Goal: Task Accomplishment & Management: Manage account settings

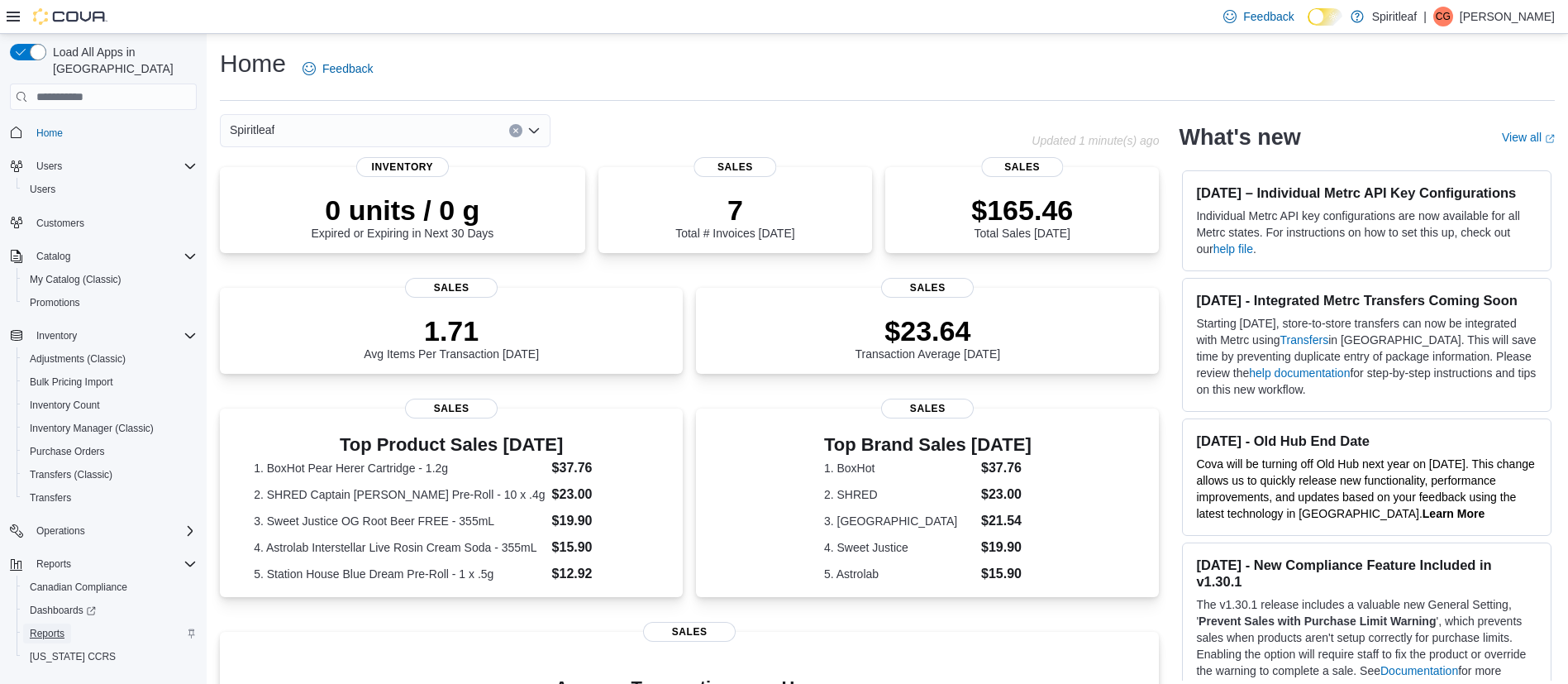
click at [36, 626] on span "Reports" at bounding box center [48, 633] width 35 height 13
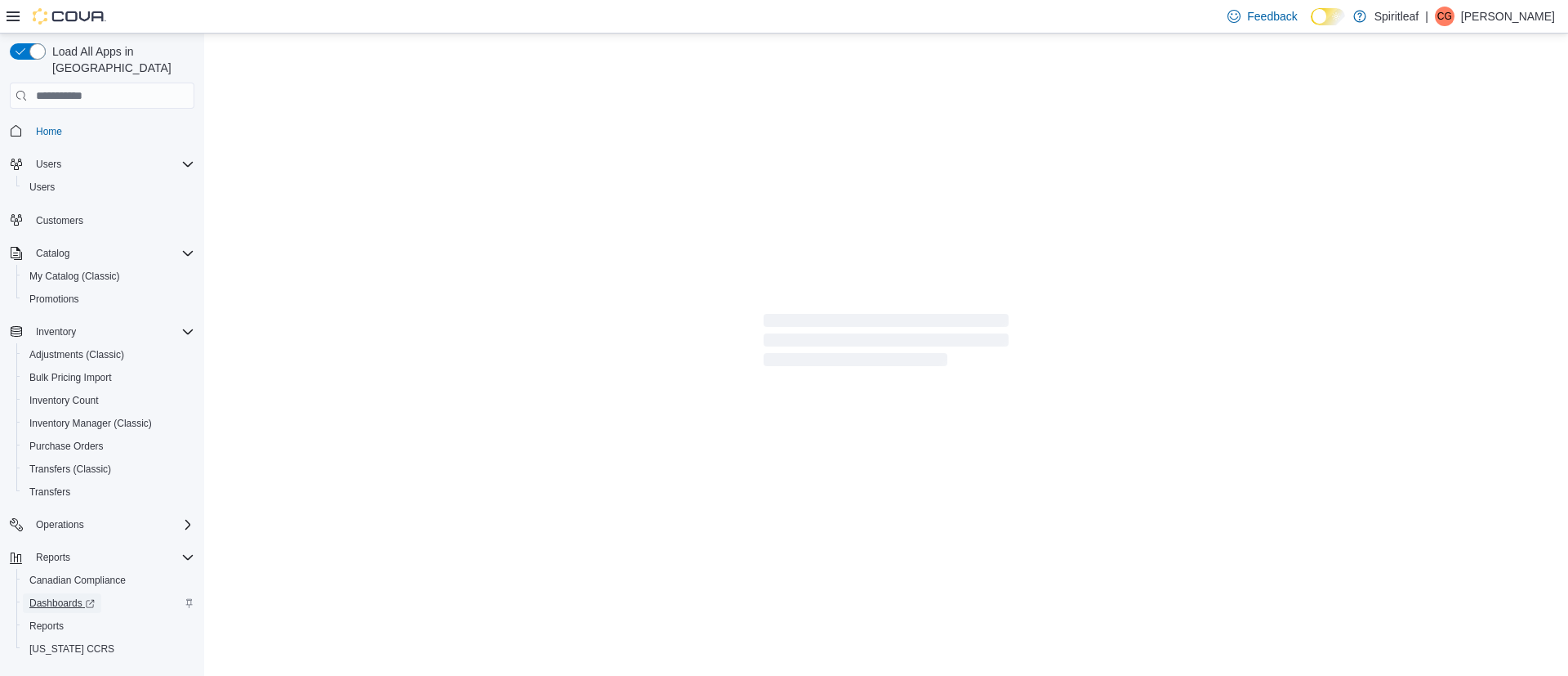
click at [56, 597] on span "Dashboards" at bounding box center [62, 603] width 65 height 13
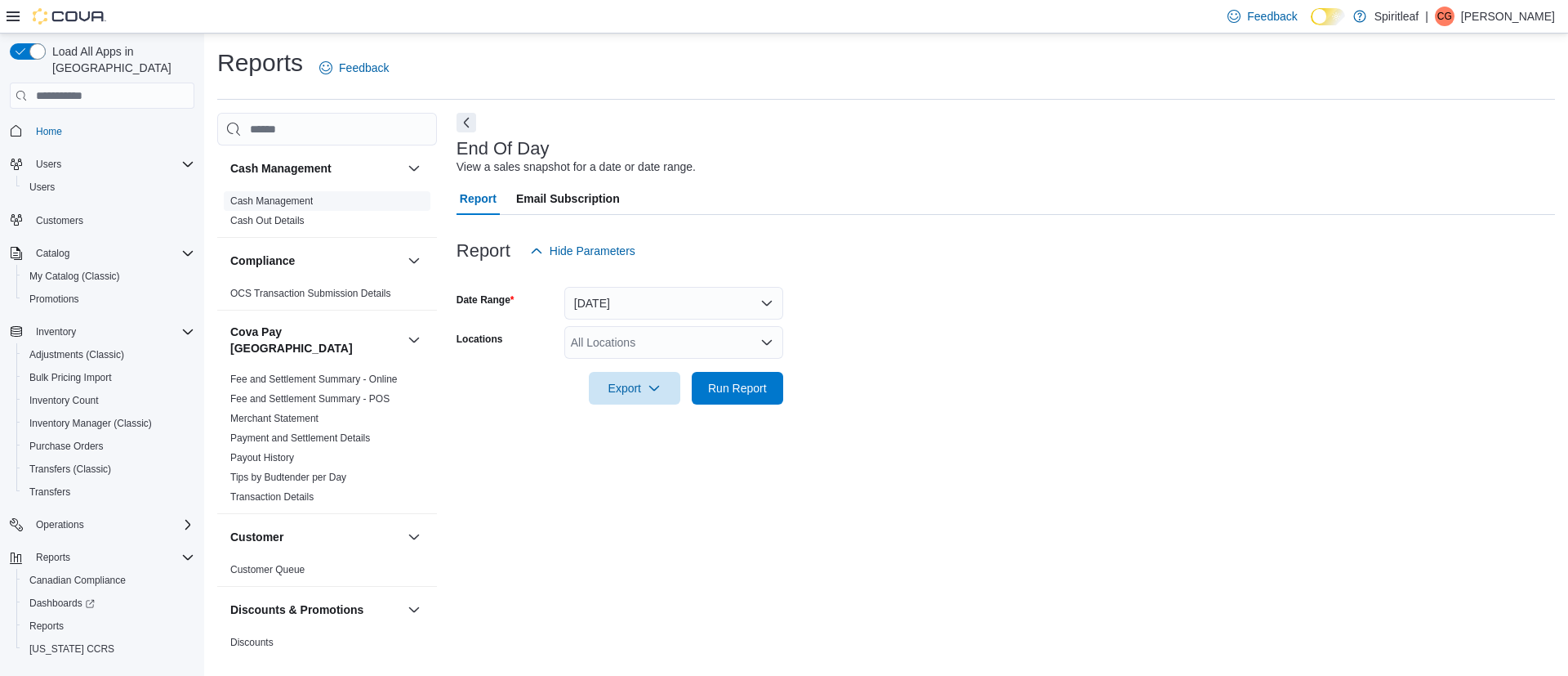
click at [287, 204] on link "Cash Management" at bounding box center [272, 201] width 83 height 12
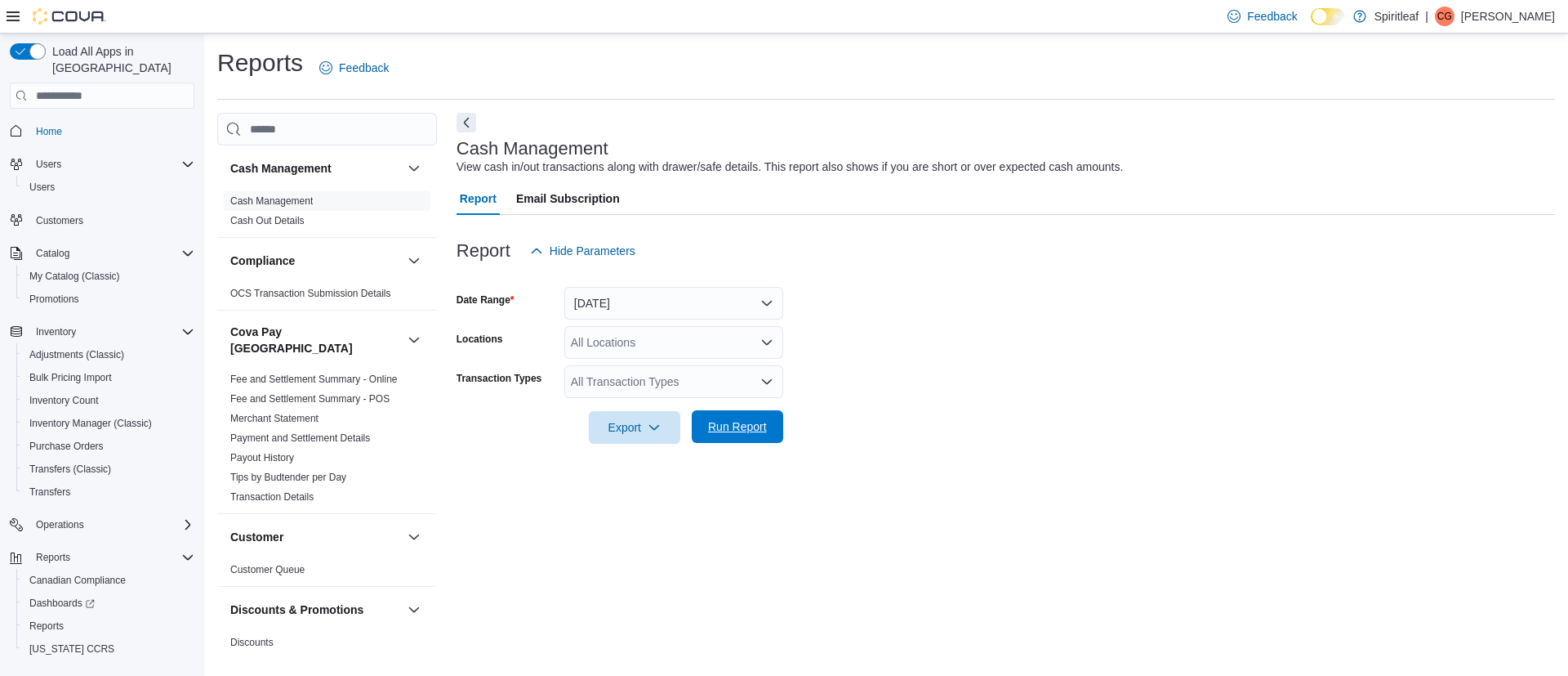
click at [739, 440] on span "Run Report" at bounding box center [737, 426] width 72 height 33
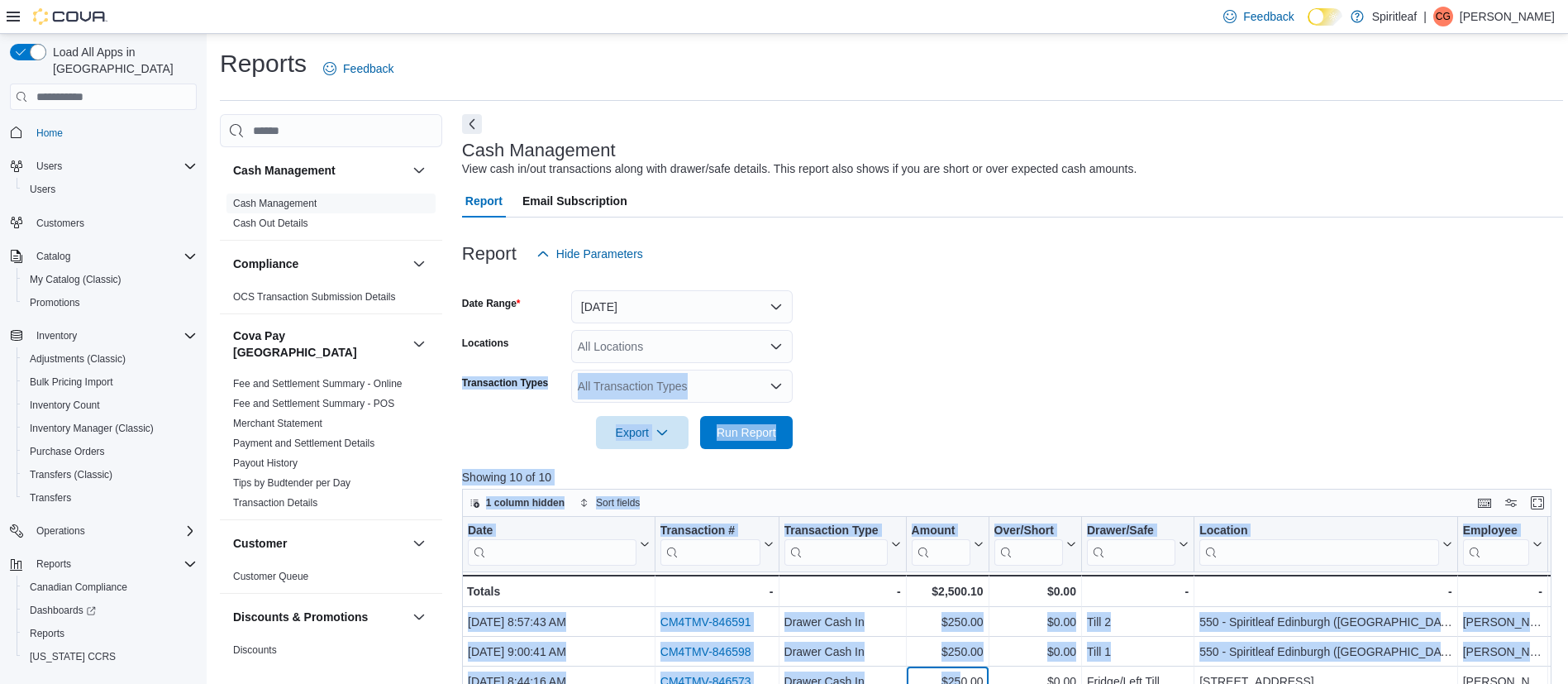
drag, startPoint x: 964, startPoint y: 326, endPoint x: 871, endPoint y: 348, distance: 95.6
click at [871, 348] on div "Report Hide Parameters Date Range [DATE] Locations All Locations Transaction Ty…" at bounding box center [1013, 626] width 1101 height 819
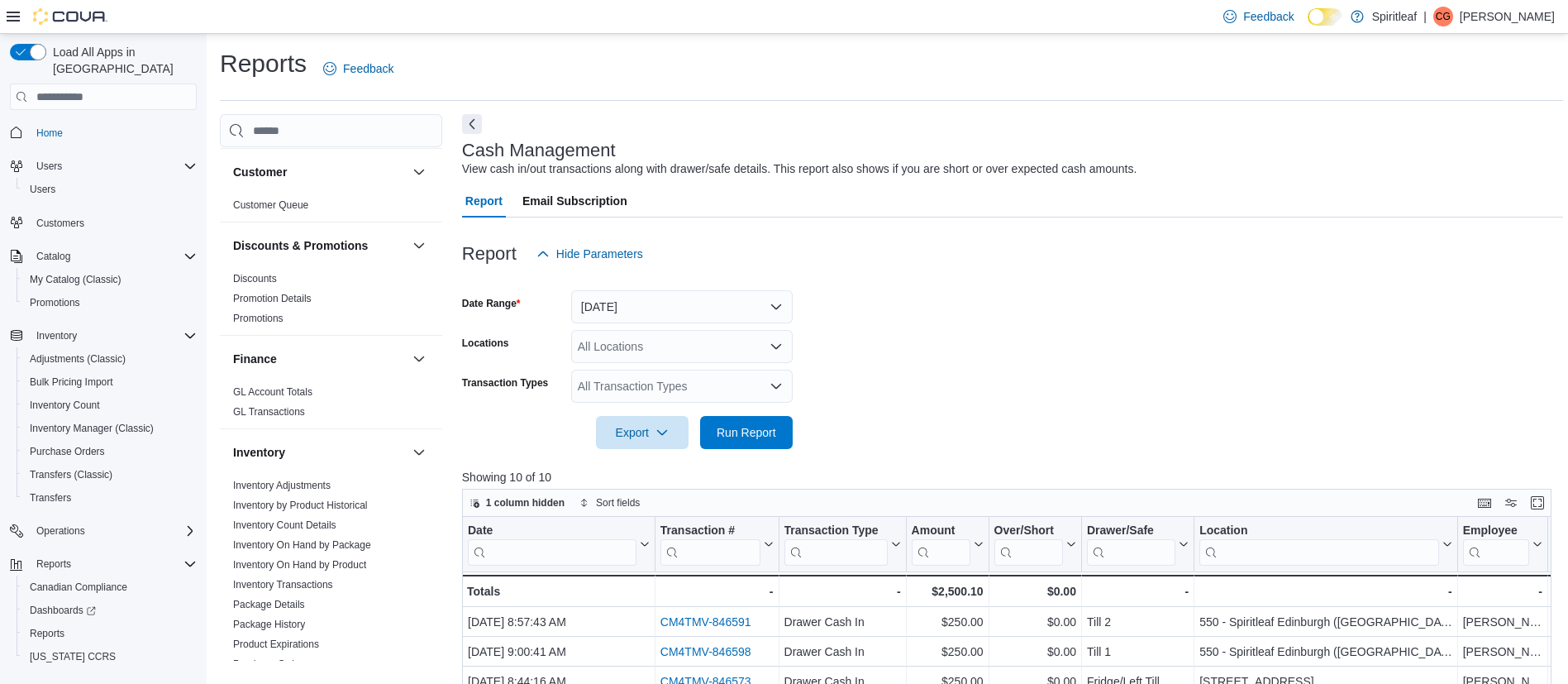
scroll to position [377, 0]
drag, startPoint x: 871, startPoint y: 348, endPoint x: 1386, endPoint y: 336, distance: 515.1
click at [1386, 336] on form "Date Range [DATE] Locations All Locations Transaction Types All Transaction Typ…" at bounding box center [1013, 360] width 1101 height 179
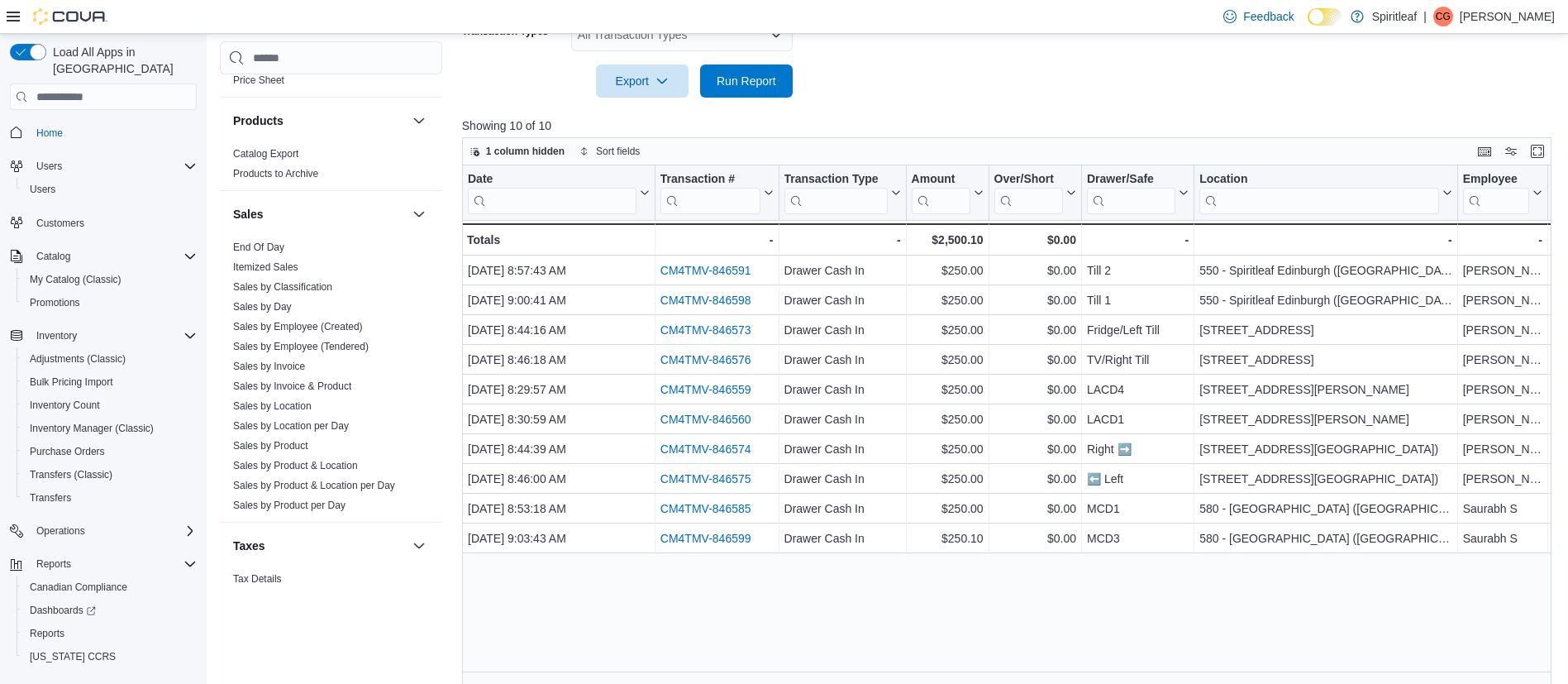
scroll to position [1195, 0]
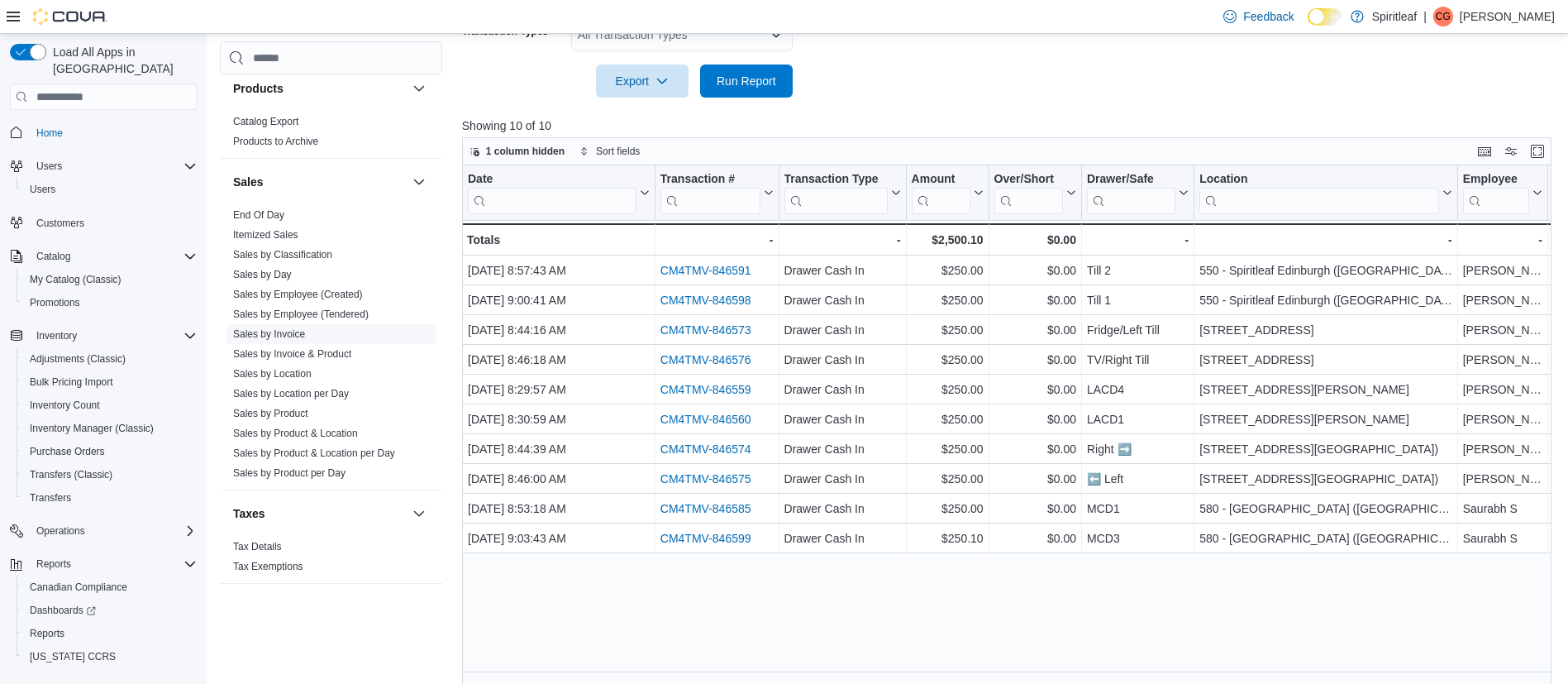
click at [294, 328] on link "Sales by Invoice" at bounding box center [269, 334] width 72 height 12
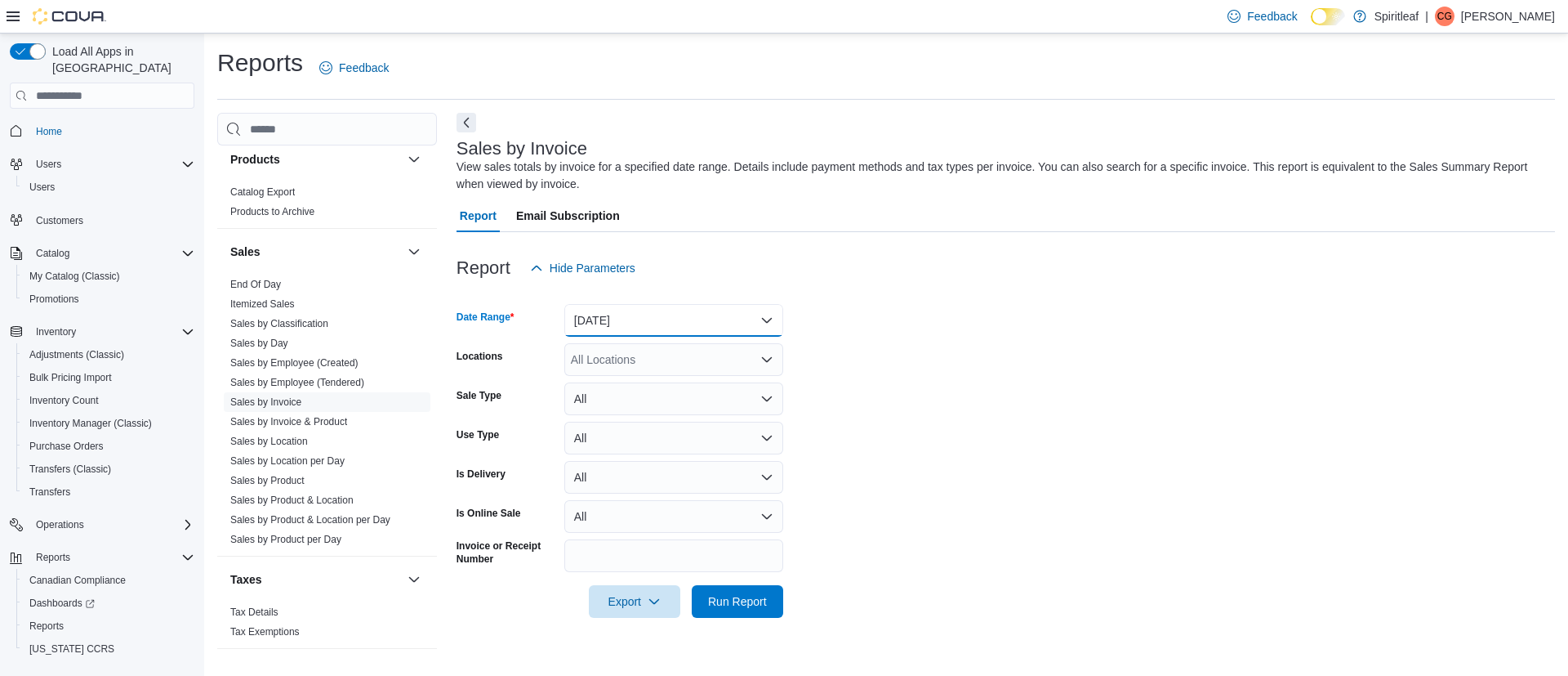
click at [600, 313] on button "[DATE]" at bounding box center [673, 321] width 219 height 33
click at [898, 412] on form "Date Range [DATE] Locations All Locations Sale Type All Use Type All Is Deliver…" at bounding box center [1006, 450] width 1099 height 333
click at [748, 585] on span "Run Report" at bounding box center [737, 601] width 72 height 33
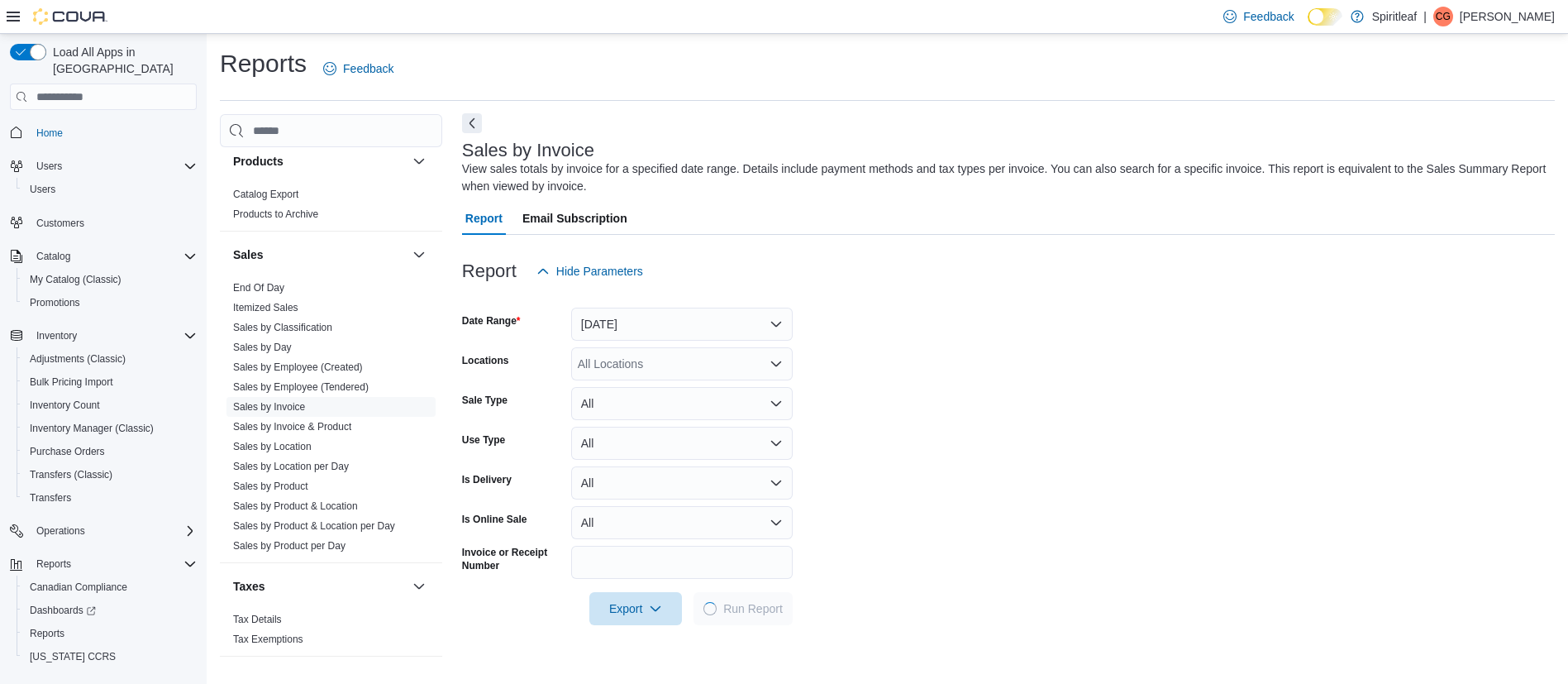
click at [476, 119] on button "Next" at bounding box center [472, 123] width 20 height 20
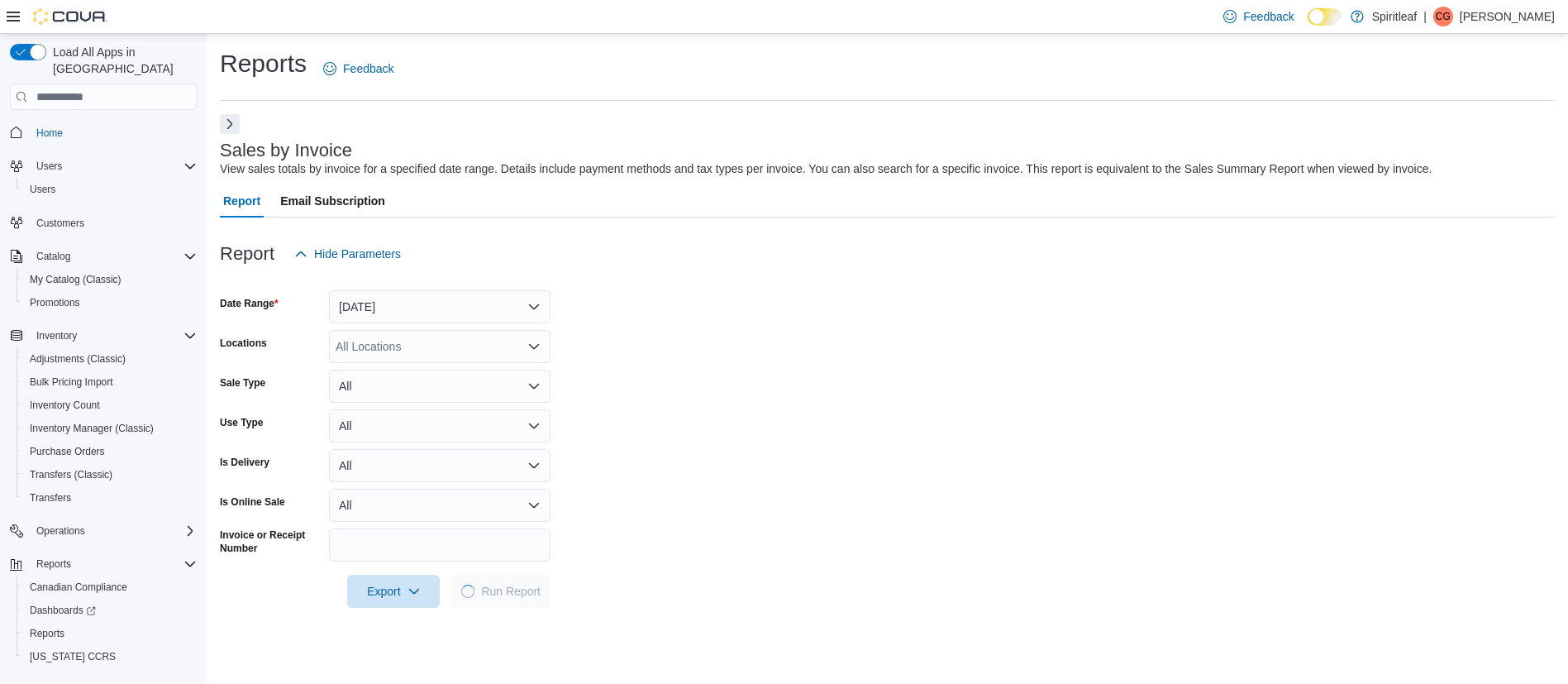
click at [15, 21] on icon at bounding box center [13, 17] width 13 height 10
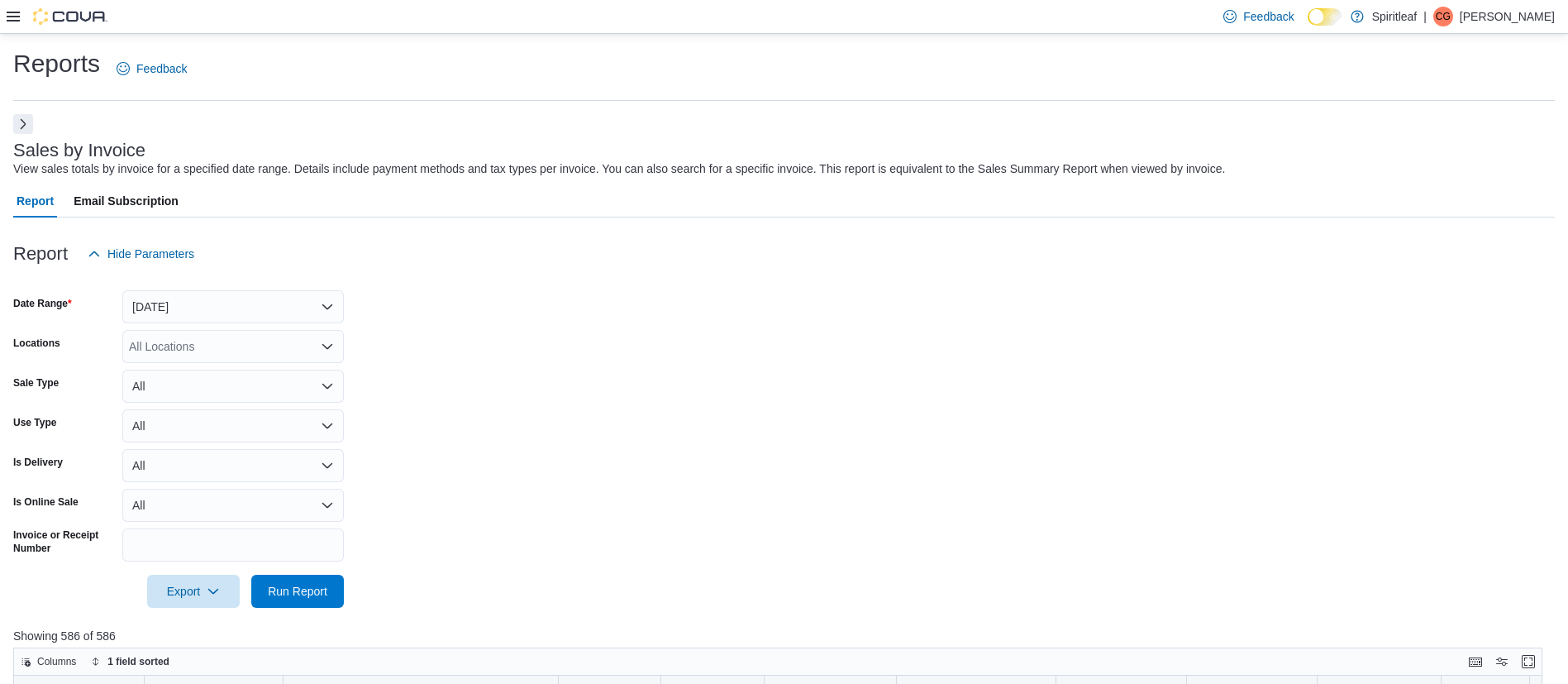
scroll to position [524, 0]
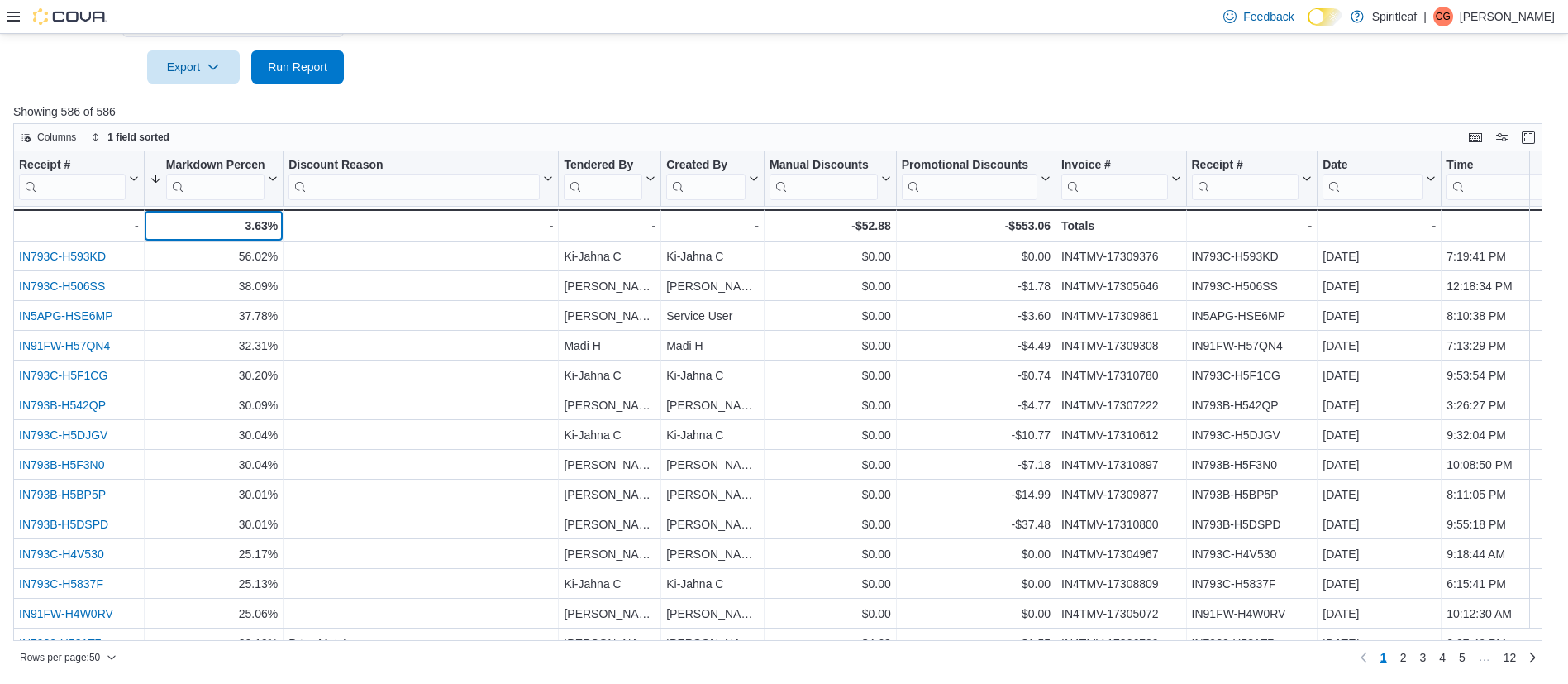
click at [153, 235] on div "3.63%" at bounding box center [213, 226] width 128 height 20
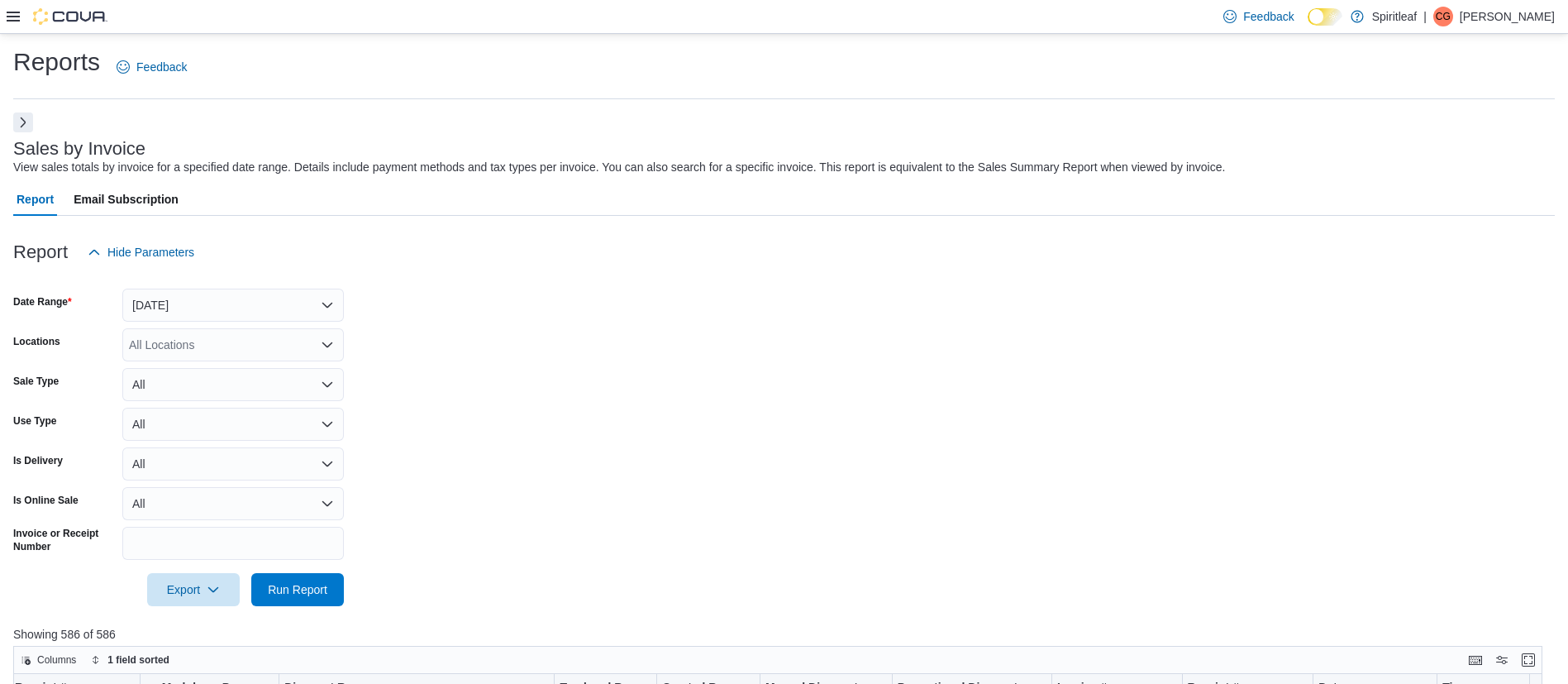
scroll to position [4, 0]
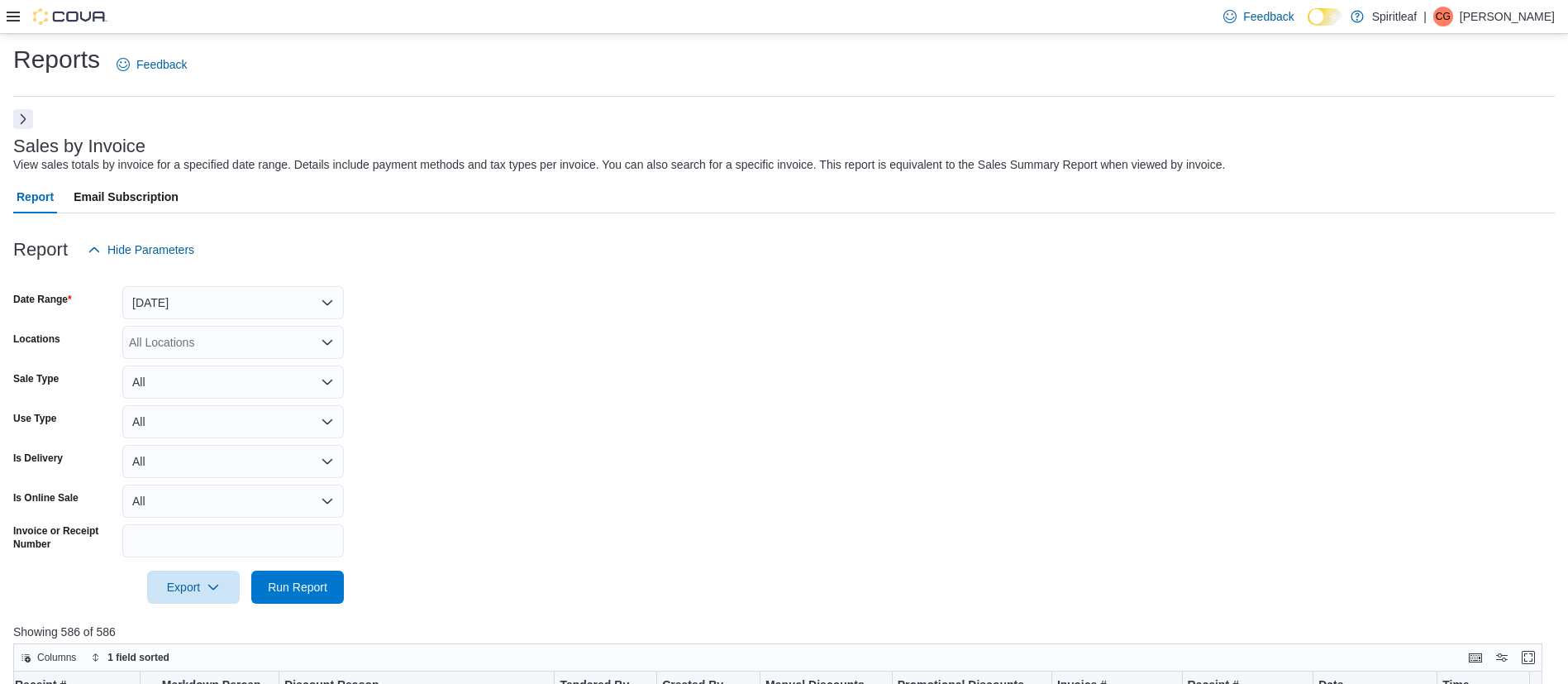
click at [21, 116] on button "Next" at bounding box center [23, 119] width 20 height 20
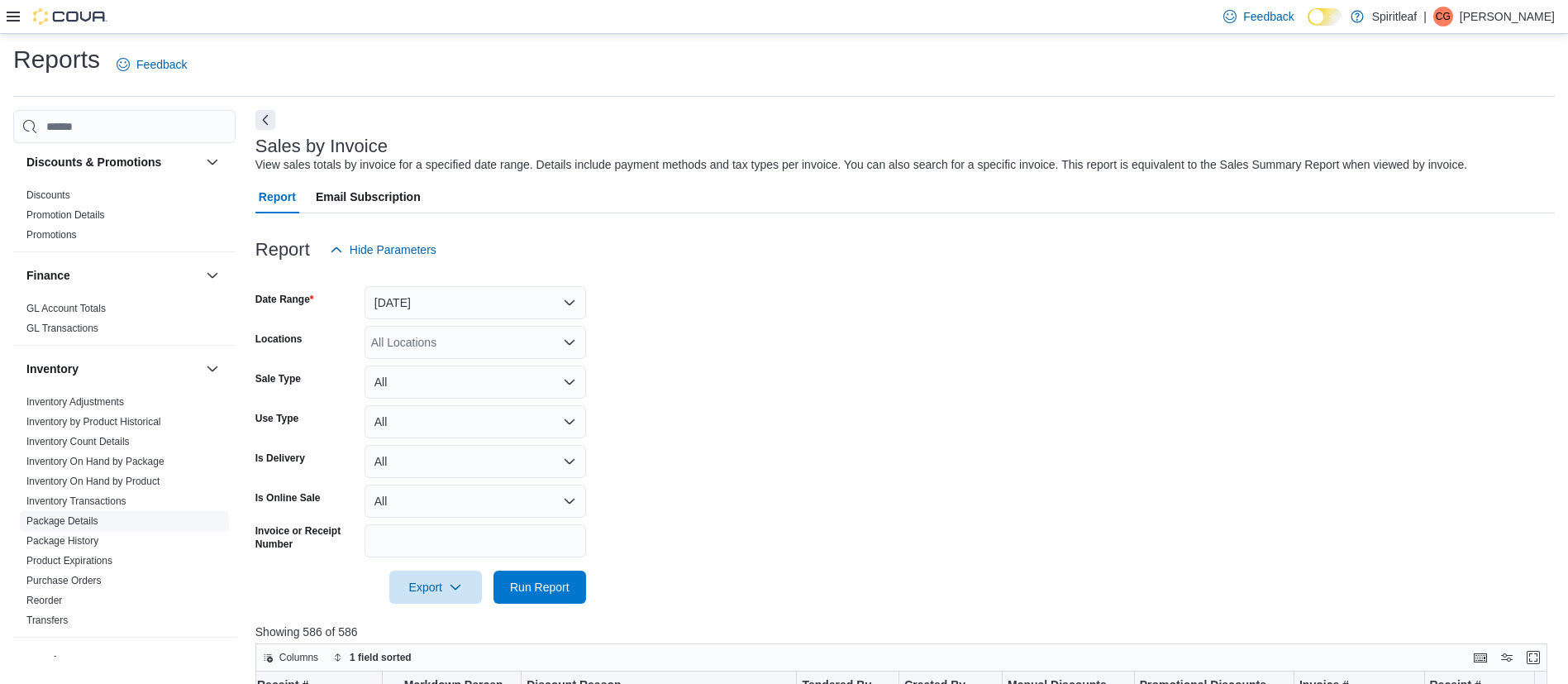
scroll to position [452, 0]
click at [116, 224] on span "Promotions" at bounding box center [125, 234] width 209 height 20
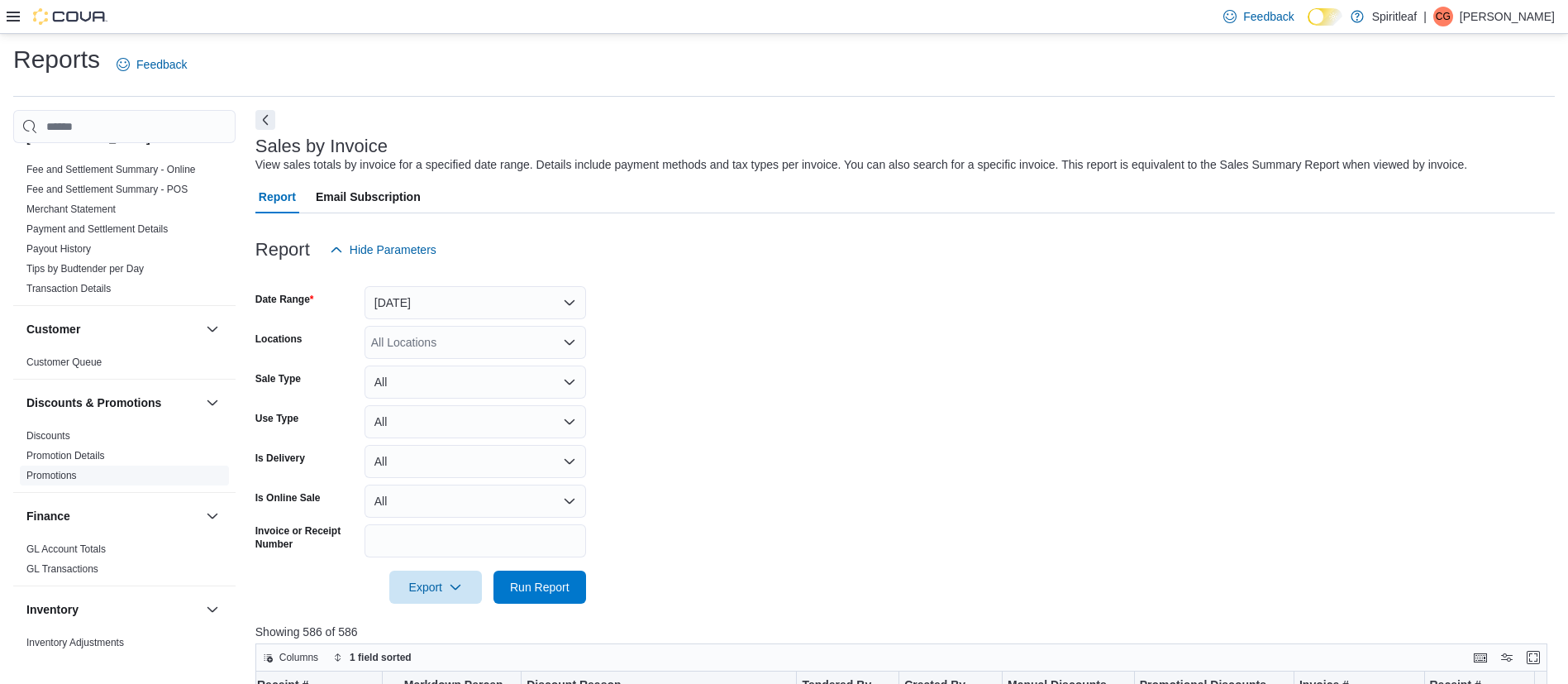
scroll to position [0, 0]
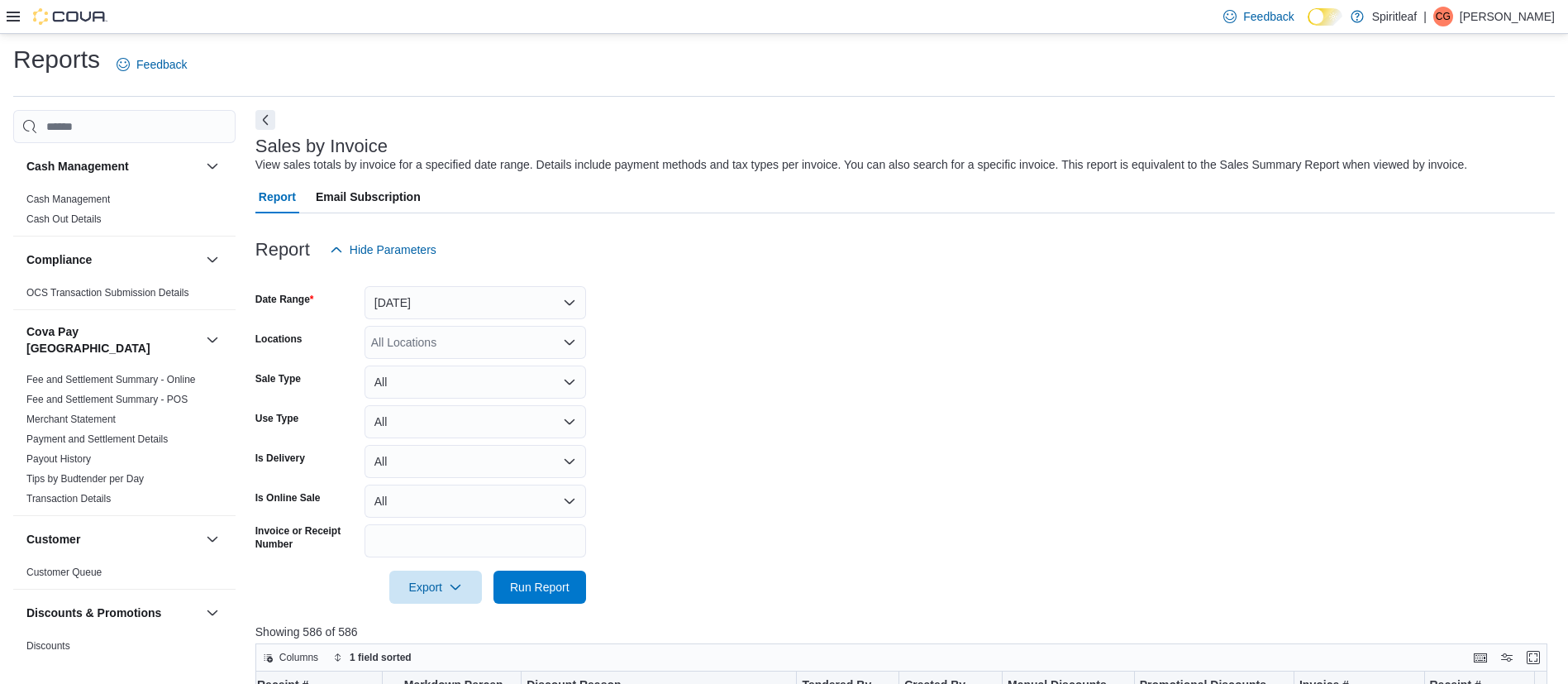
click at [8, 18] on icon at bounding box center [13, 17] width 13 height 13
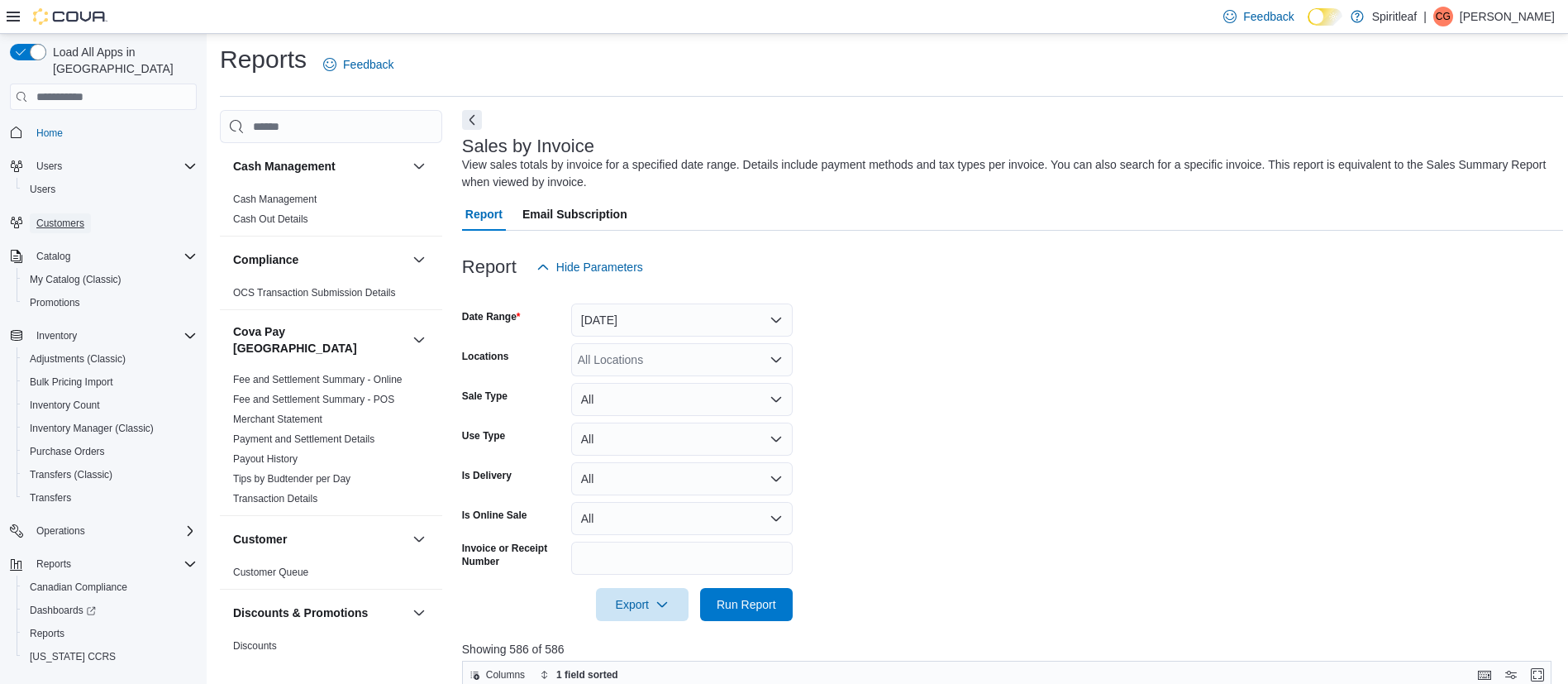
click at [54, 217] on span "Customers" at bounding box center [59, 223] width 48 height 13
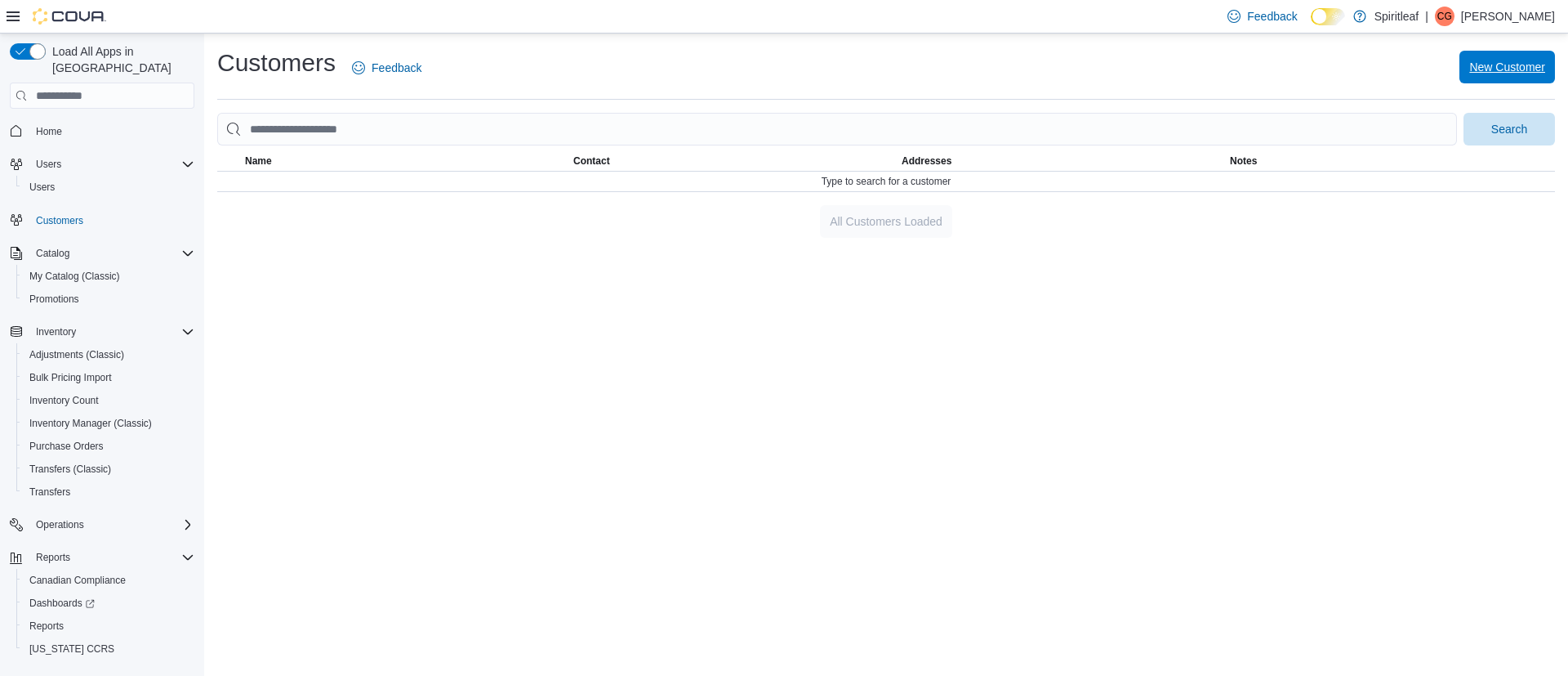
click at [1500, 67] on span "New Customer" at bounding box center [1508, 67] width 76 height 17
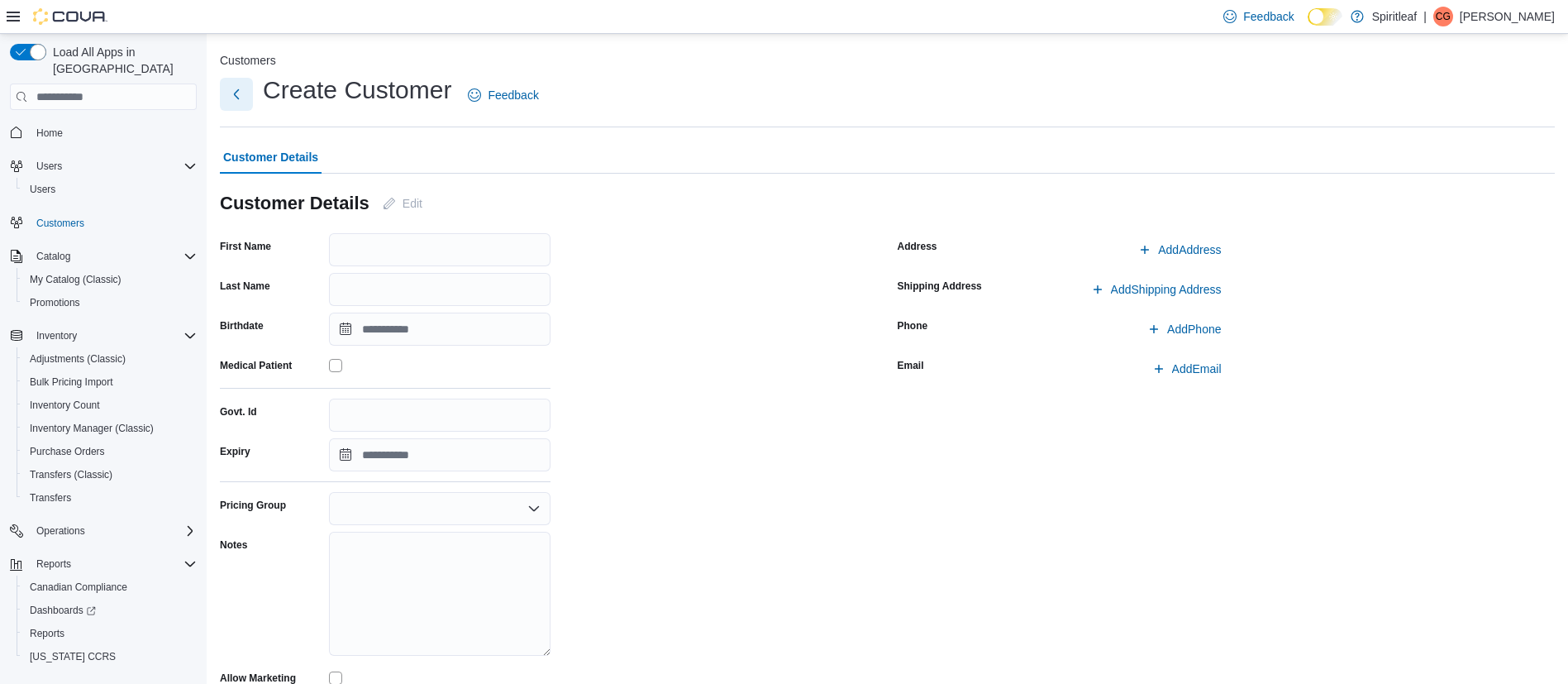
click at [238, 94] on button "Next" at bounding box center [237, 94] width 33 height 33
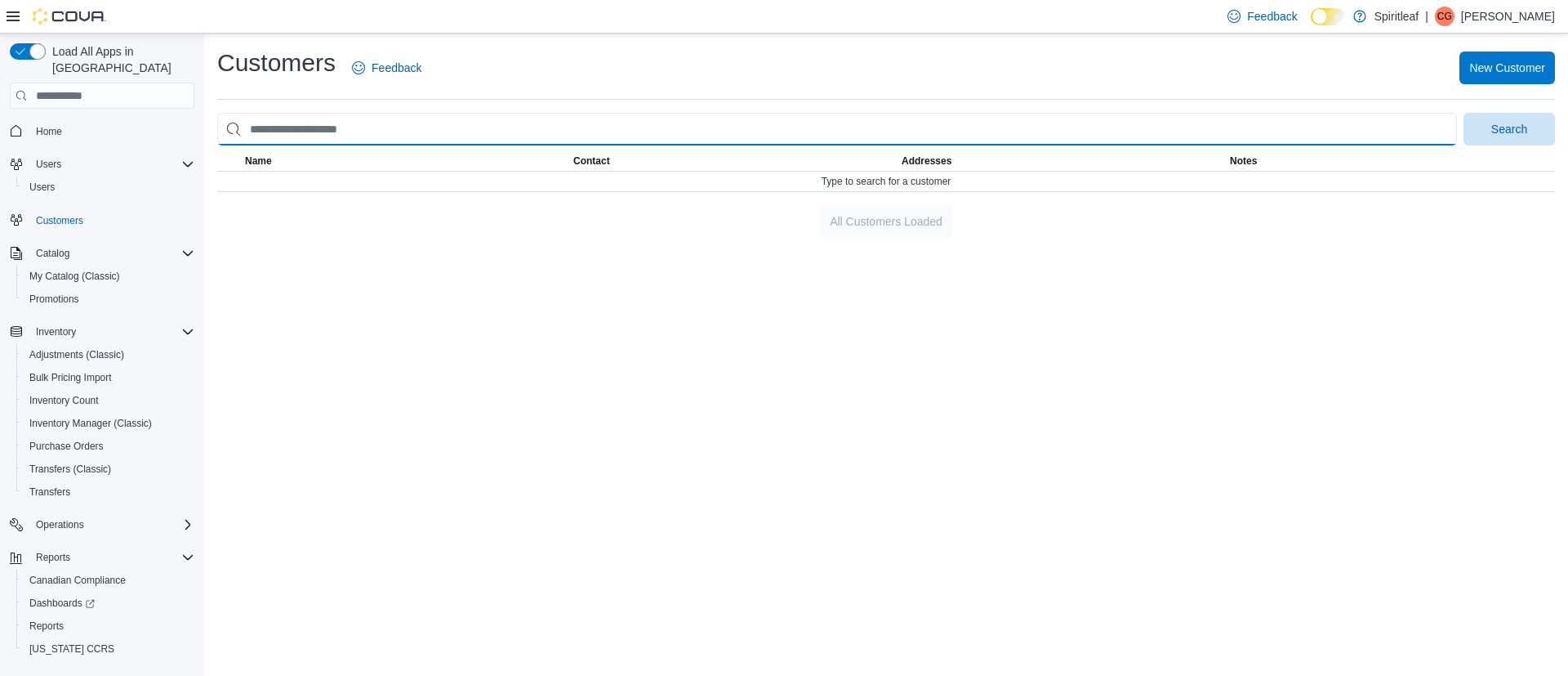
click at [1399, 129] on input "search" at bounding box center [837, 129] width 1240 height 33
type input "**********"
click at [1464, 112] on button "Search" at bounding box center [1509, 129] width 92 height 33
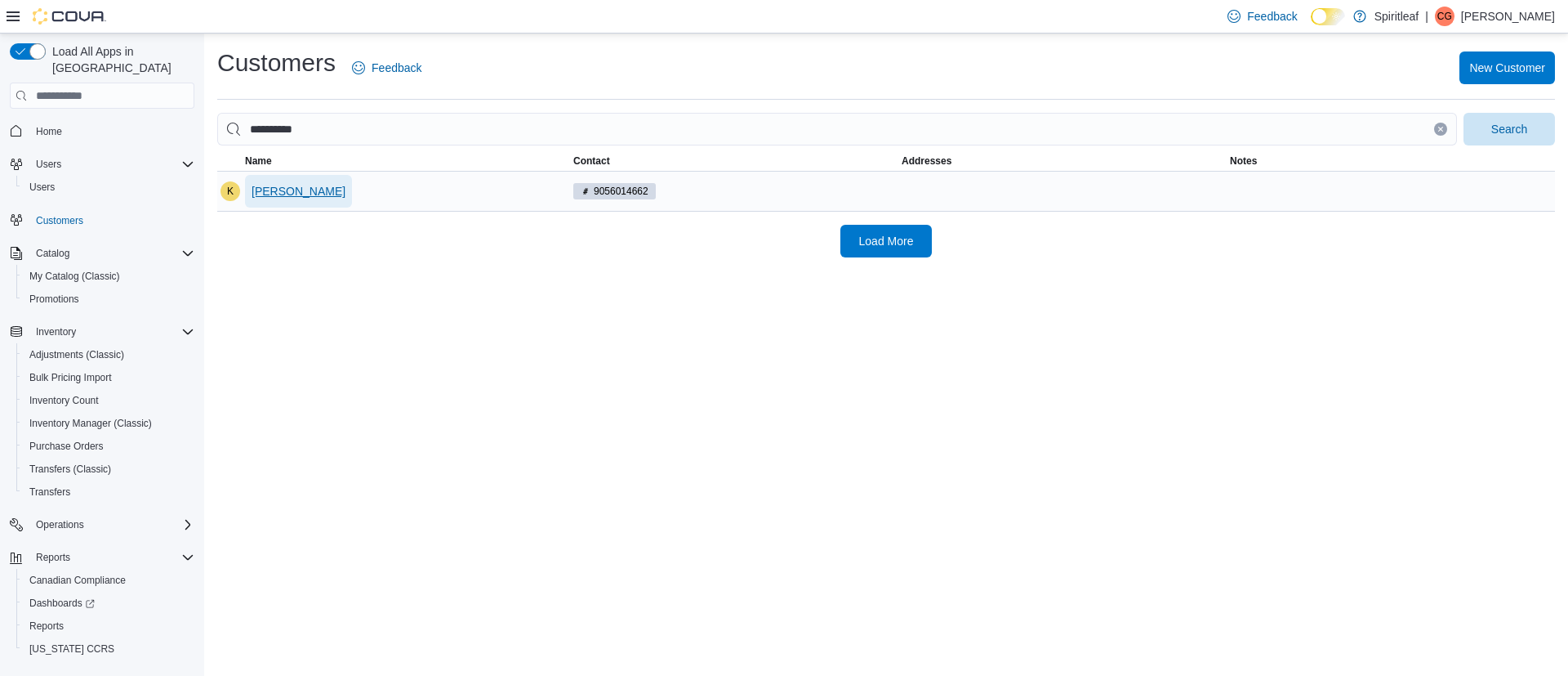
click at [297, 191] on span "[PERSON_NAME]" at bounding box center [298, 191] width 94 height 17
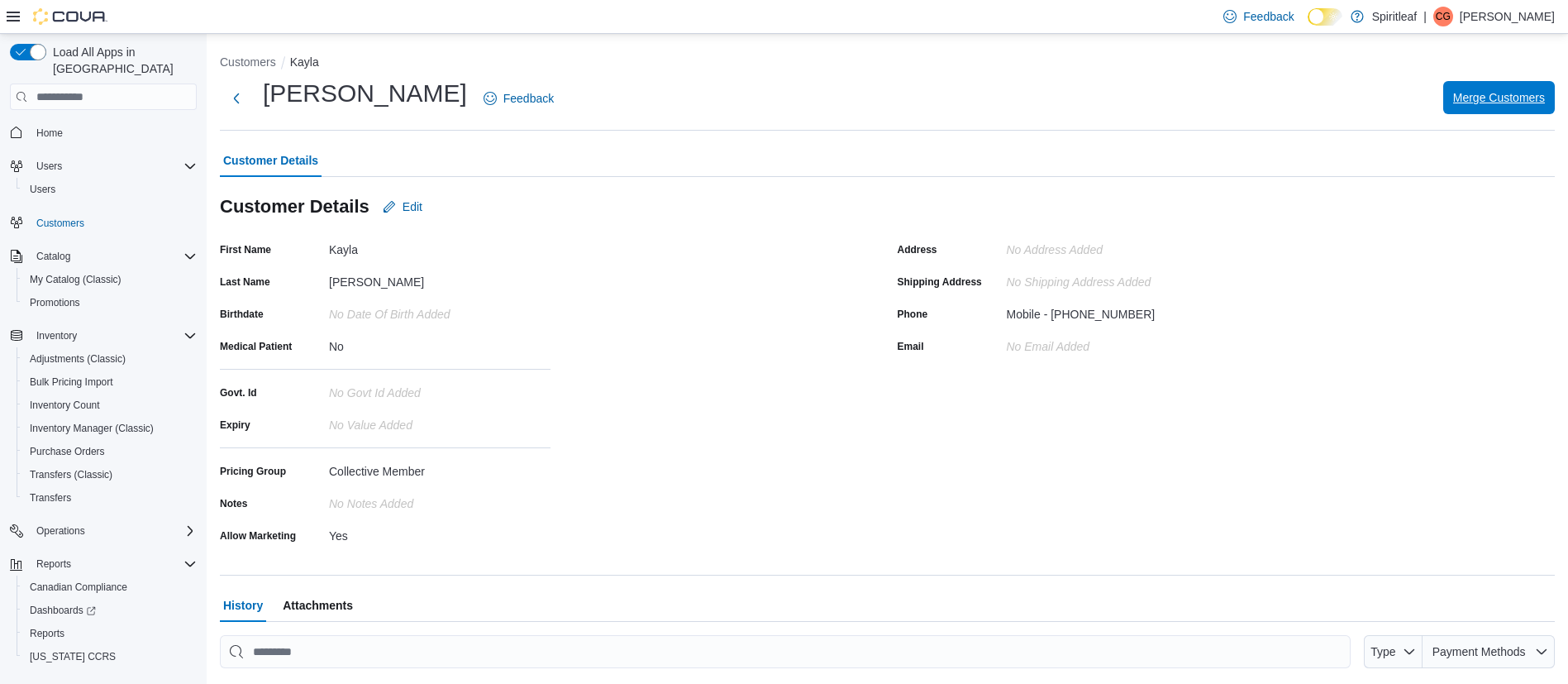
click at [1493, 98] on span "Merge Customers" at bounding box center [1499, 98] width 92 height 17
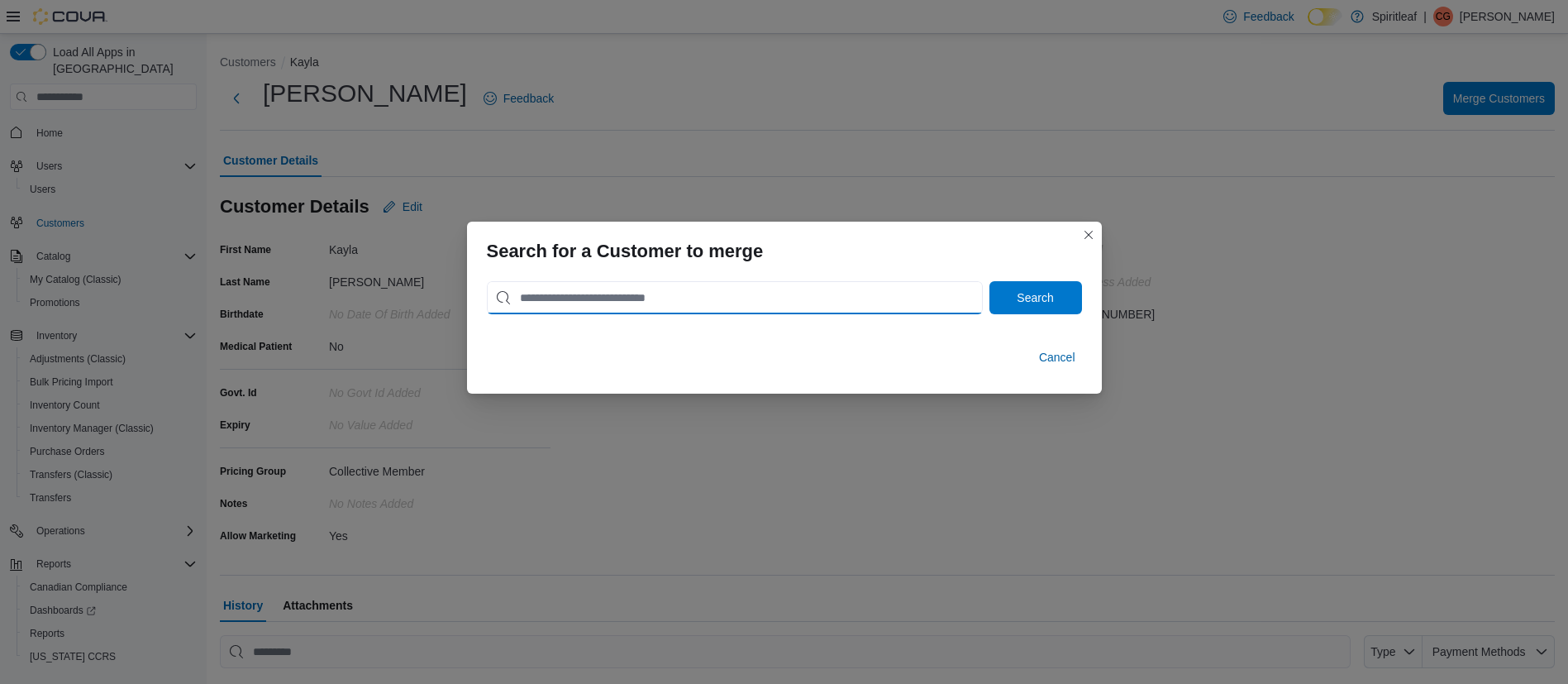
click at [840, 288] on input "search" at bounding box center [734, 298] width 496 height 33
type input "**********"
click at [989, 281] on button "Search" at bounding box center [1035, 298] width 93 height 33
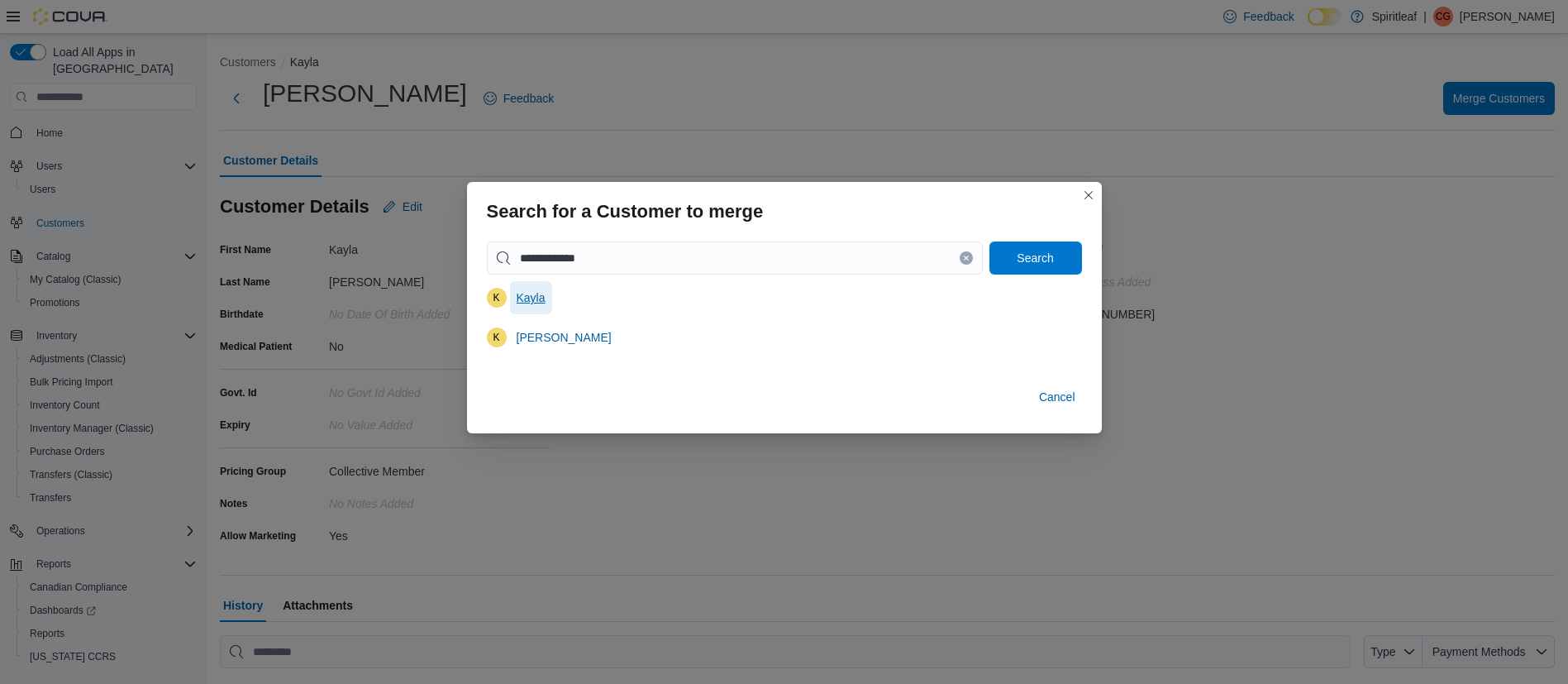
click at [524, 292] on span "Kayla" at bounding box center [531, 298] width 29 height 17
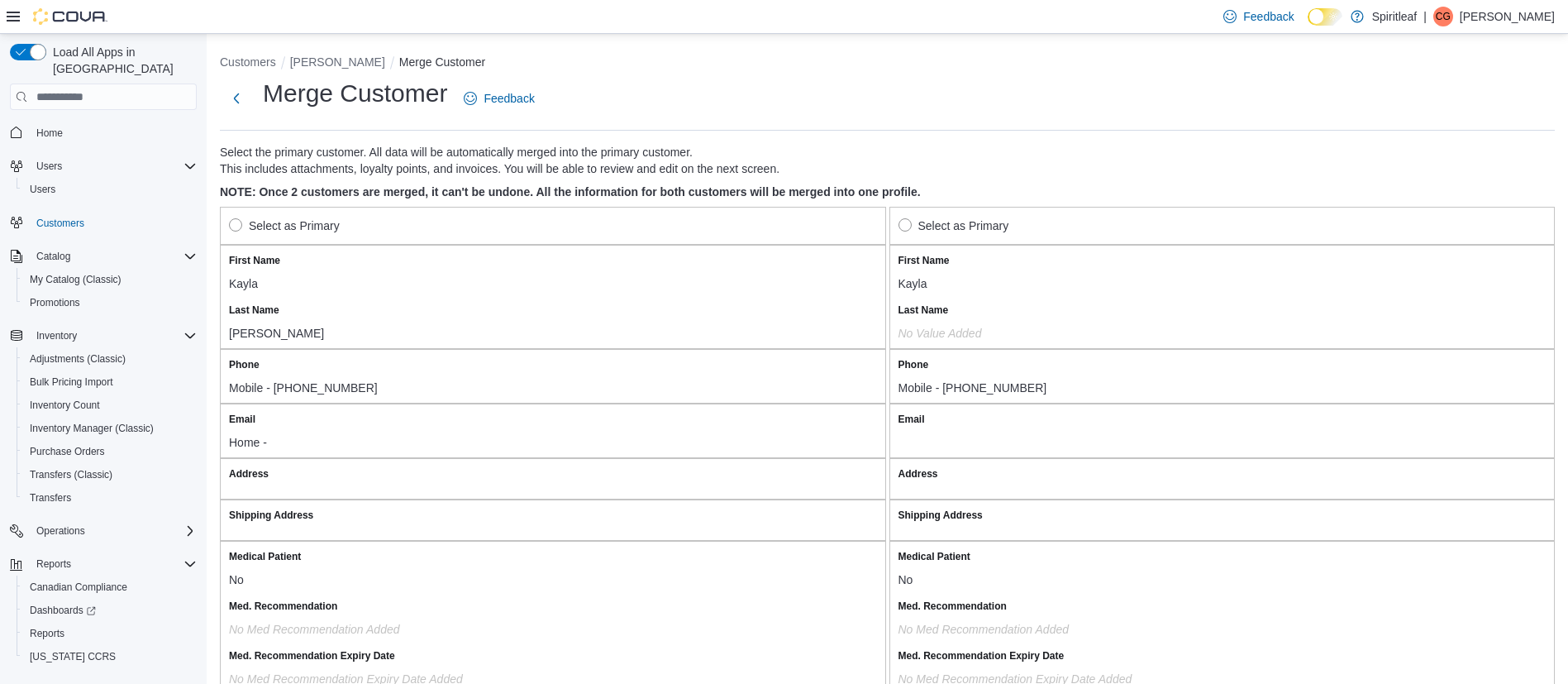
click at [300, 222] on label "Select as Primary" at bounding box center [284, 226] width 110 height 20
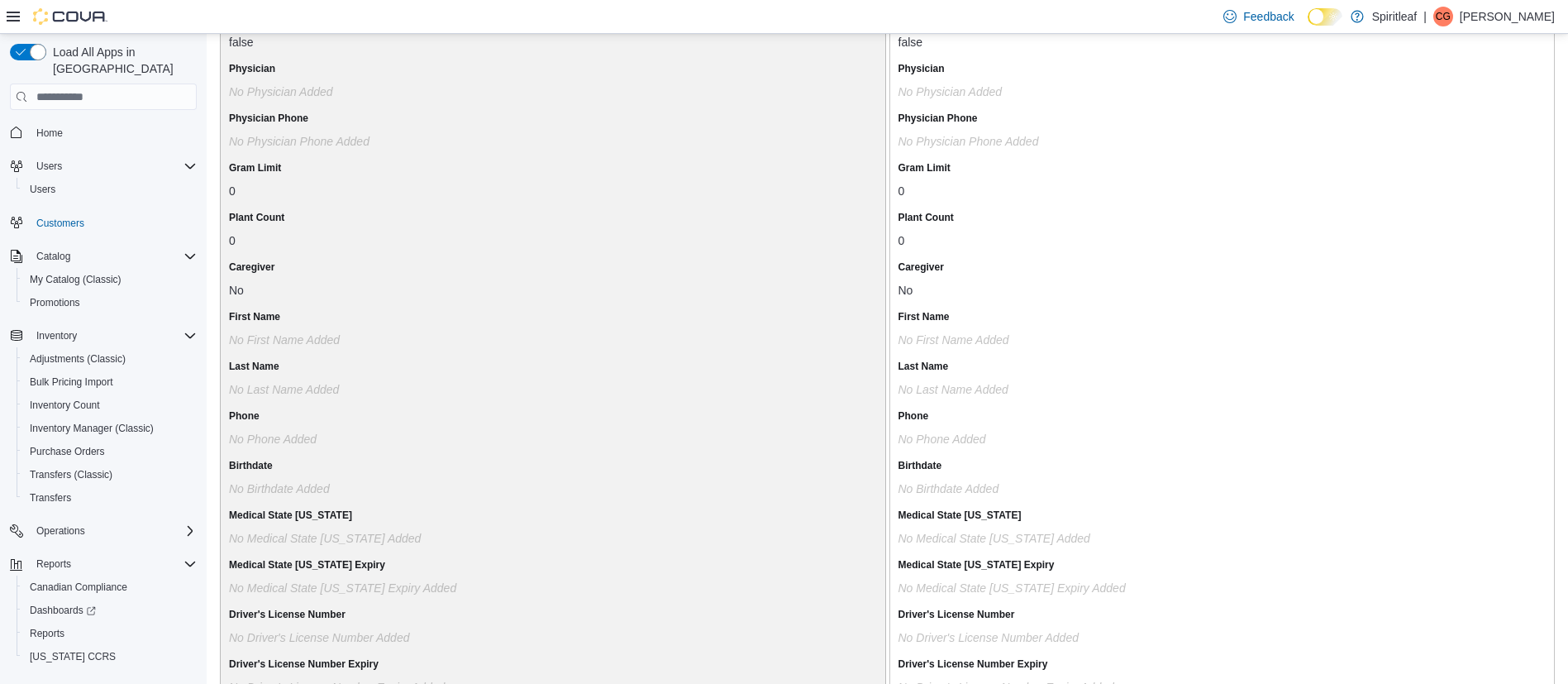
scroll to position [1329, 0]
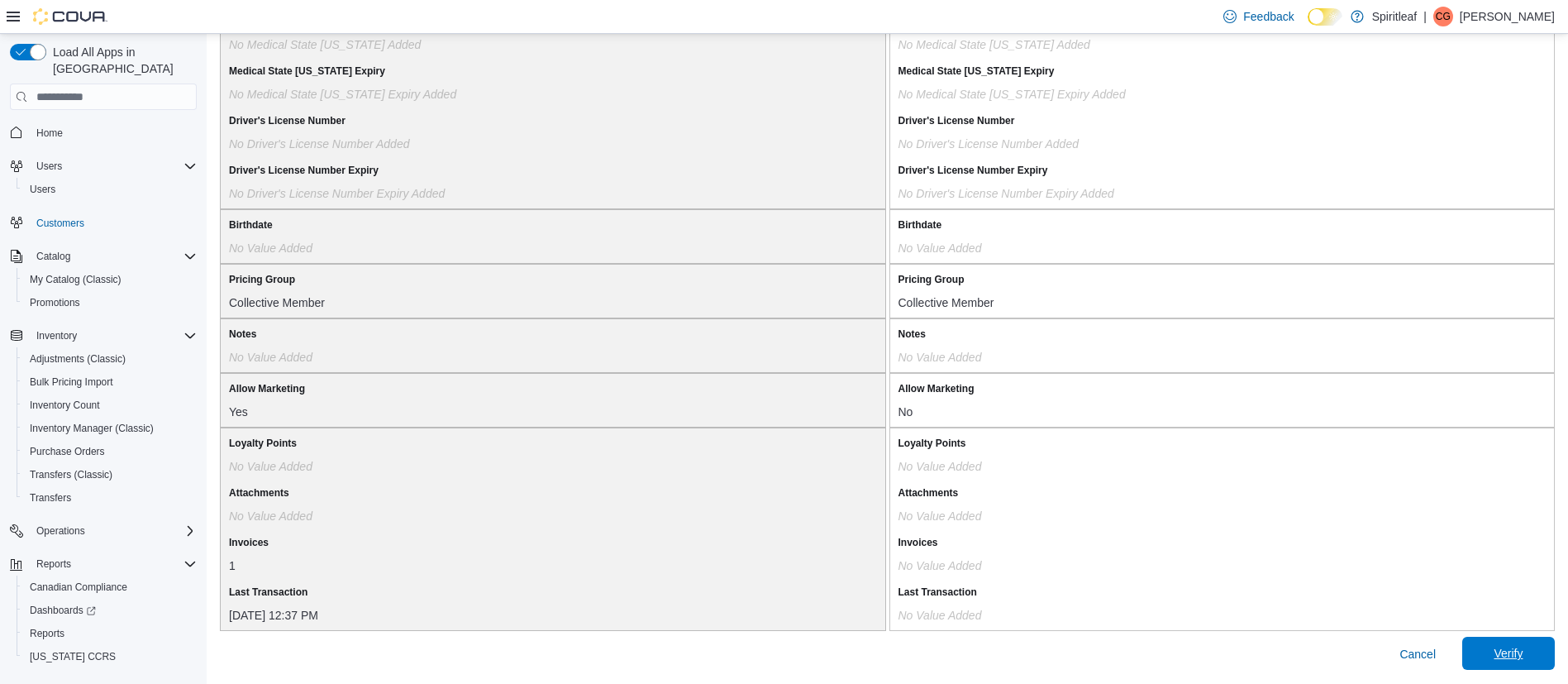
click at [1522, 656] on span "Verify" at bounding box center [1508, 653] width 29 height 17
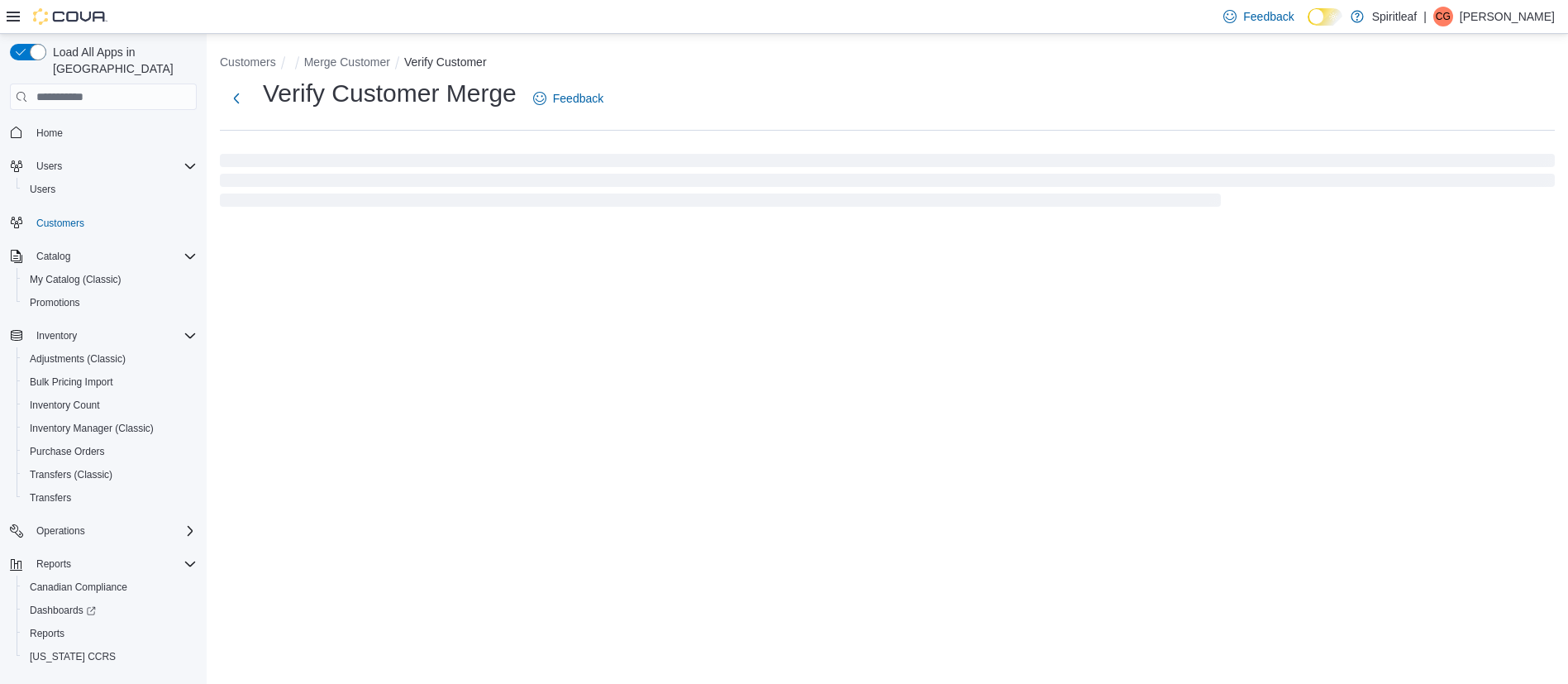
select select "******"
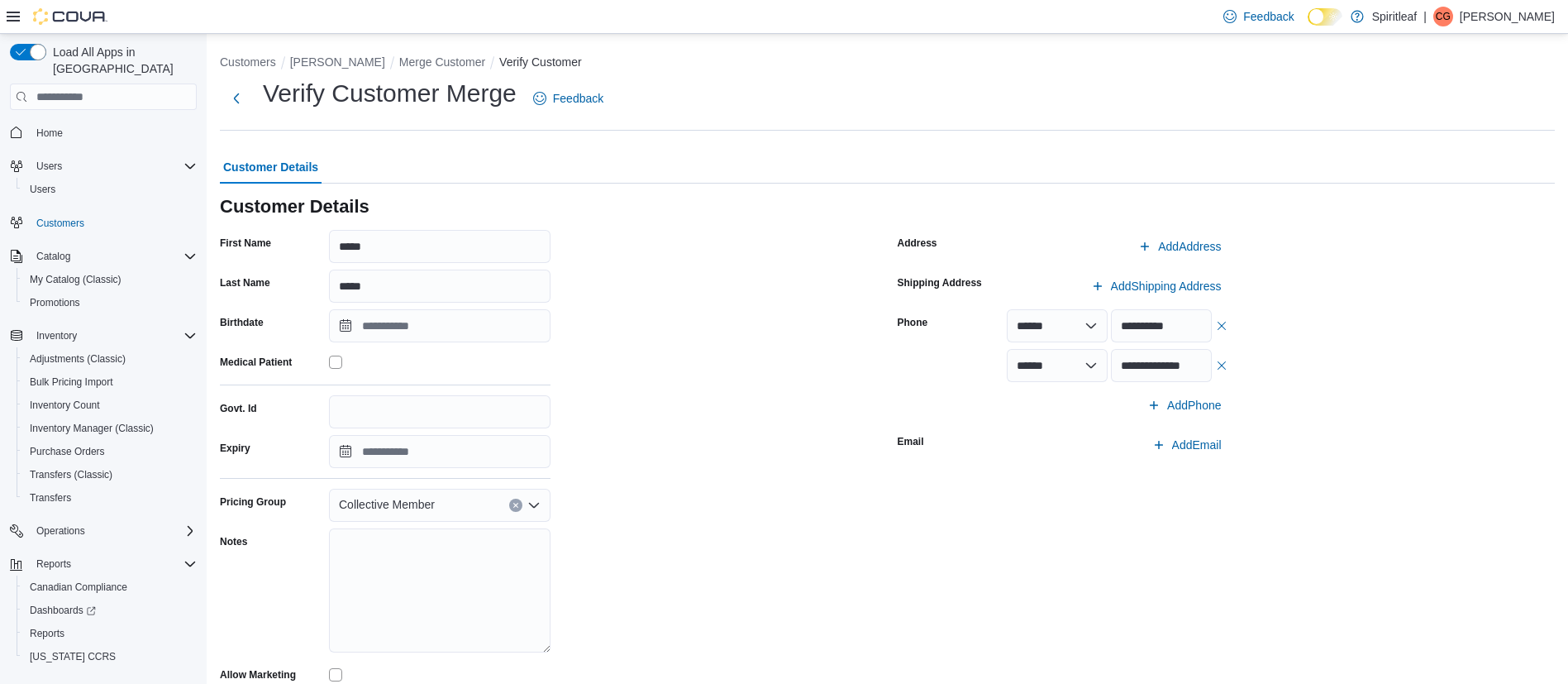
scroll to position [90, 0]
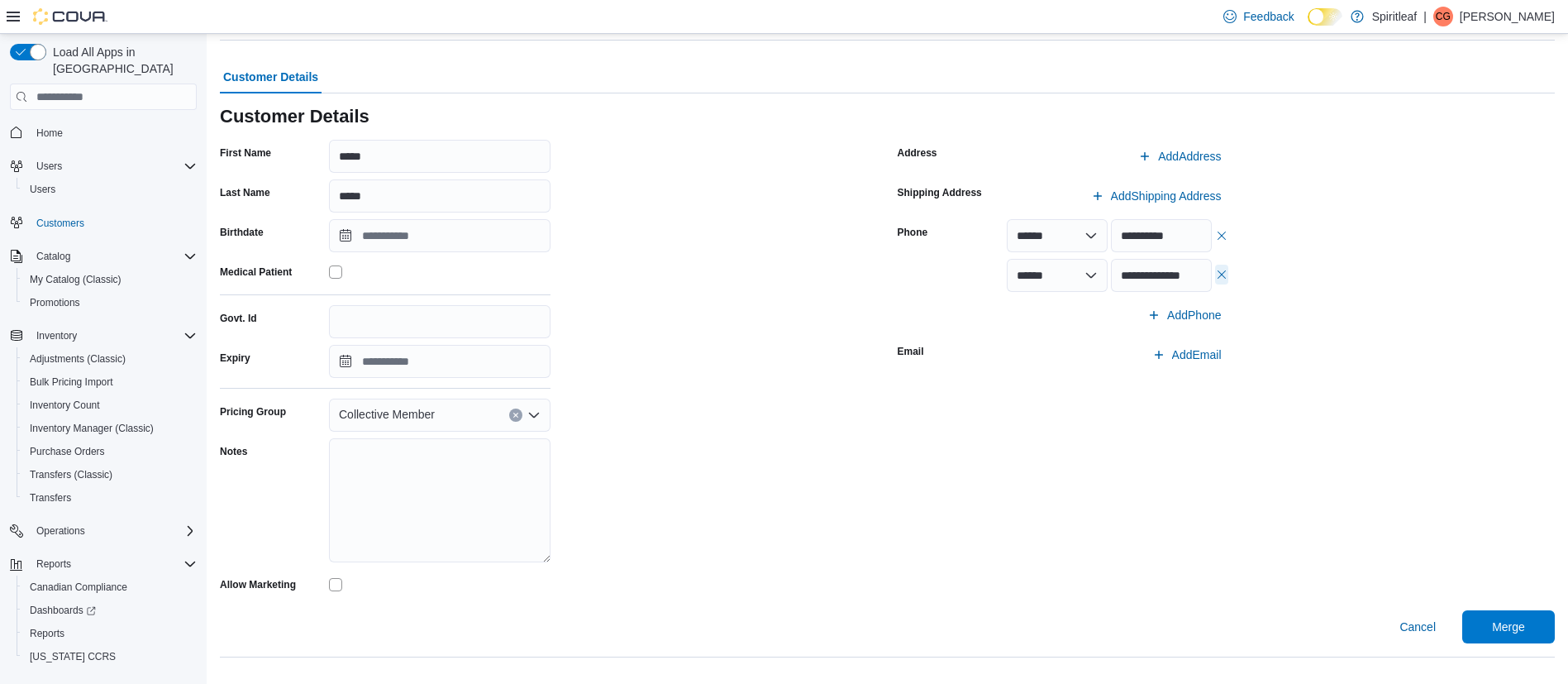
click at [1228, 276] on button "button" at bounding box center [1222, 274] width 13 height 20
click at [1507, 617] on span "Merge" at bounding box center [1509, 626] width 73 height 33
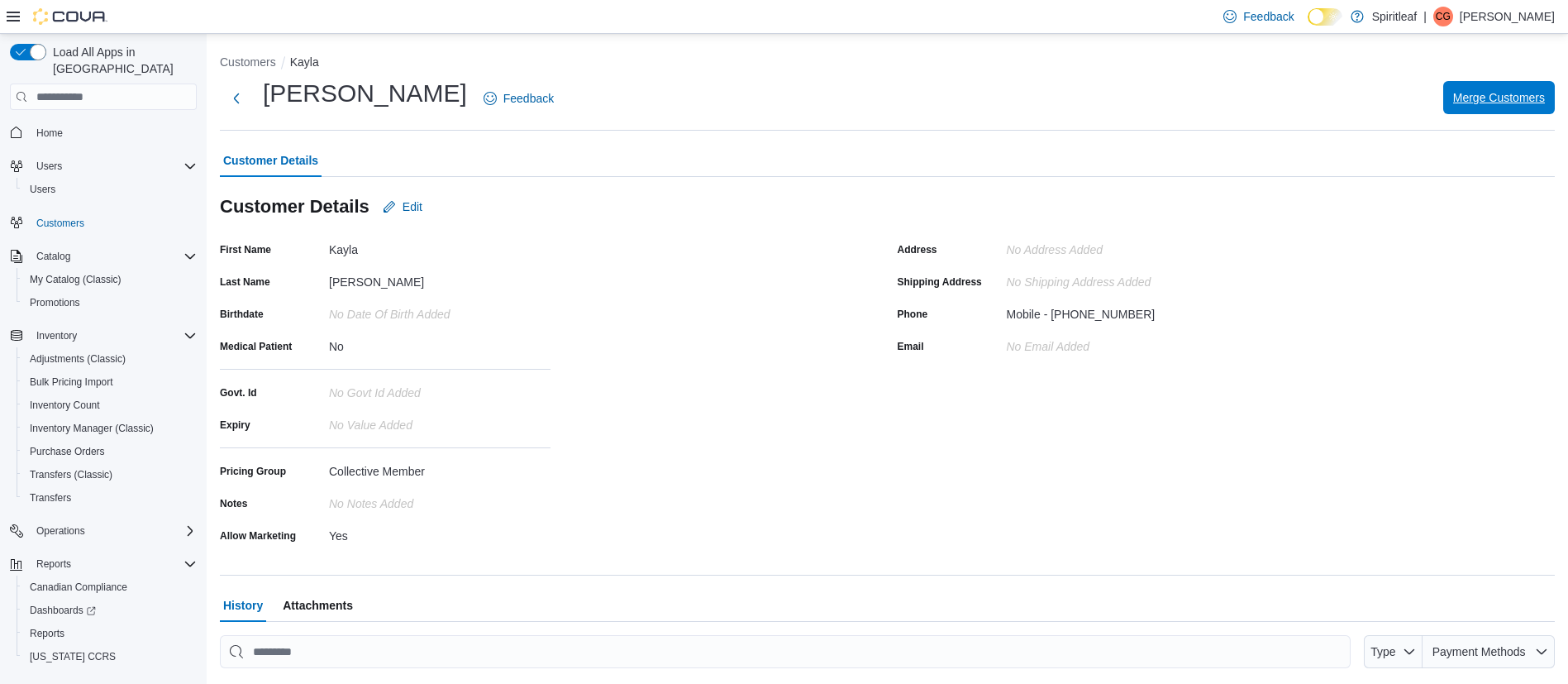
click at [1506, 98] on span "Merge Customers" at bounding box center [1499, 98] width 92 height 17
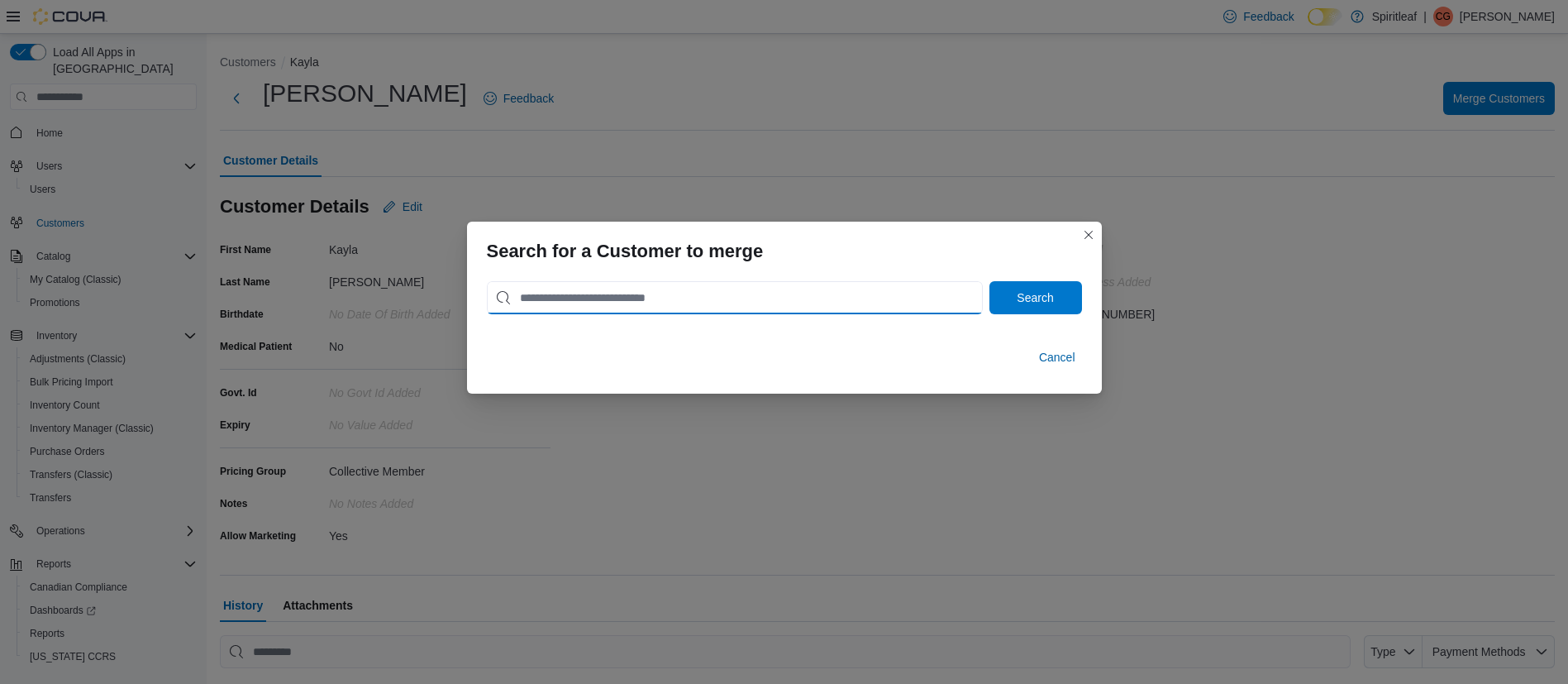
click at [748, 309] on input "search" at bounding box center [734, 298] width 496 height 33
type input "**********"
click at [989, 281] on button "Search" at bounding box center [1035, 298] width 93 height 33
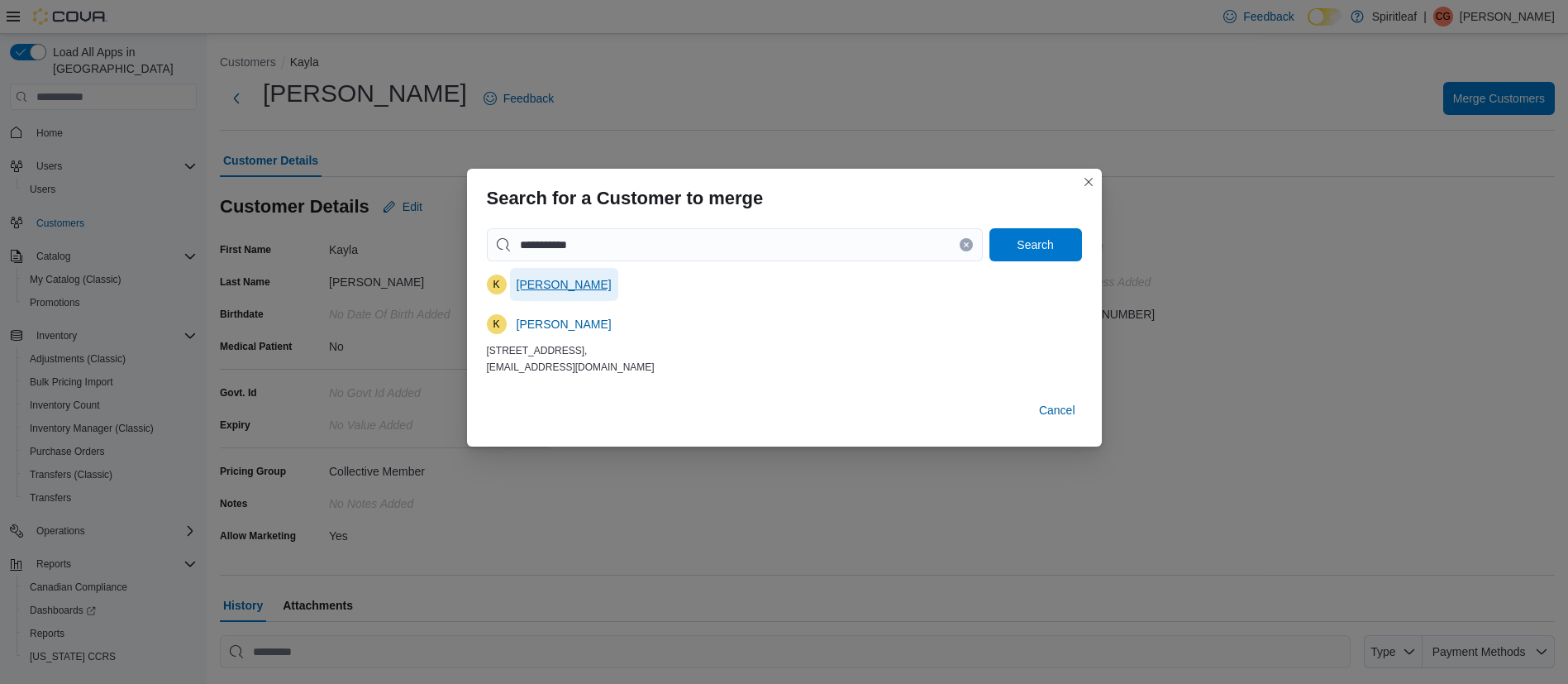
click at [535, 282] on span "[PERSON_NAME]" at bounding box center [564, 284] width 95 height 17
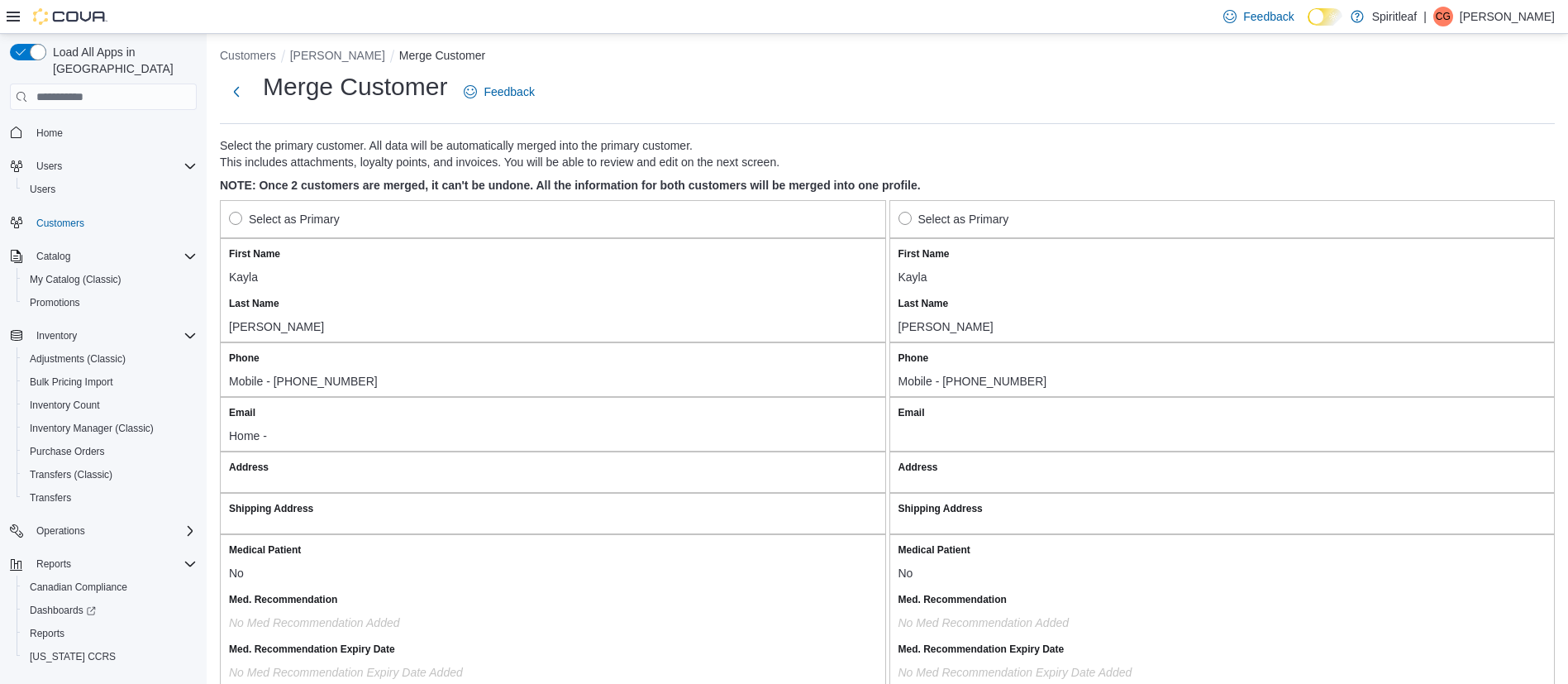
scroll to position [8, 0]
click at [237, 219] on label "Select as Primary" at bounding box center [284, 218] width 110 height 20
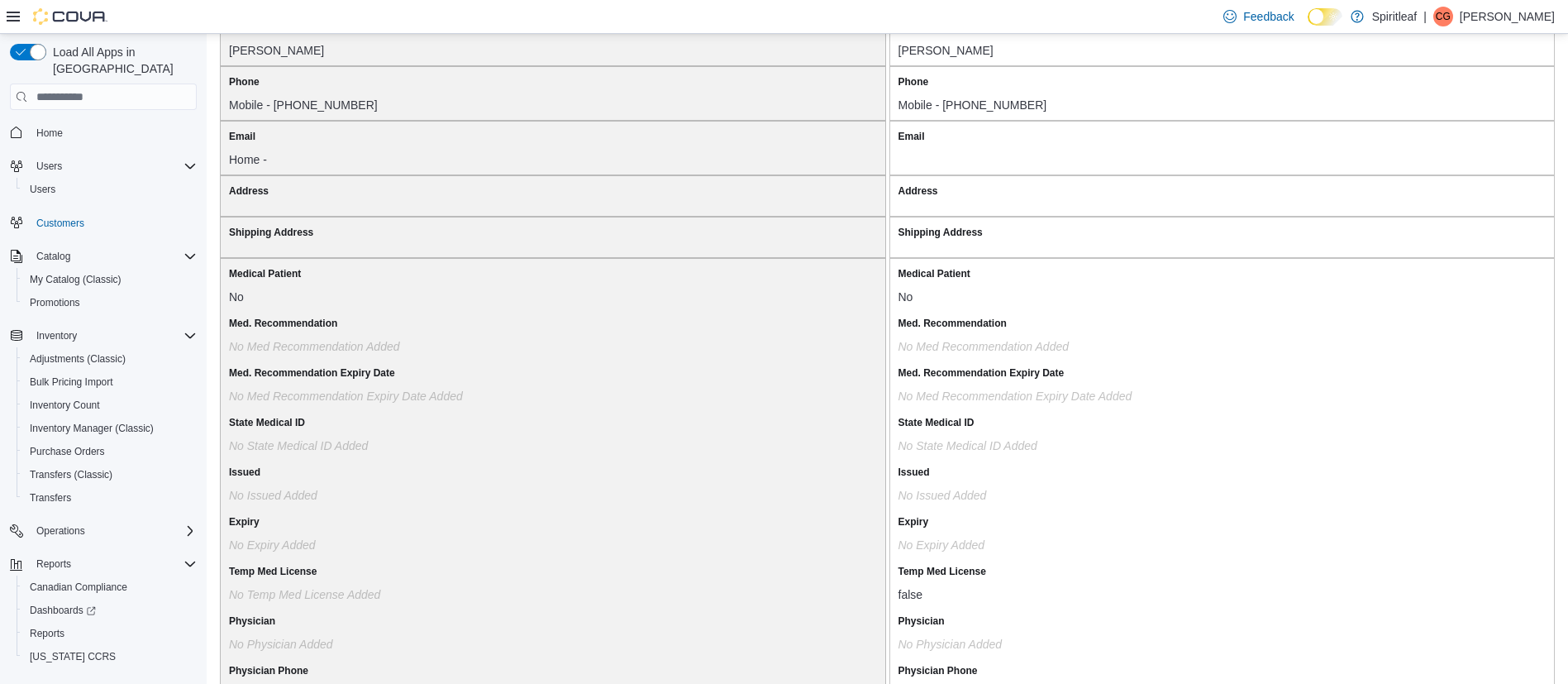
scroll to position [0, 0]
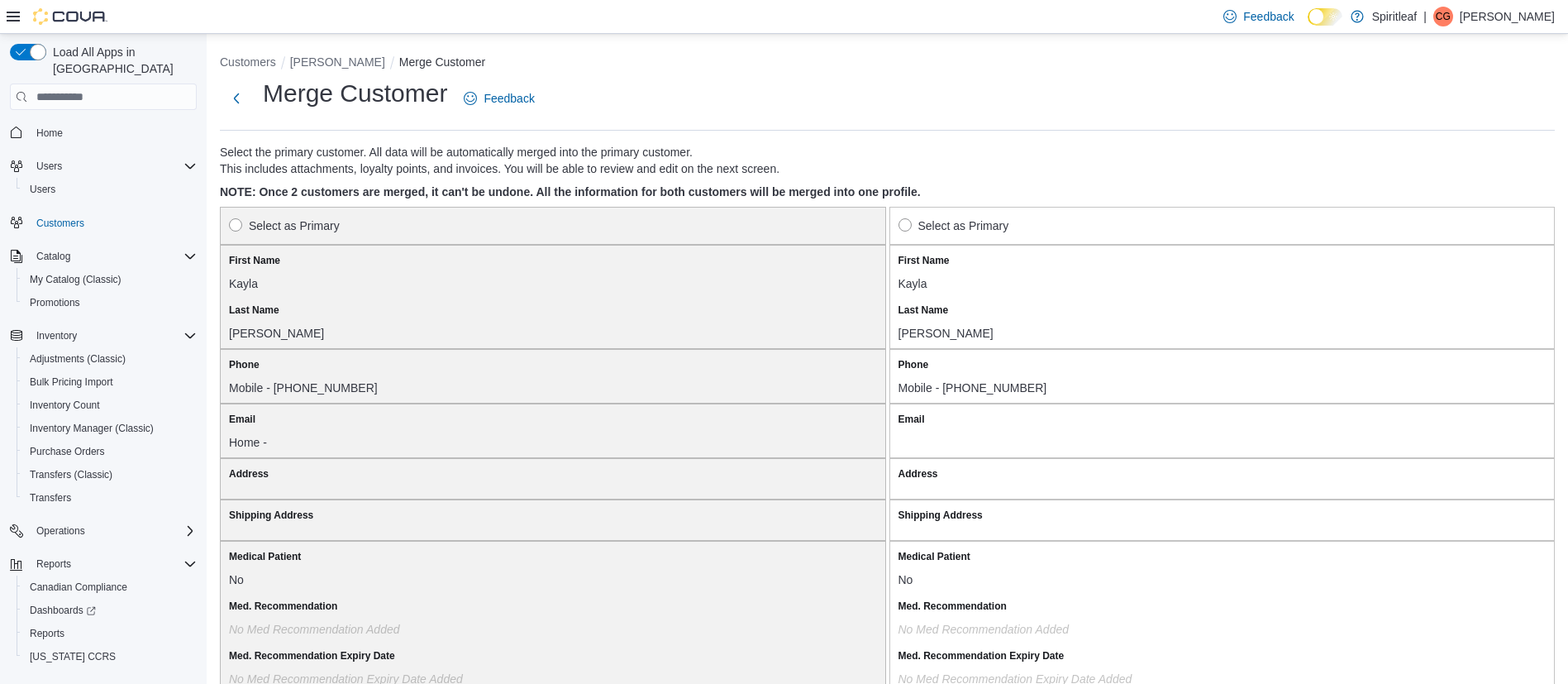
click at [919, 227] on label "Select as Primary" at bounding box center [954, 226] width 110 height 20
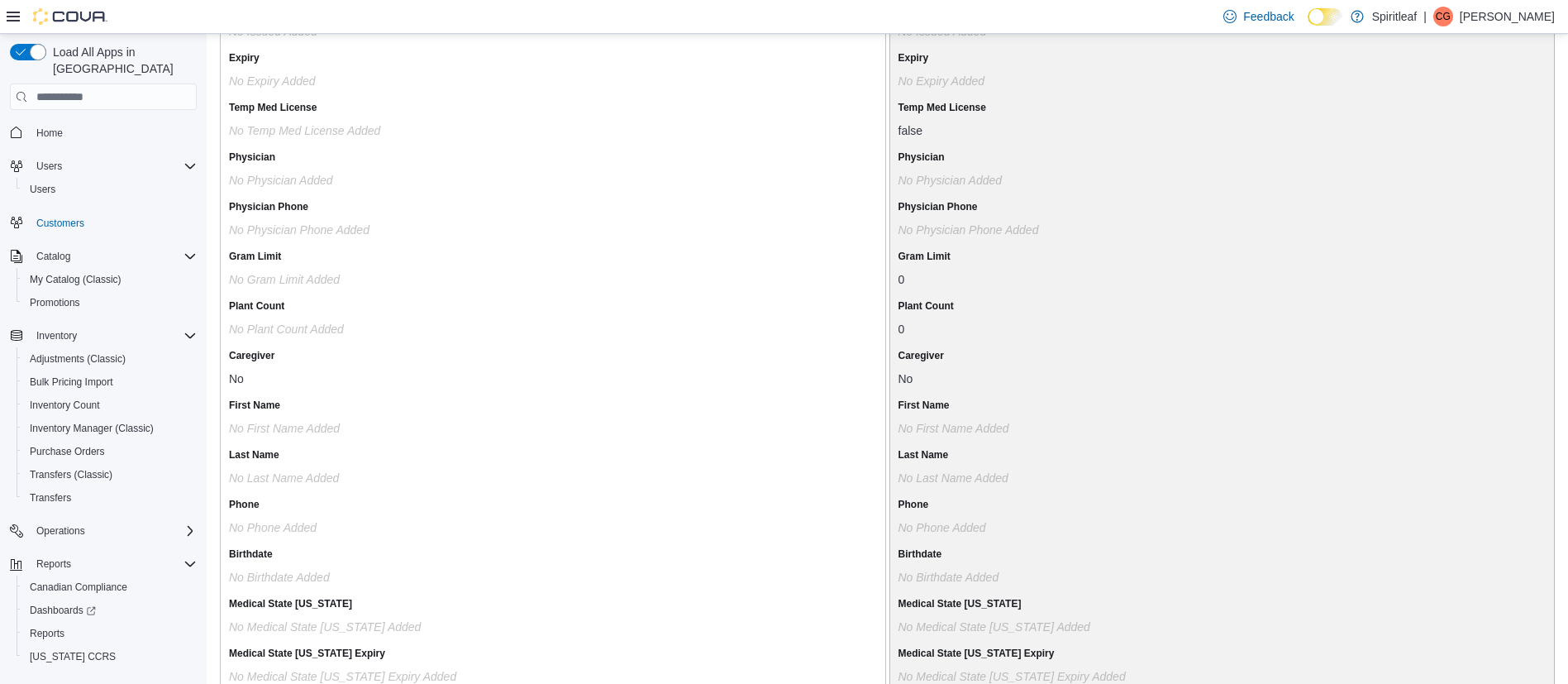
scroll to position [1329, 0]
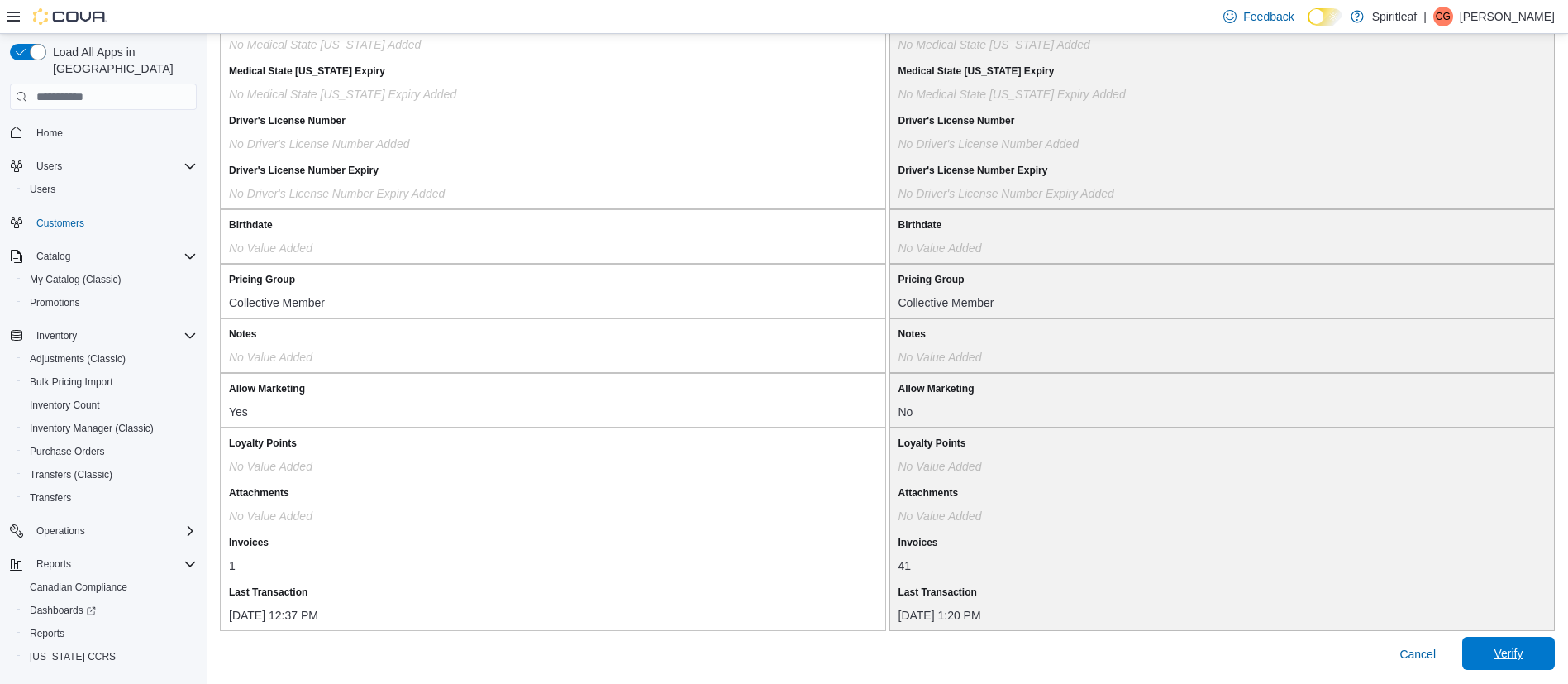
click at [1523, 656] on span "Verify" at bounding box center [1508, 653] width 29 height 17
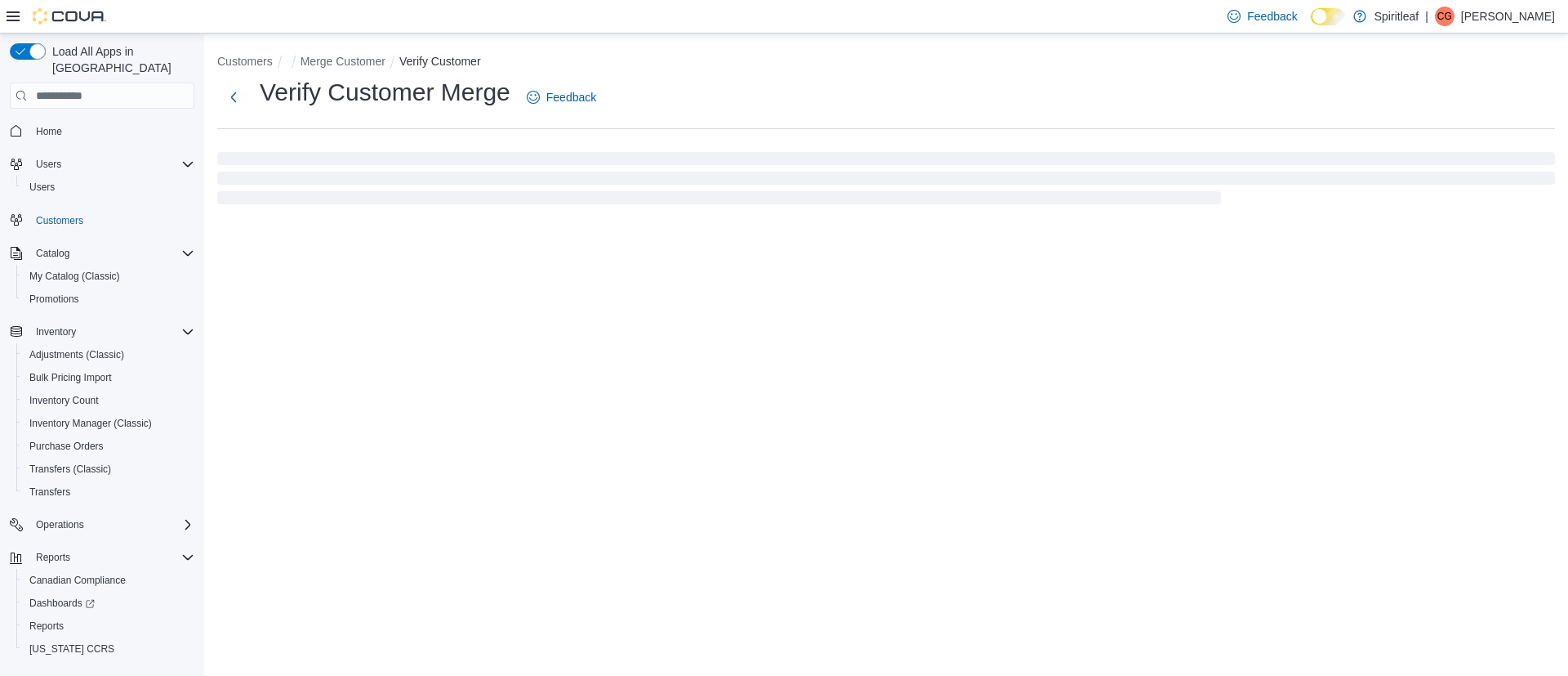
select select "******"
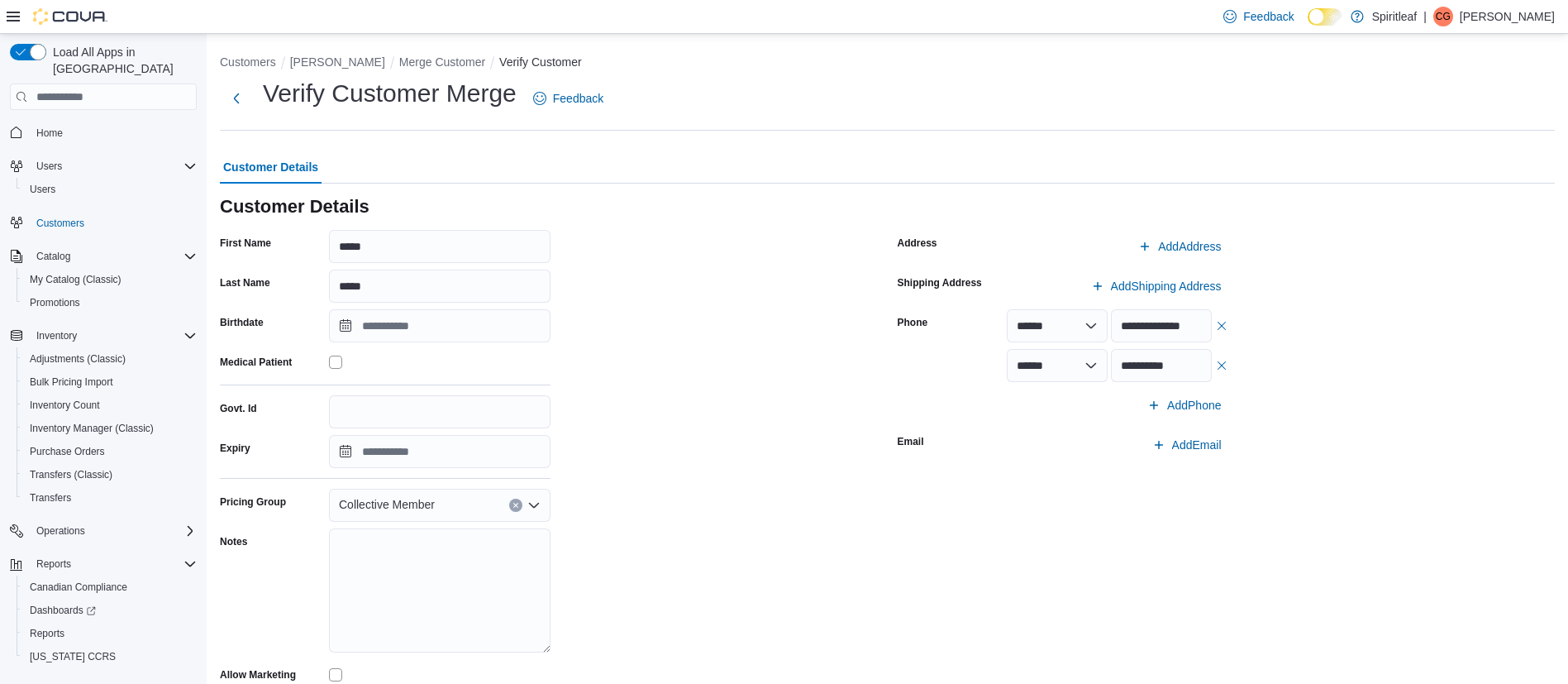
scroll to position [90, 0]
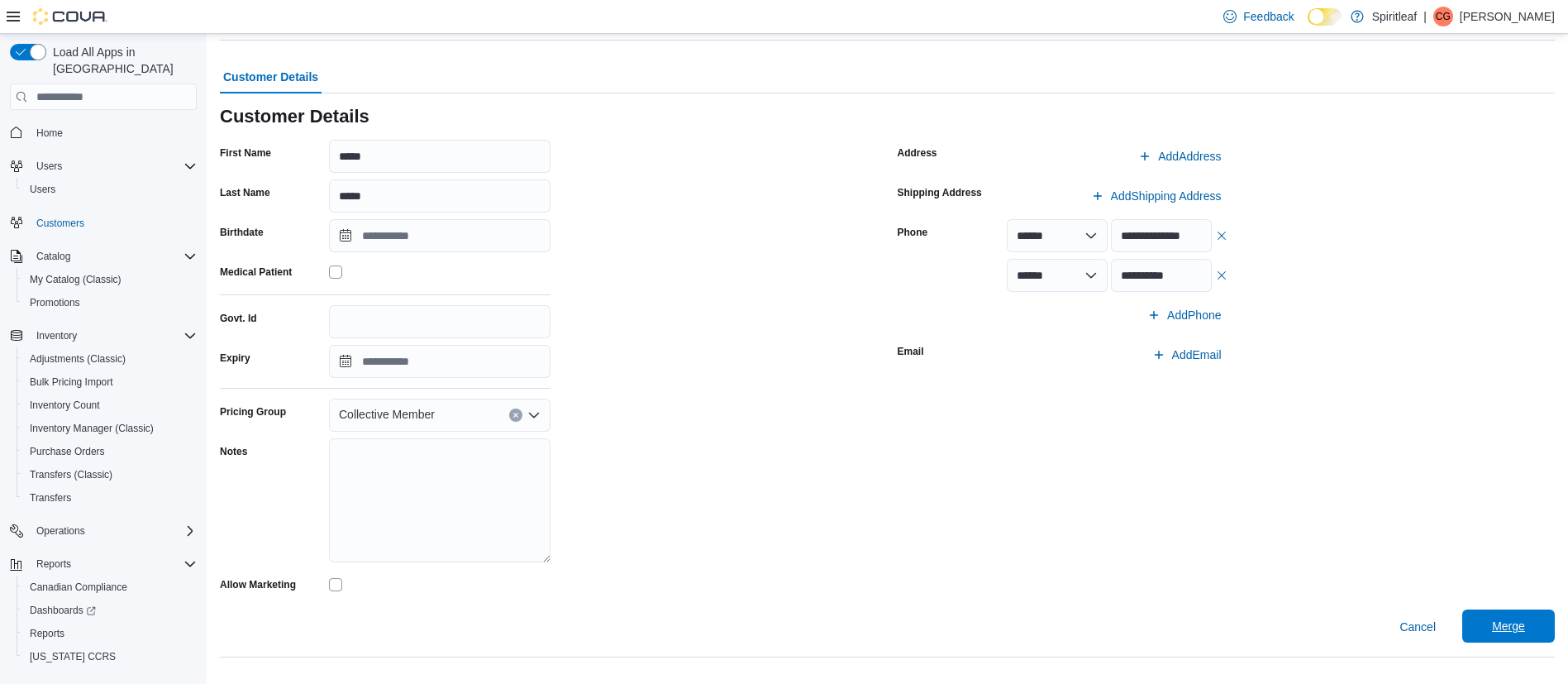
click at [1525, 631] on span "Merge" at bounding box center [1509, 626] width 33 height 17
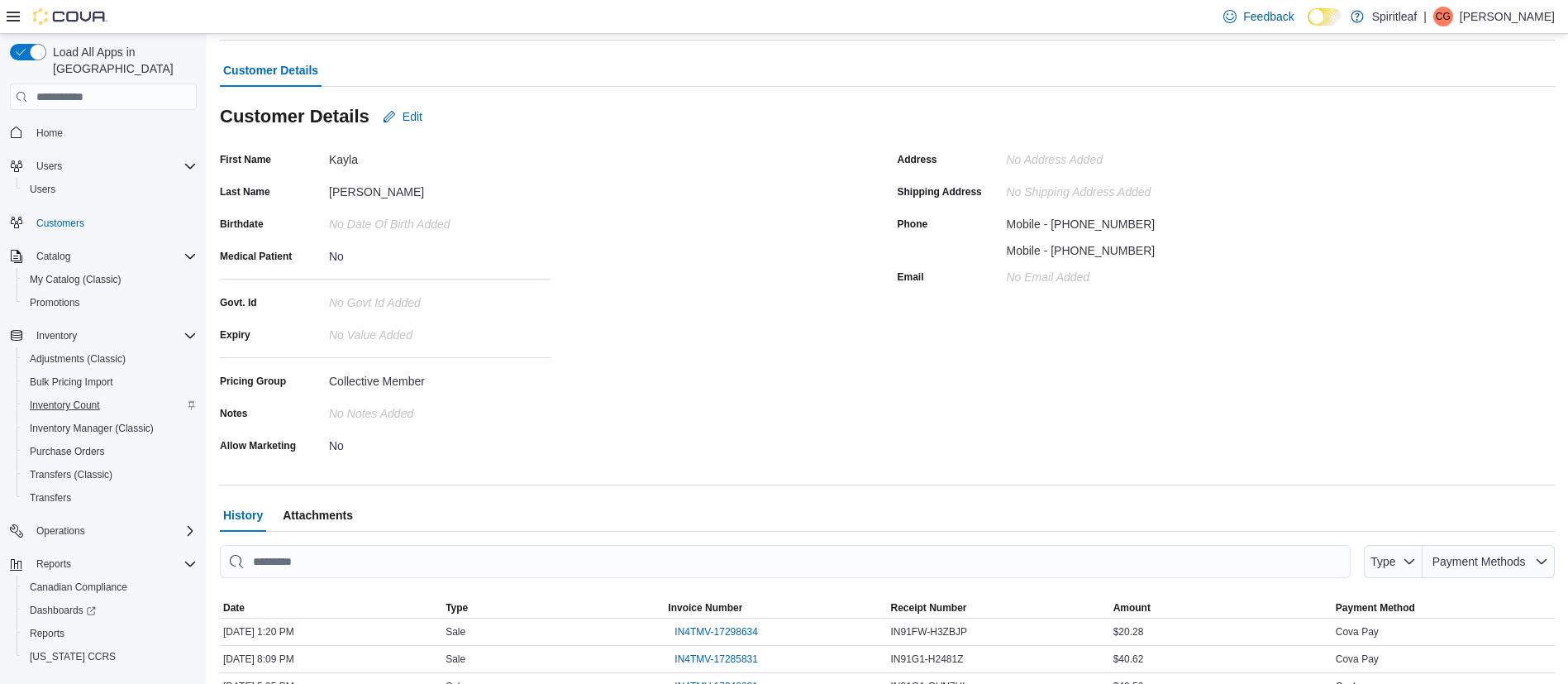
scroll to position [23, 0]
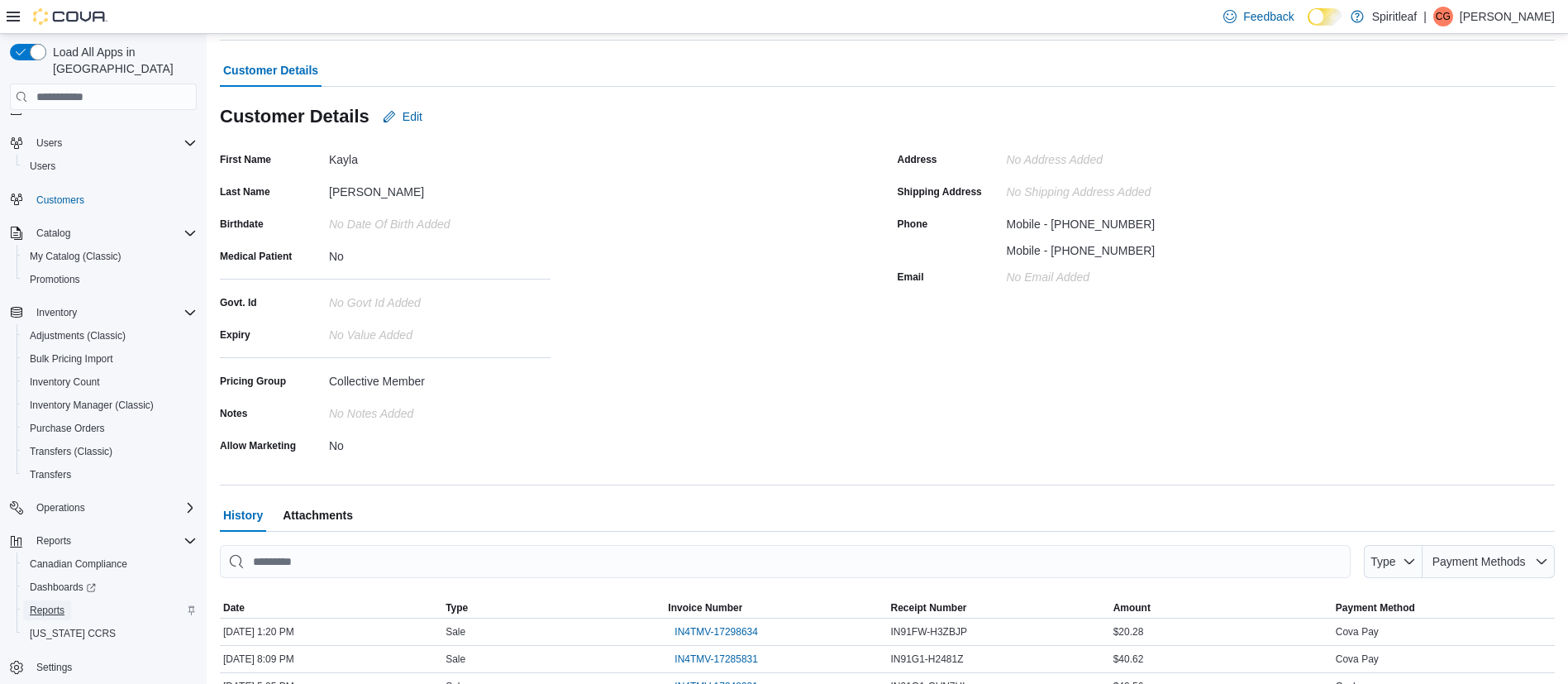
click at [43, 604] on span "Reports" at bounding box center [48, 610] width 35 height 13
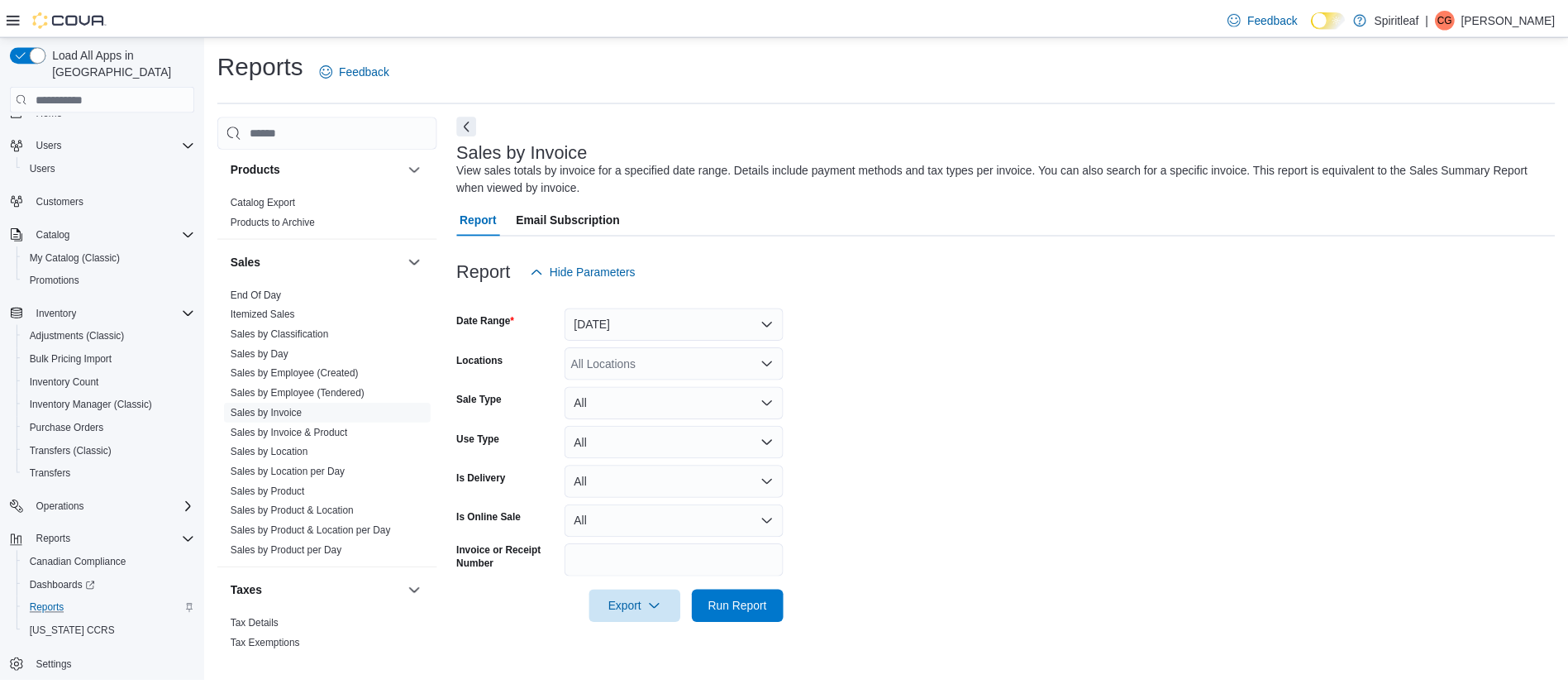
scroll to position [1191, 0]
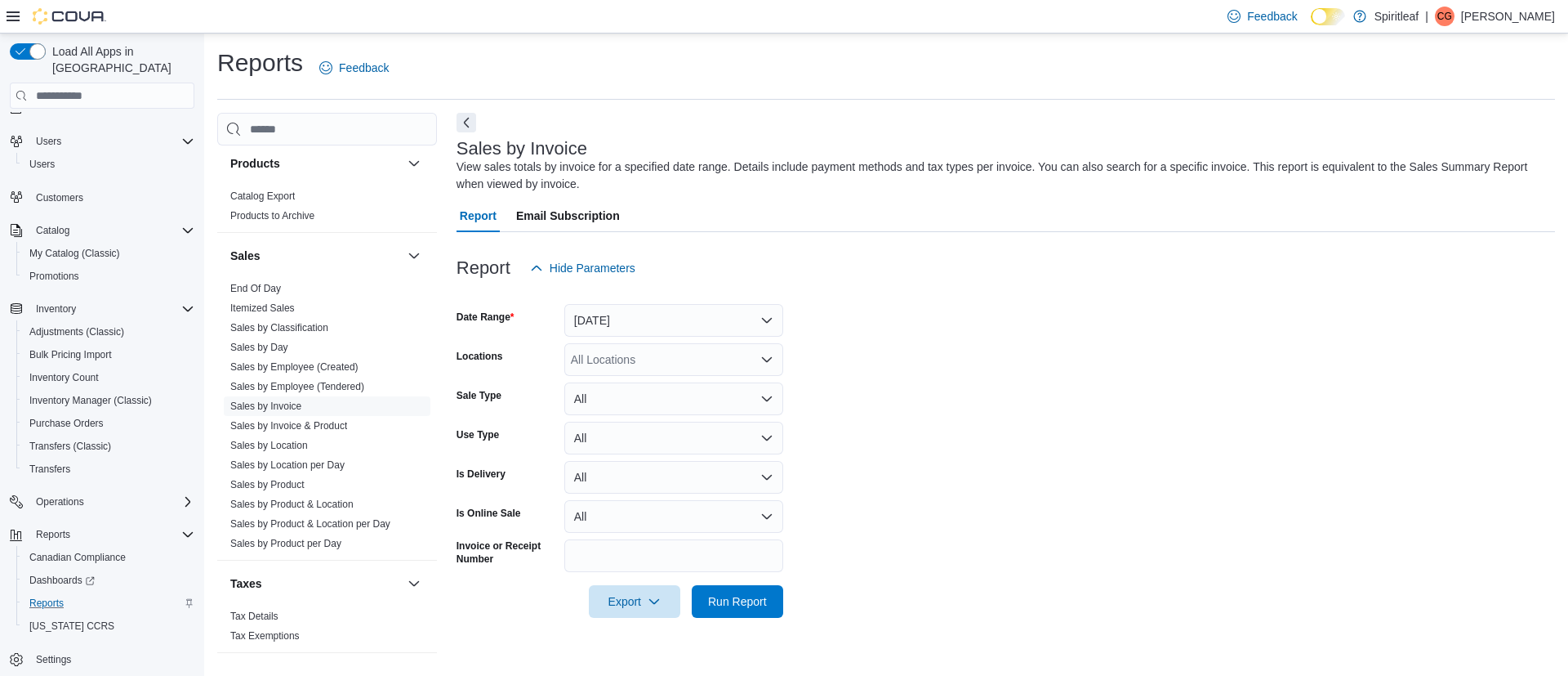
click at [610, 355] on div "All Locations" at bounding box center [673, 359] width 219 height 33
type input "***"
click at [626, 393] on span "[STREET_ADDRESS][GEOGRAPHIC_DATA])" at bounding box center [742, 388] width 236 height 17
click at [964, 443] on form "Date Range [DATE] Locations [STREET_ADDRESS] (Barrie) Sale Type All Use Type Al…" at bounding box center [1006, 450] width 1099 height 333
click at [754, 609] on span "Run Report" at bounding box center [737, 601] width 72 height 33
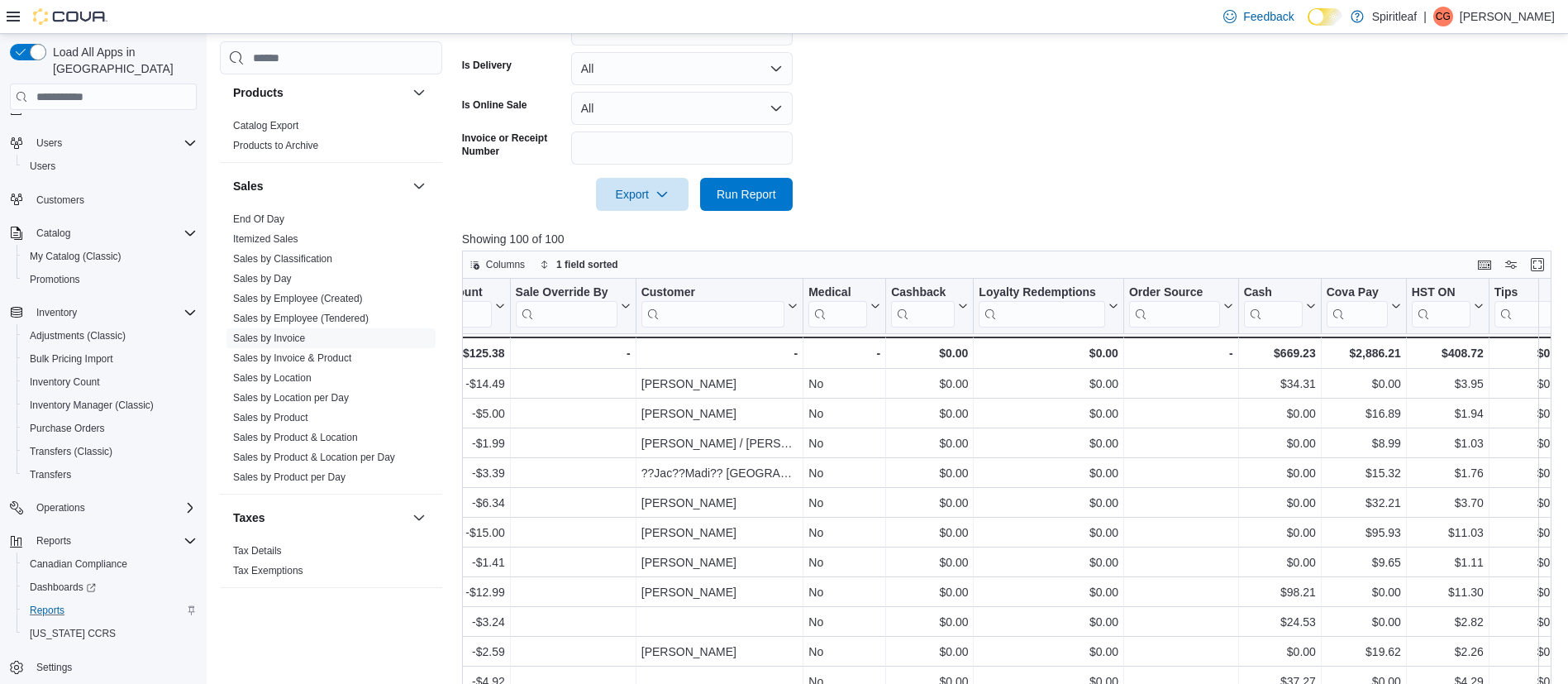
scroll to position [0, 2936]
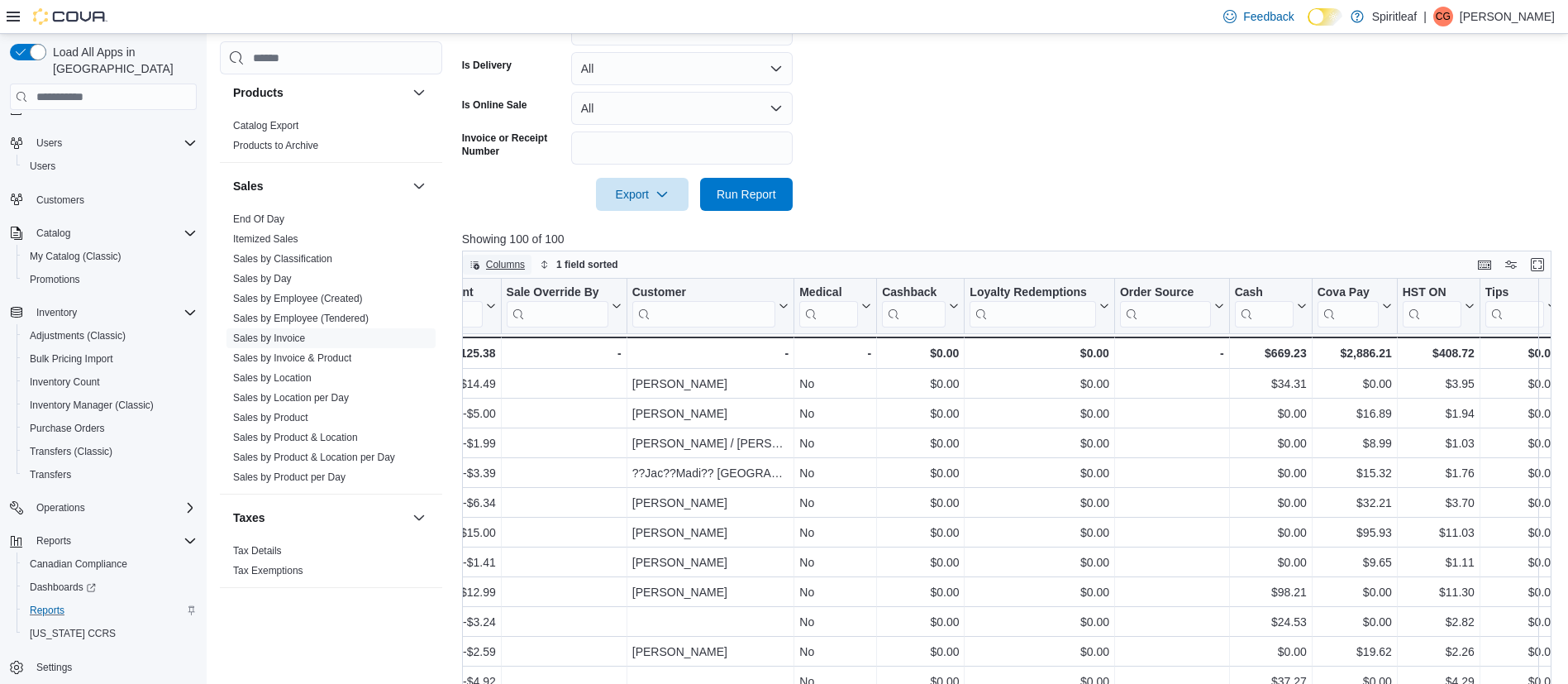
click at [487, 263] on span "Columns" at bounding box center [505, 264] width 38 height 13
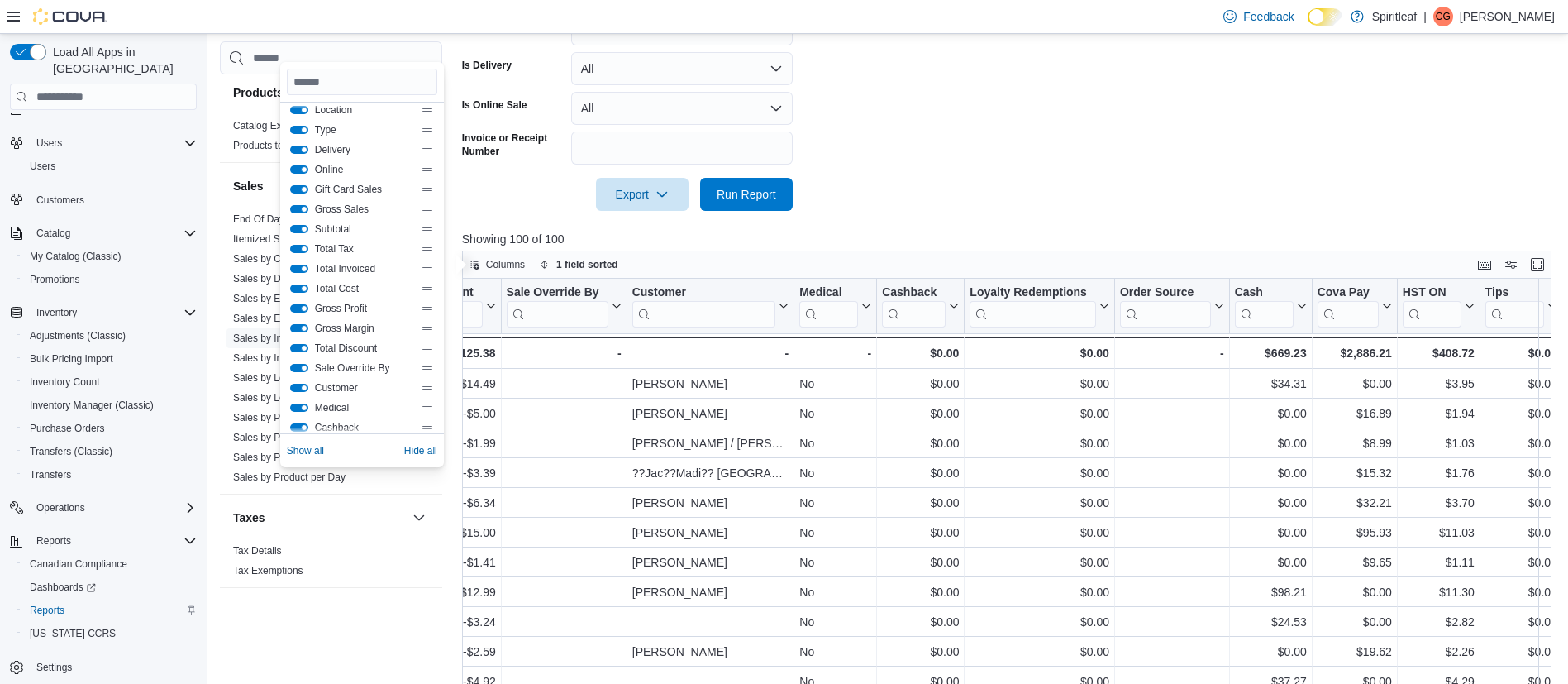
scroll to position [357, 0]
click at [437, 459] on span "Hide all" at bounding box center [421, 451] width 33 height 20
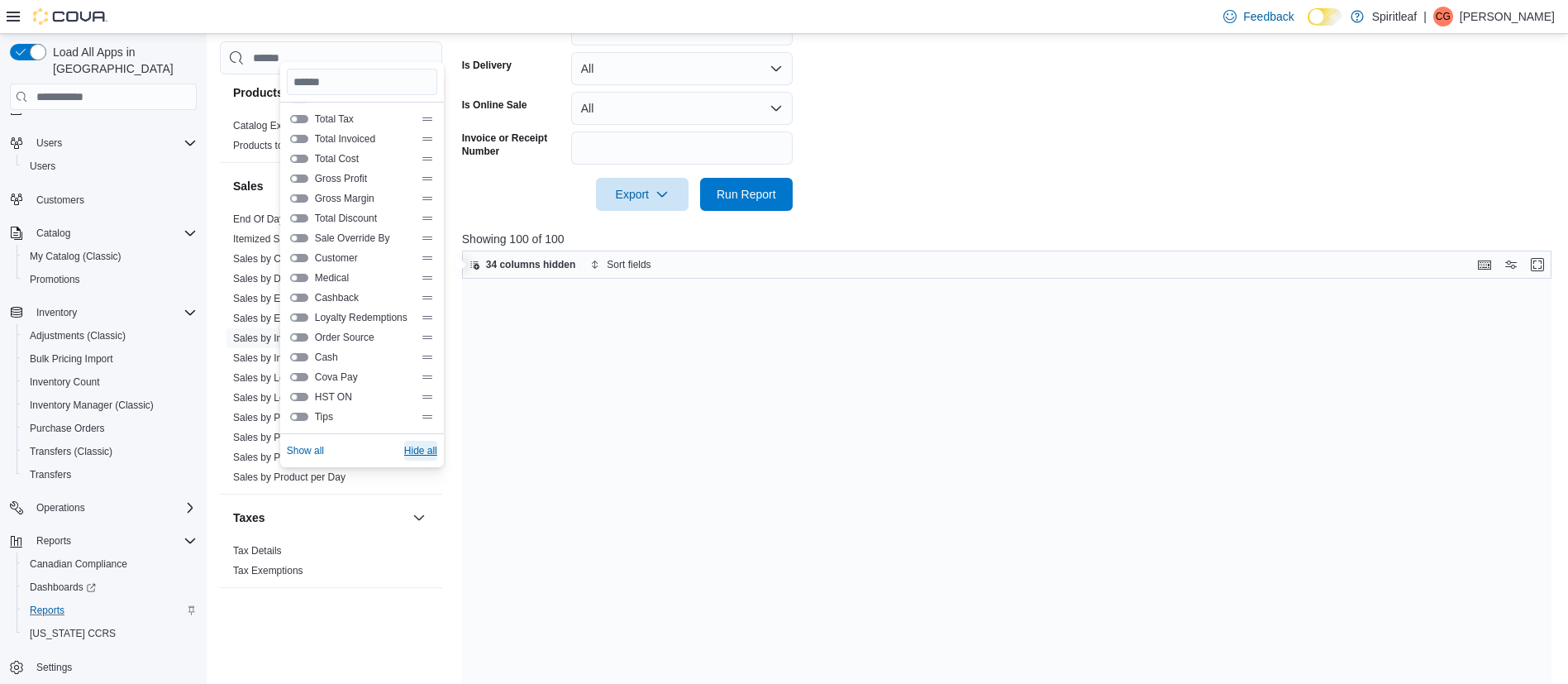
scroll to position [0, 0]
click at [299, 316] on button "Time" at bounding box center [299, 318] width 18 height 8
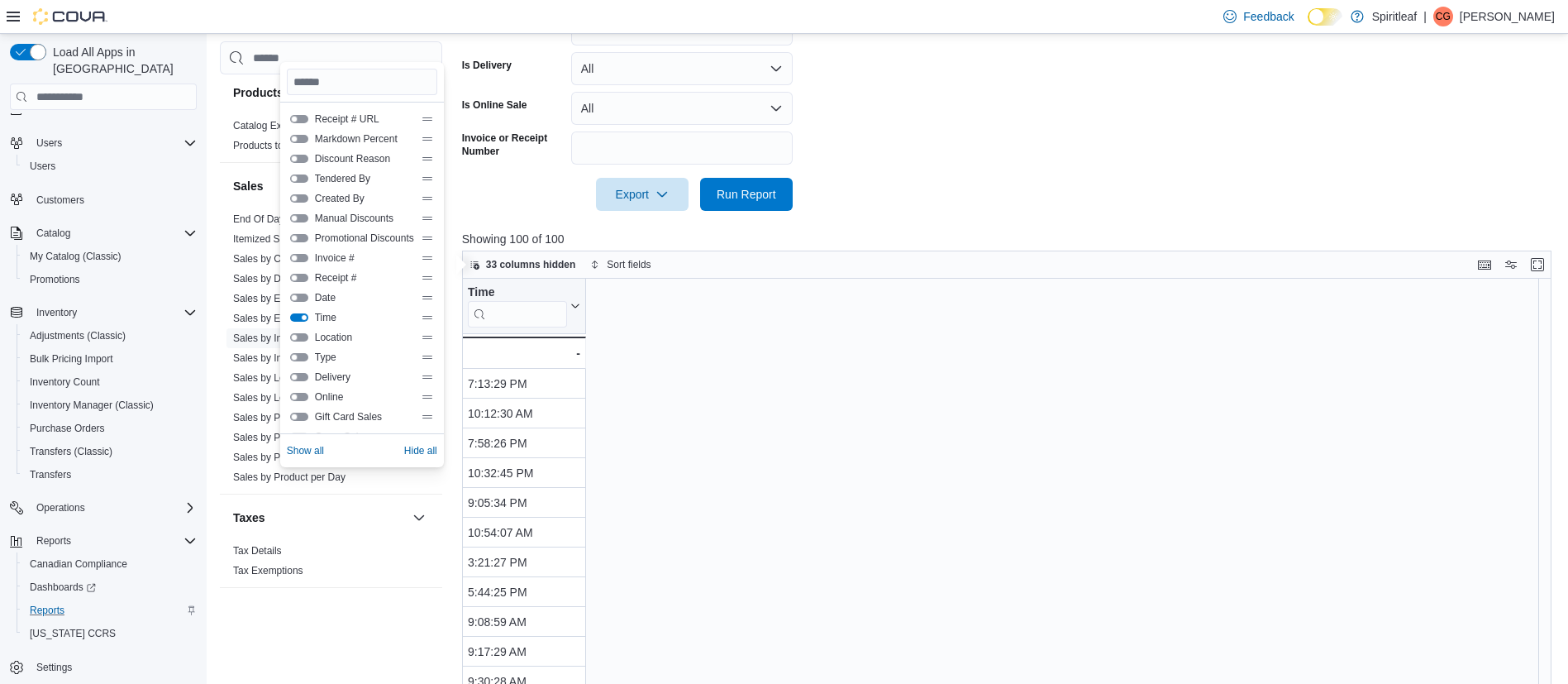
click at [294, 176] on button "Tendered By" at bounding box center [299, 179] width 18 height 8
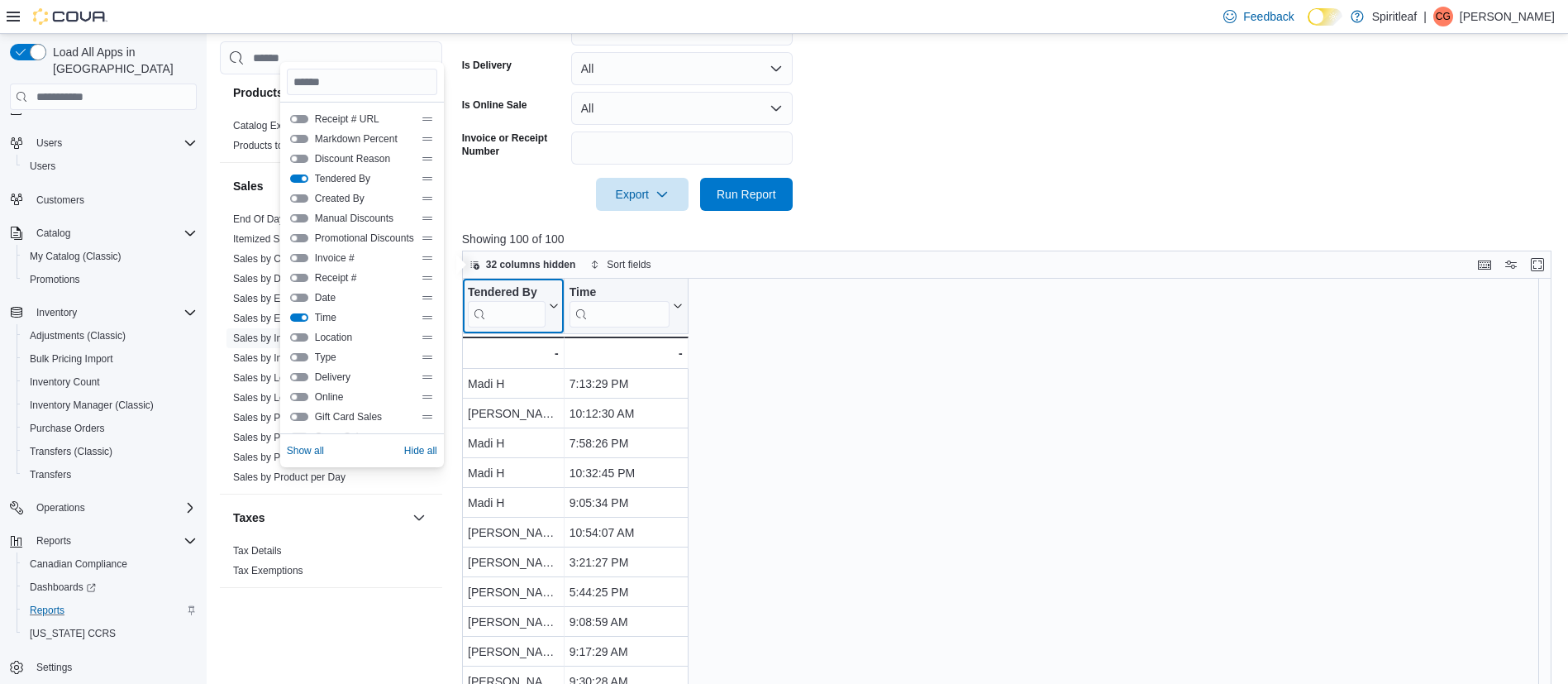
click at [505, 319] on input "search" at bounding box center [507, 314] width 78 height 27
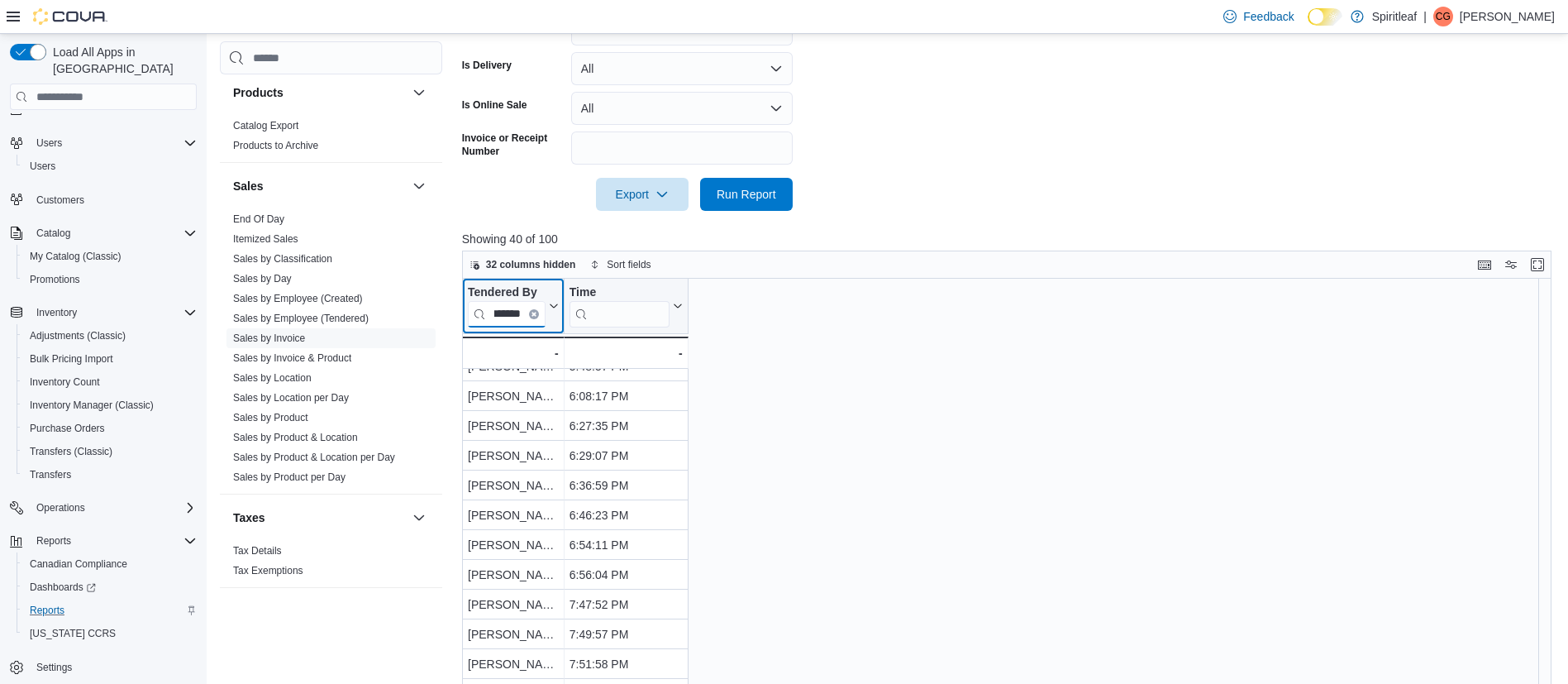
scroll to position [542, 0]
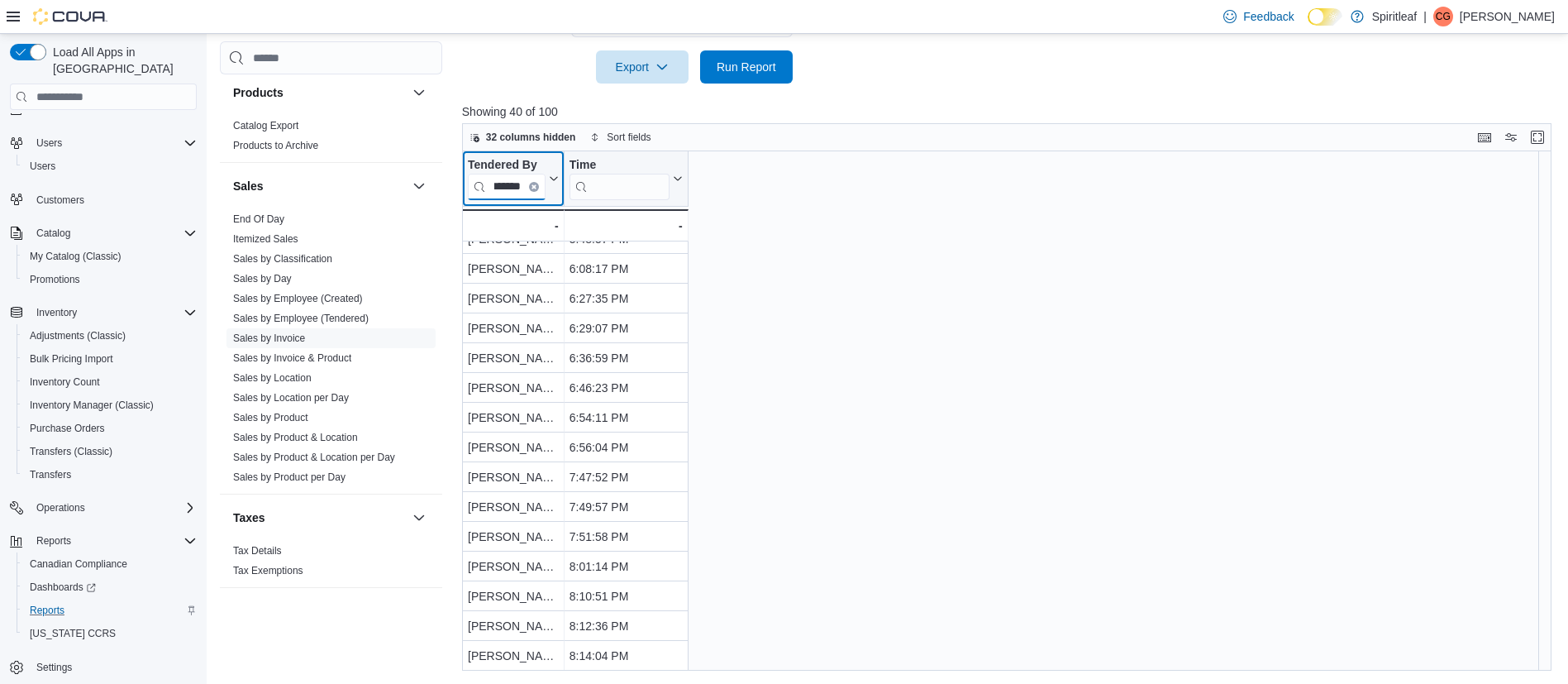
type input "*******"
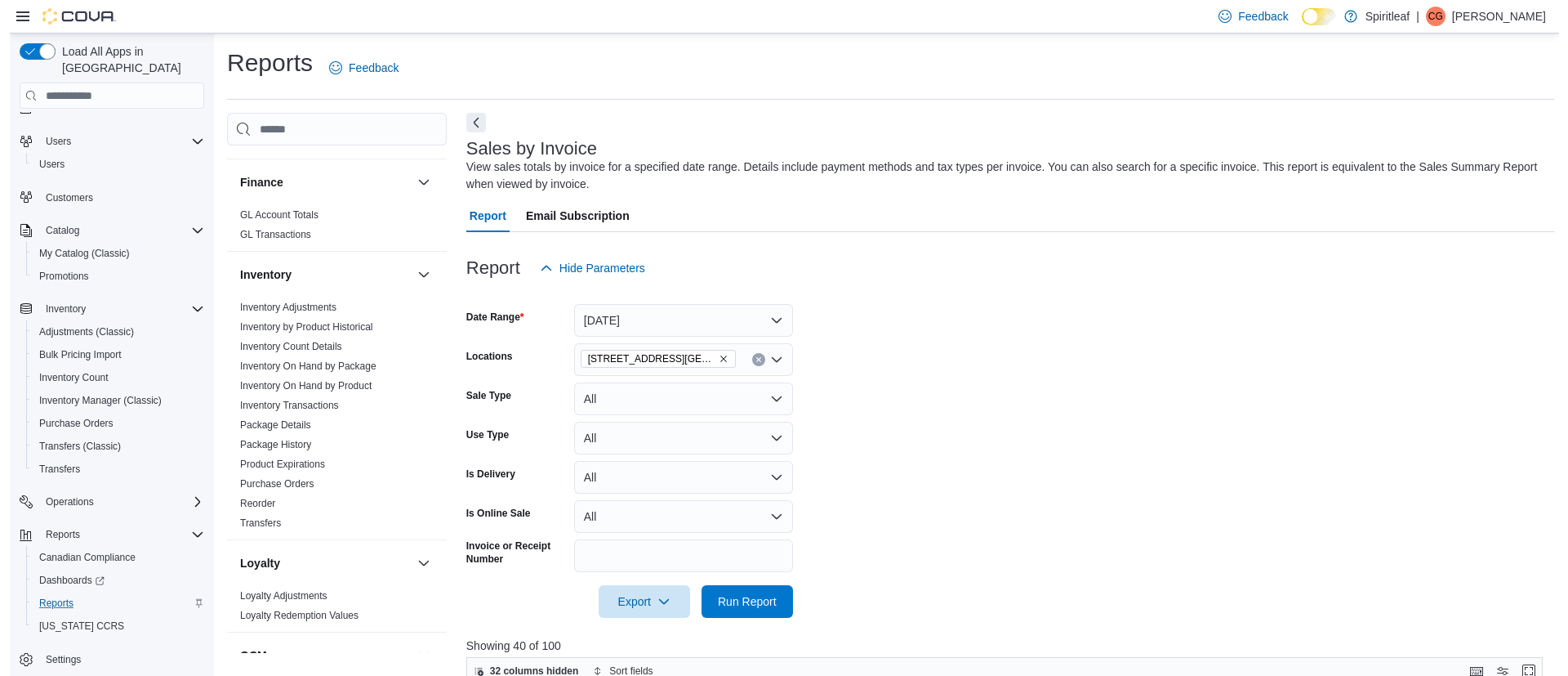
scroll to position [569, 0]
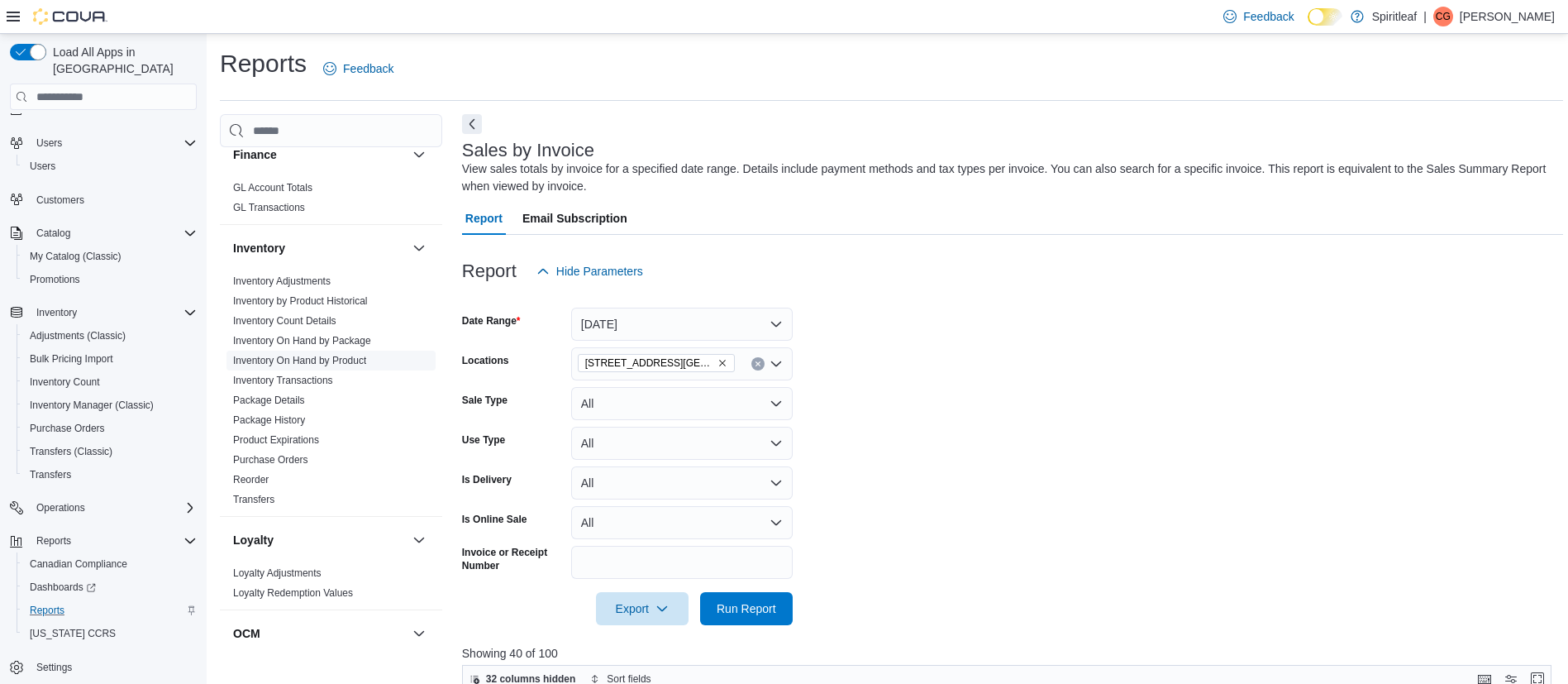
click at [332, 355] on link "Inventory On Hand by Product" at bounding box center [299, 360] width 133 height 12
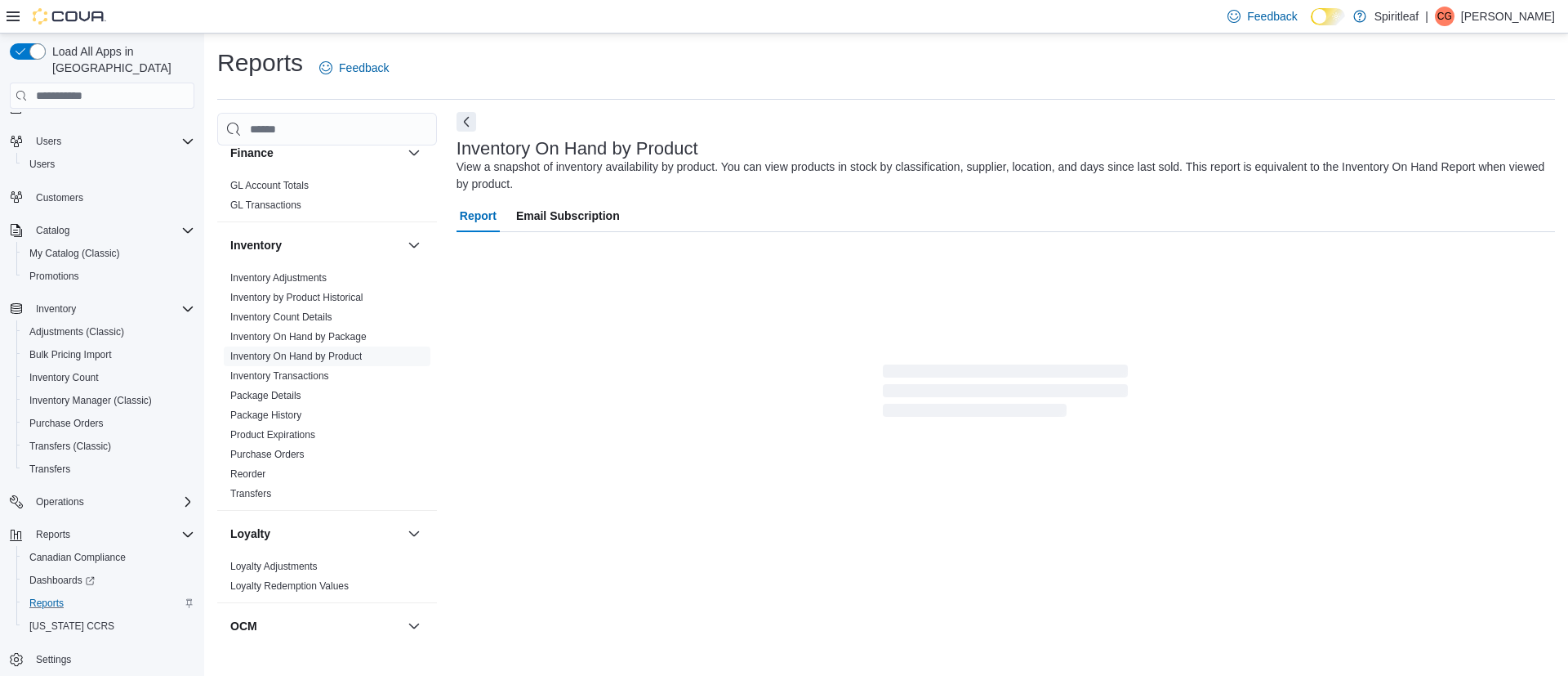
click at [463, 127] on button "Next" at bounding box center [467, 121] width 20 height 20
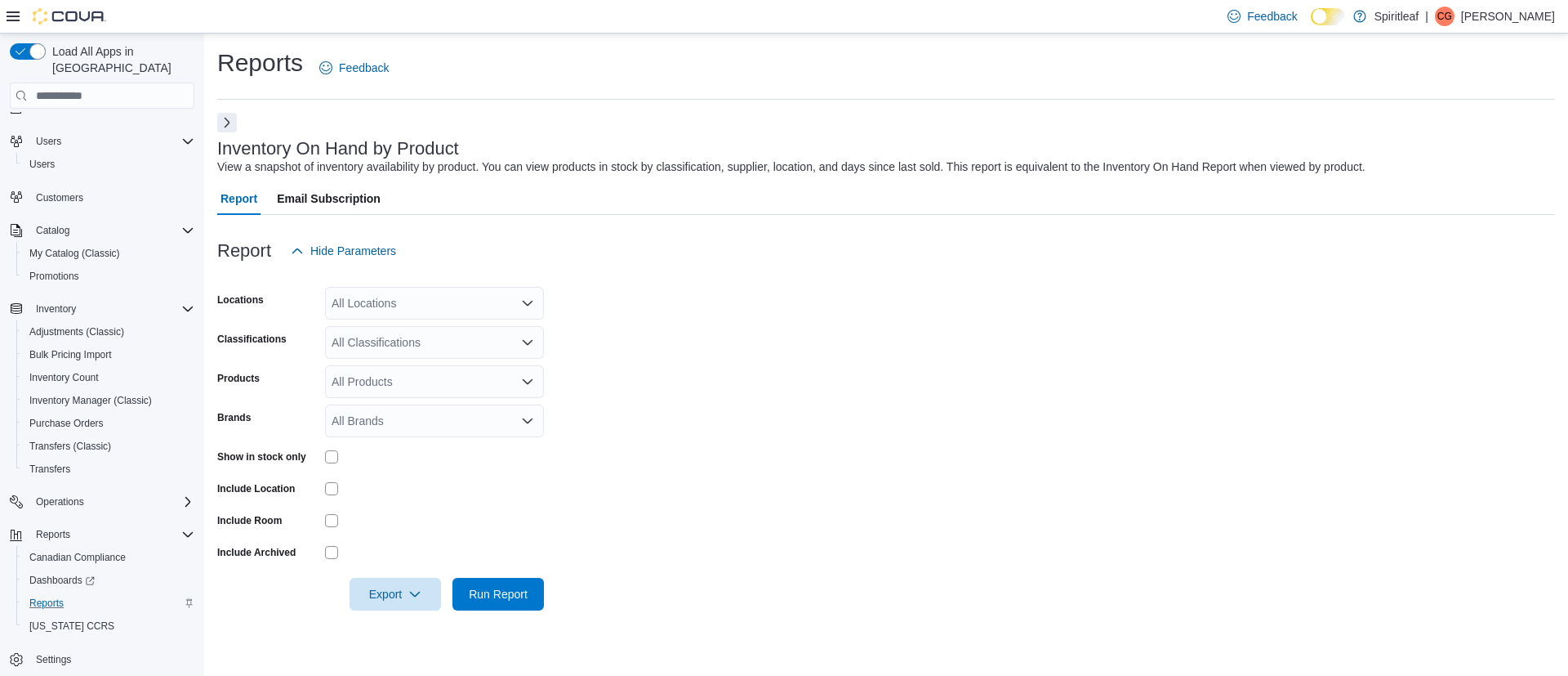
click at [16, 17] on icon at bounding box center [13, 17] width 13 height 10
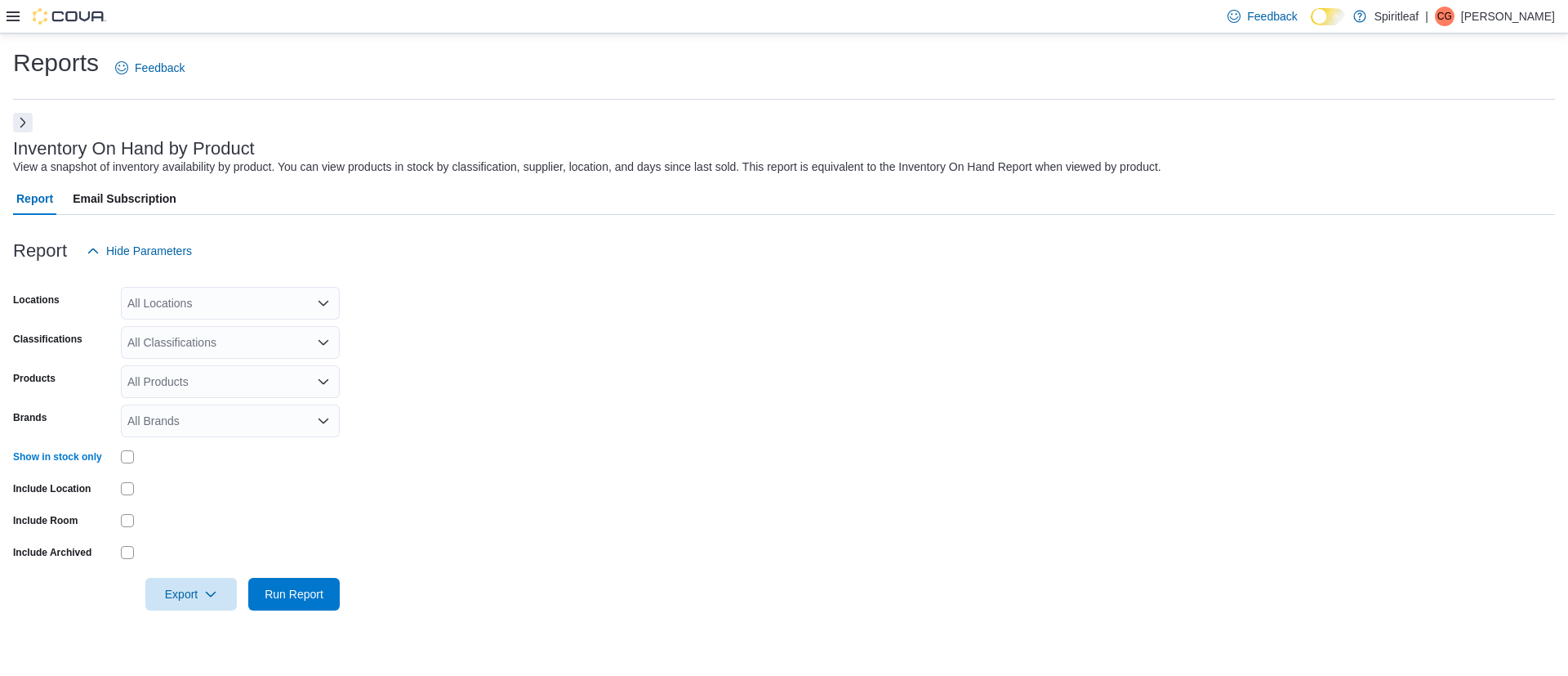
click at [207, 301] on div "All Locations" at bounding box center [230, 303] width 219 height 33
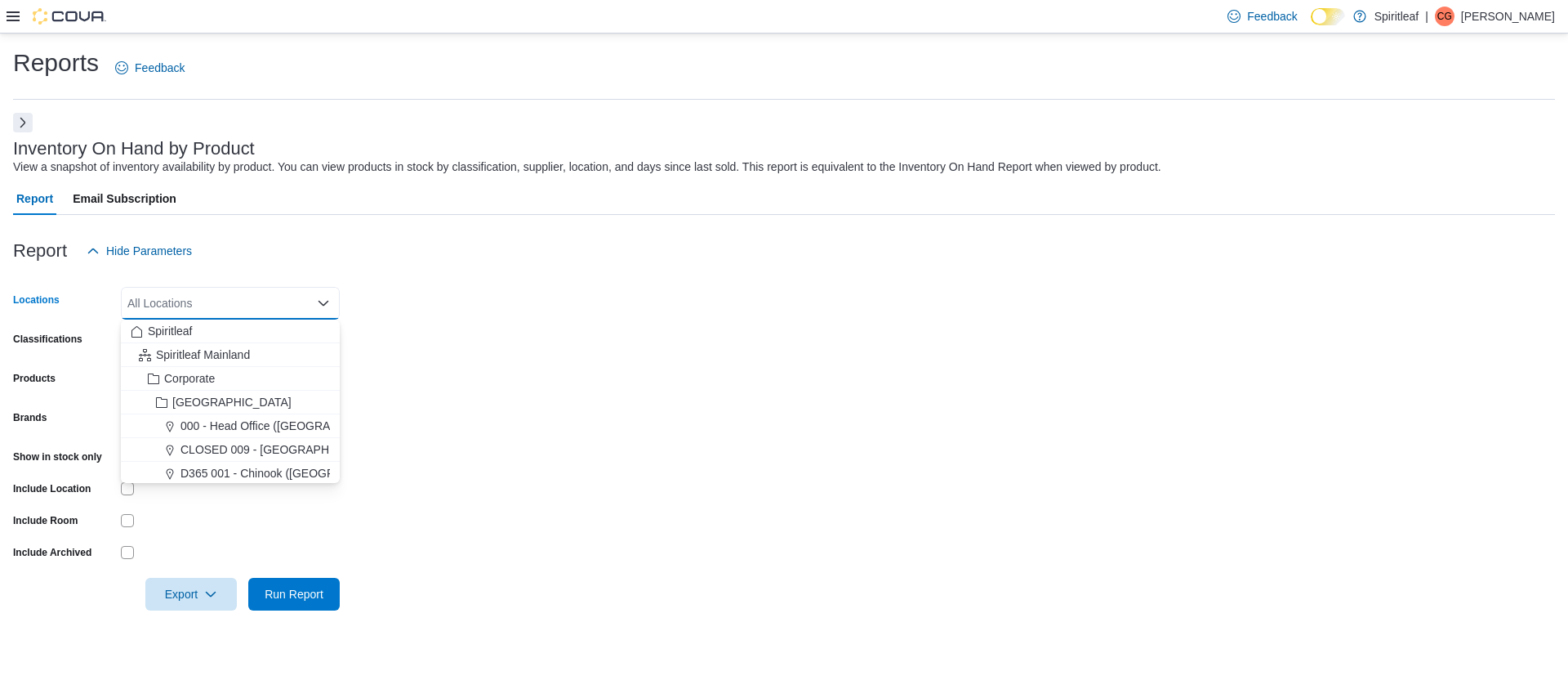
click at [402, 362] on form "Locations All Locations Combo box. Selected. Combo box input. All Locations. Ty…" at bounding box center [784, 438] width 1542 height 343
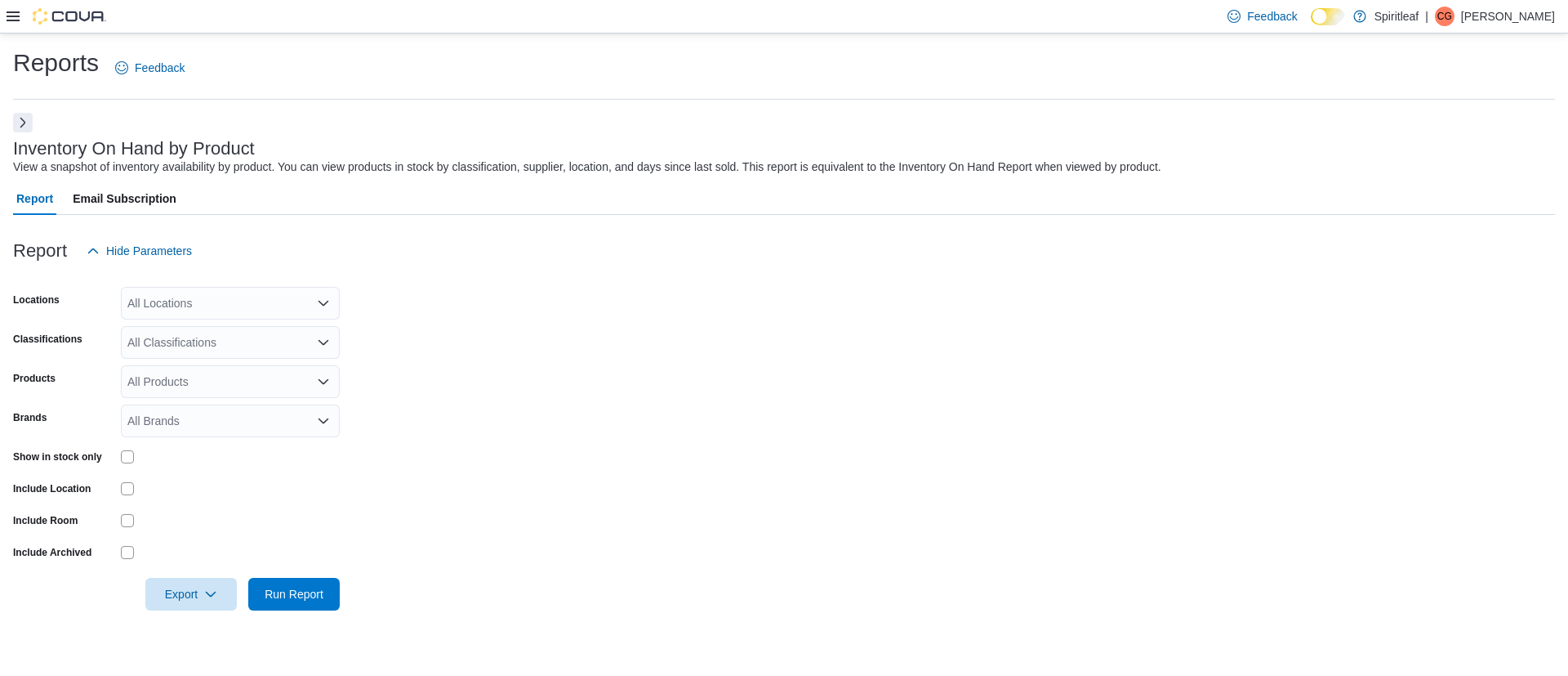
click at [221, 341] on div "All Classifications" at bounding box center [230, 342] width 219 height 33
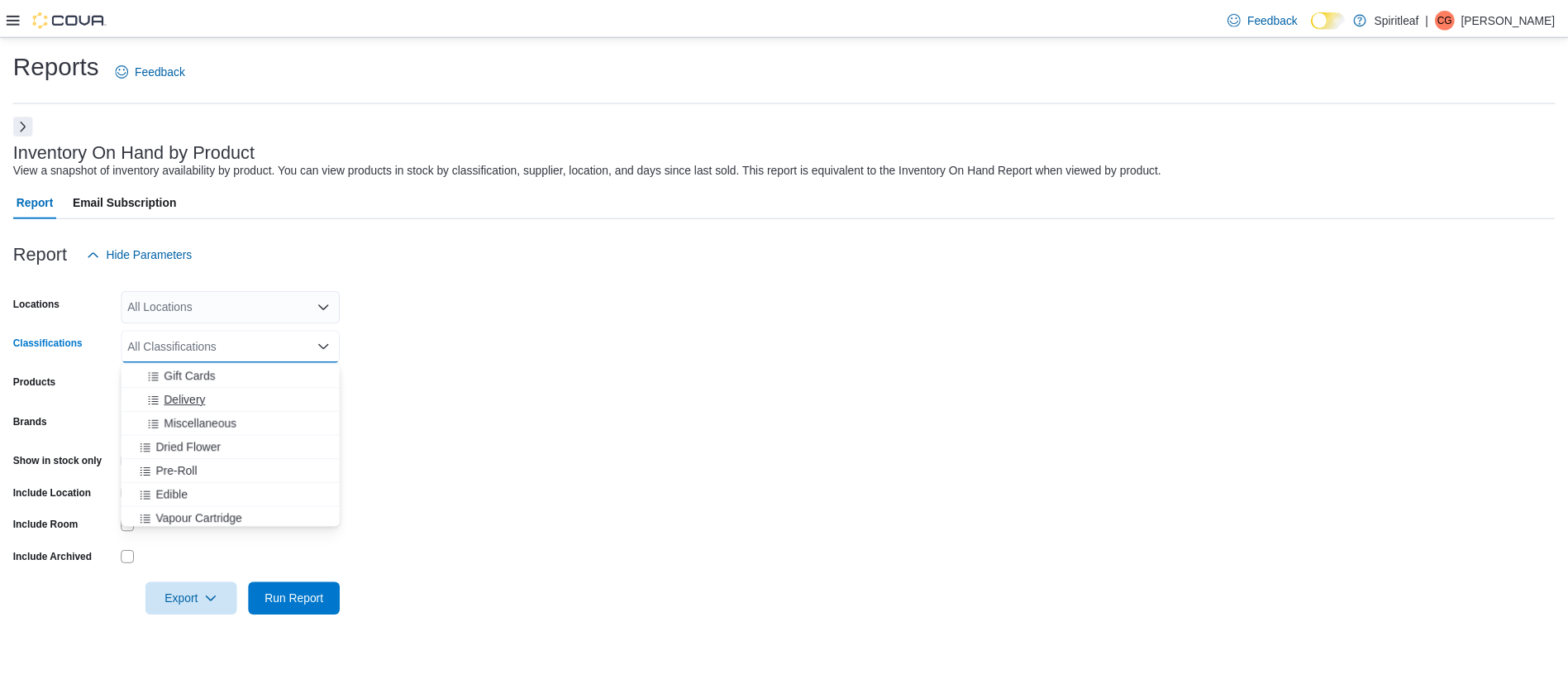
scroll to position [254, 0]
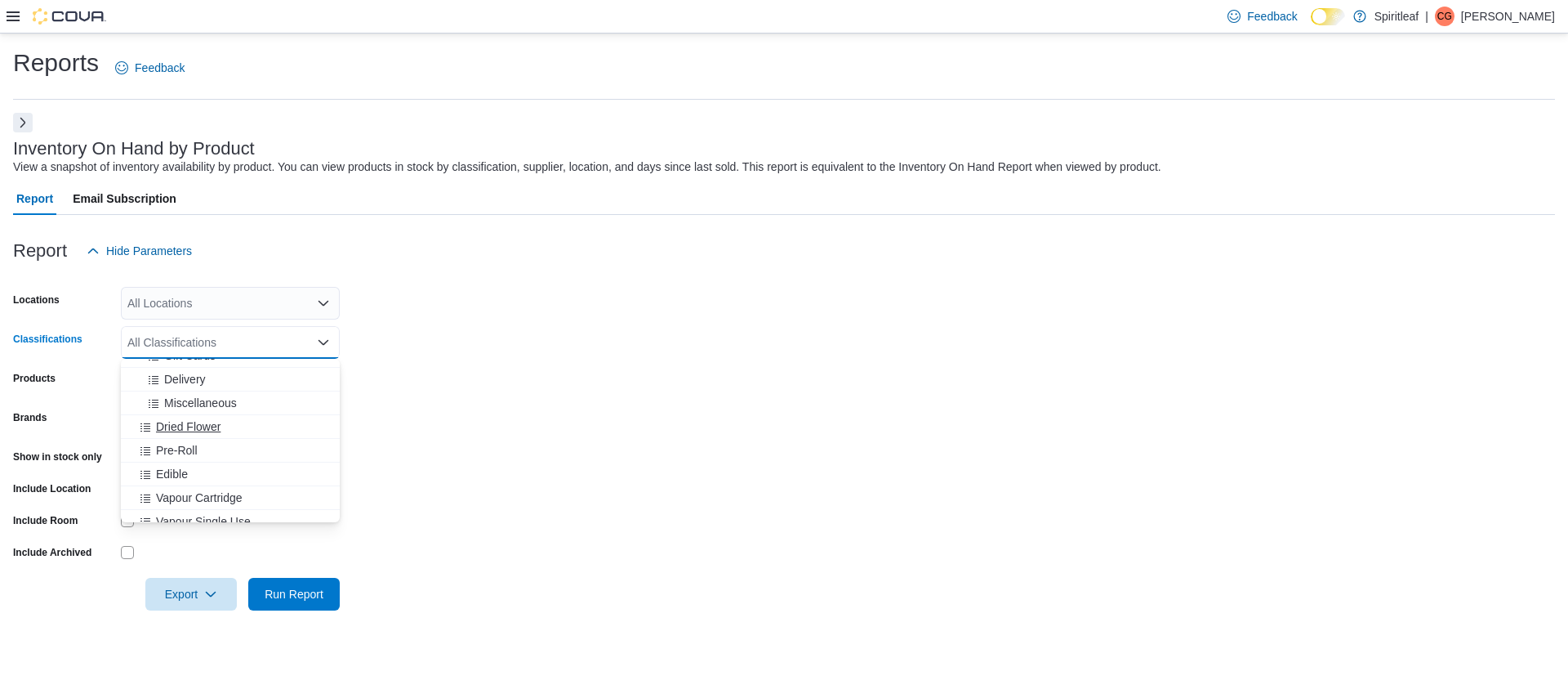
click at [172, 421] on span "Dried Flower" at bounding box center [188, 426] width 64 height 17
click at [182, 425] on span "Pre-Roll" at bounding box center [177, 426] width 41 height 17
click at [182, 425] on span "Edible" at bounding box center [172, 426] width 32 height 17
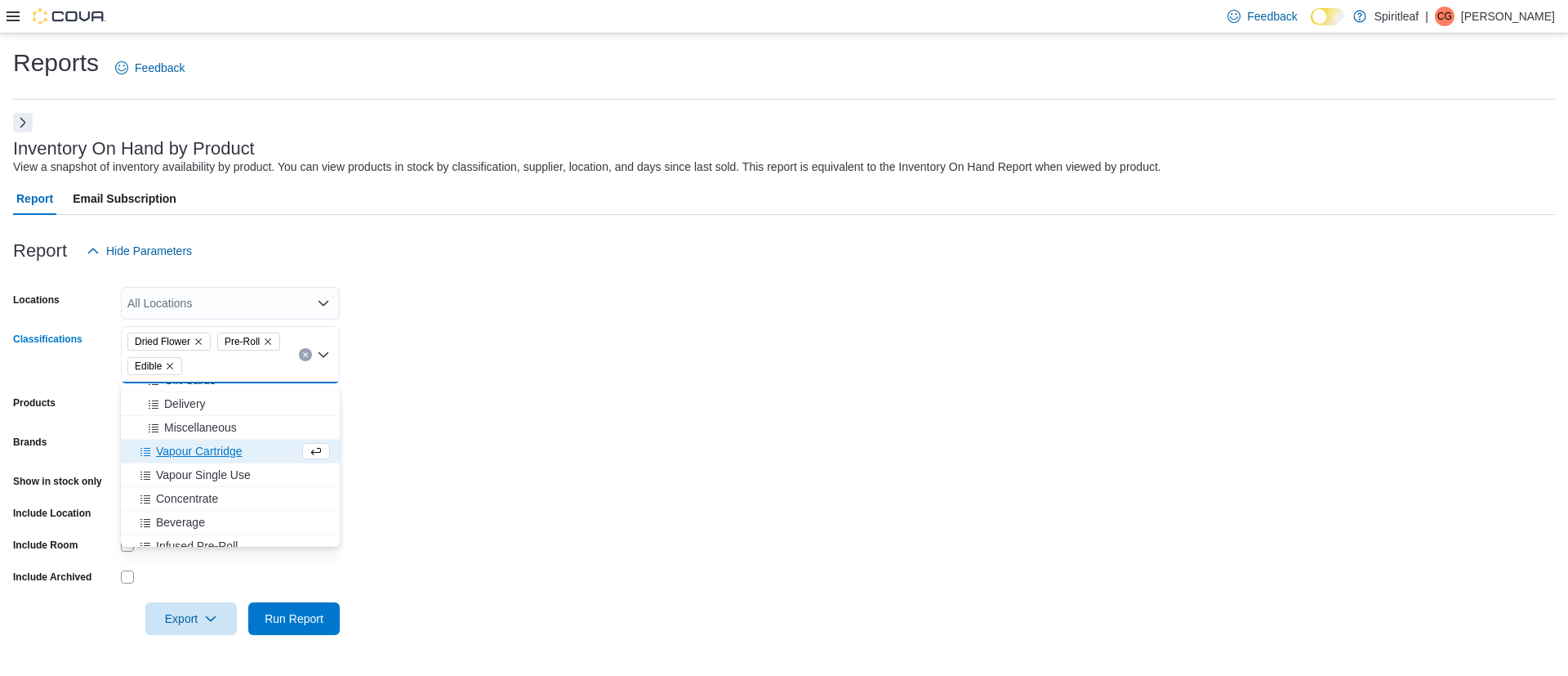
click at [182, 453] on span "Vapour Cartridge" at bounding box center [199, 451] width 87 height 17
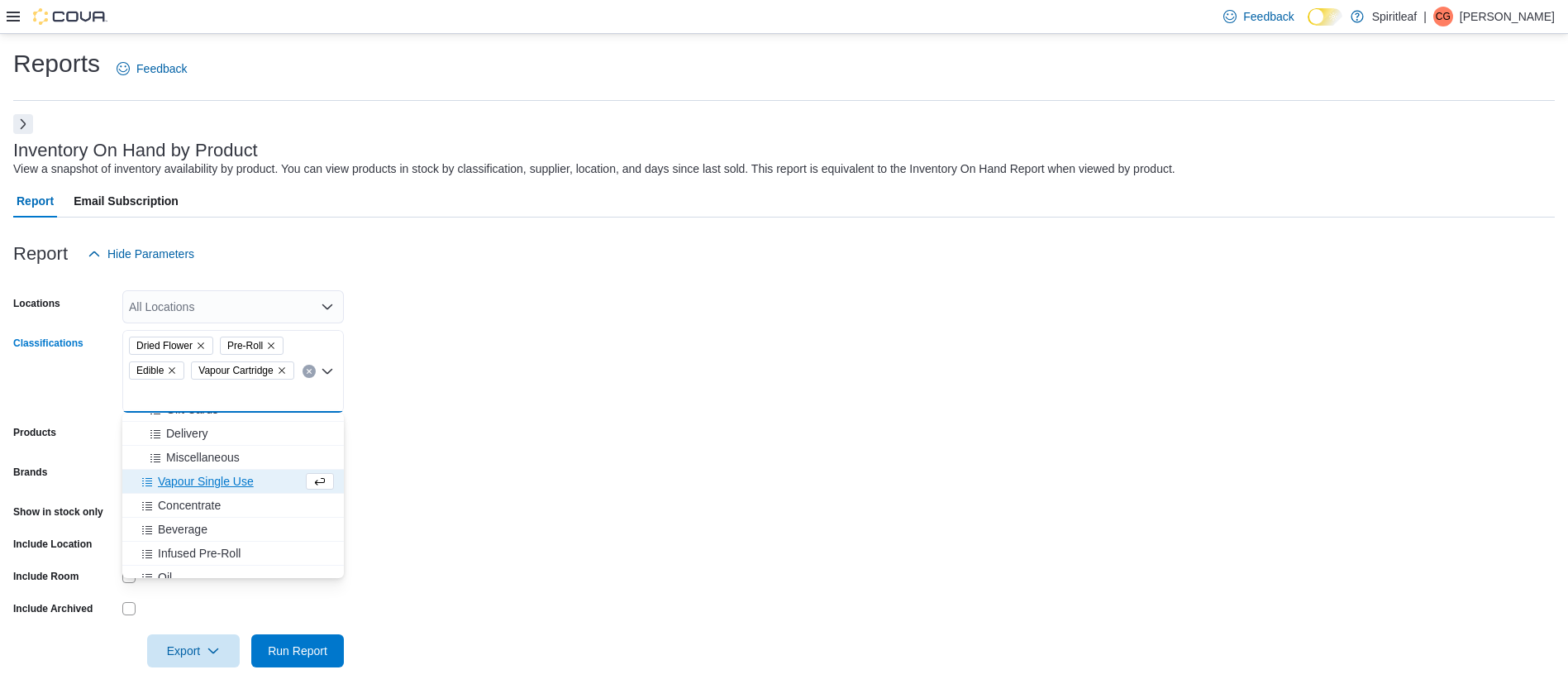
click at [188, 477] on span "Vapour Single Use" at bounding box center [206, 481] width 96 height 17
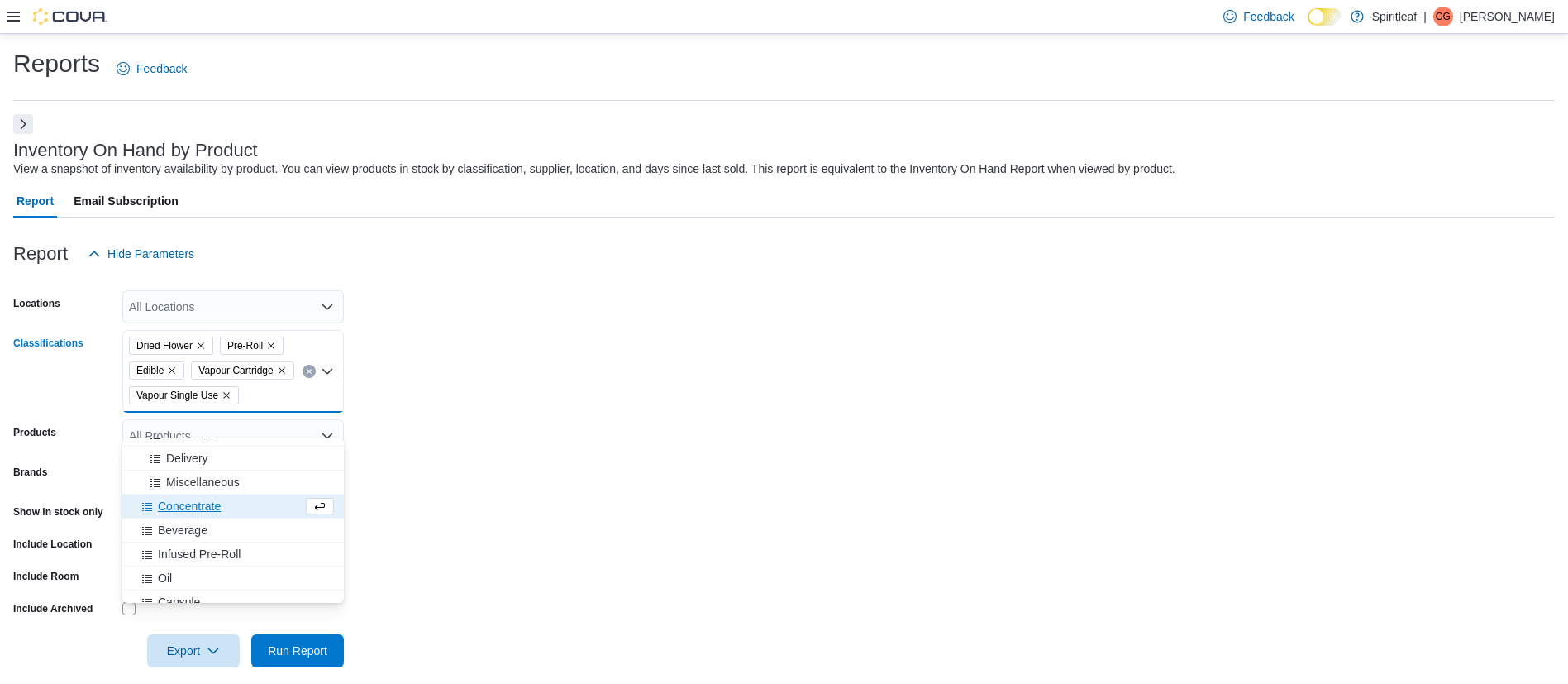
click at [188, 510] on span "Concentrate" at bounding box center [189, 506] width 63 height 17
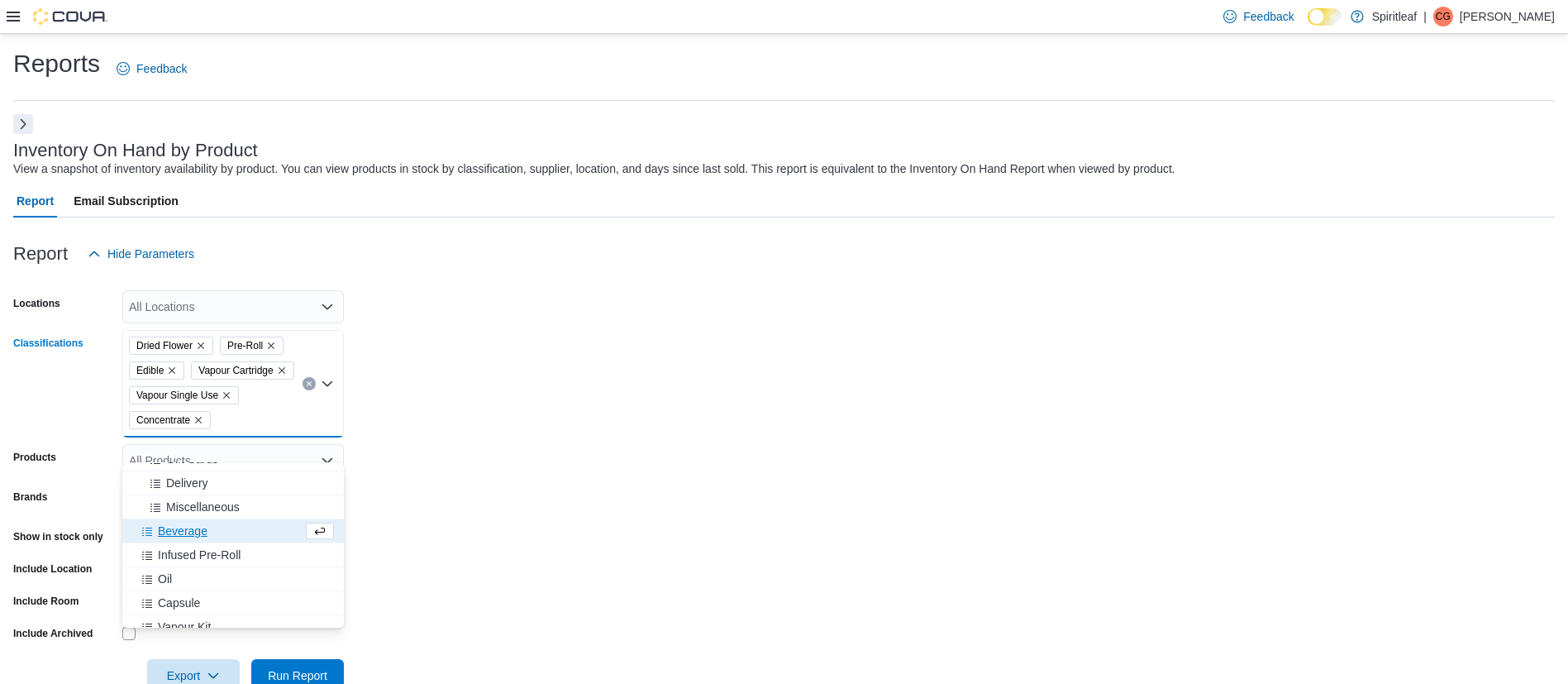
click at [188, 527] on span "Beverage" at bounding box center [182, 531] width 49 height 17
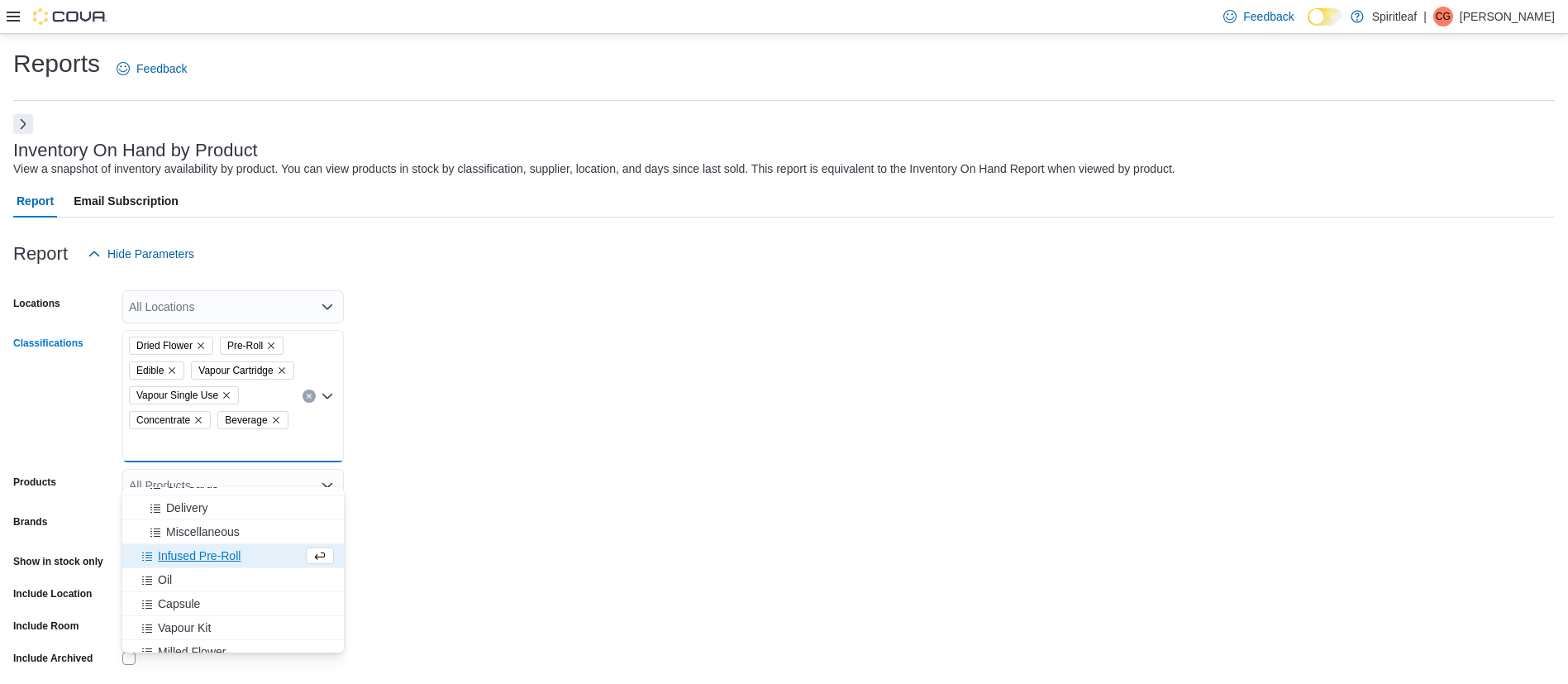
click at [194, 554] on span "Infused Pre-Roll" at bounding box center [199, 555] width 83 height 17
click at [192, 564] on button "Oil" at bounding box center [232, 556] width 222 height 24
click at [192, 564] on button "Capsule" at bounding box center [232, 556] width 222 height 24
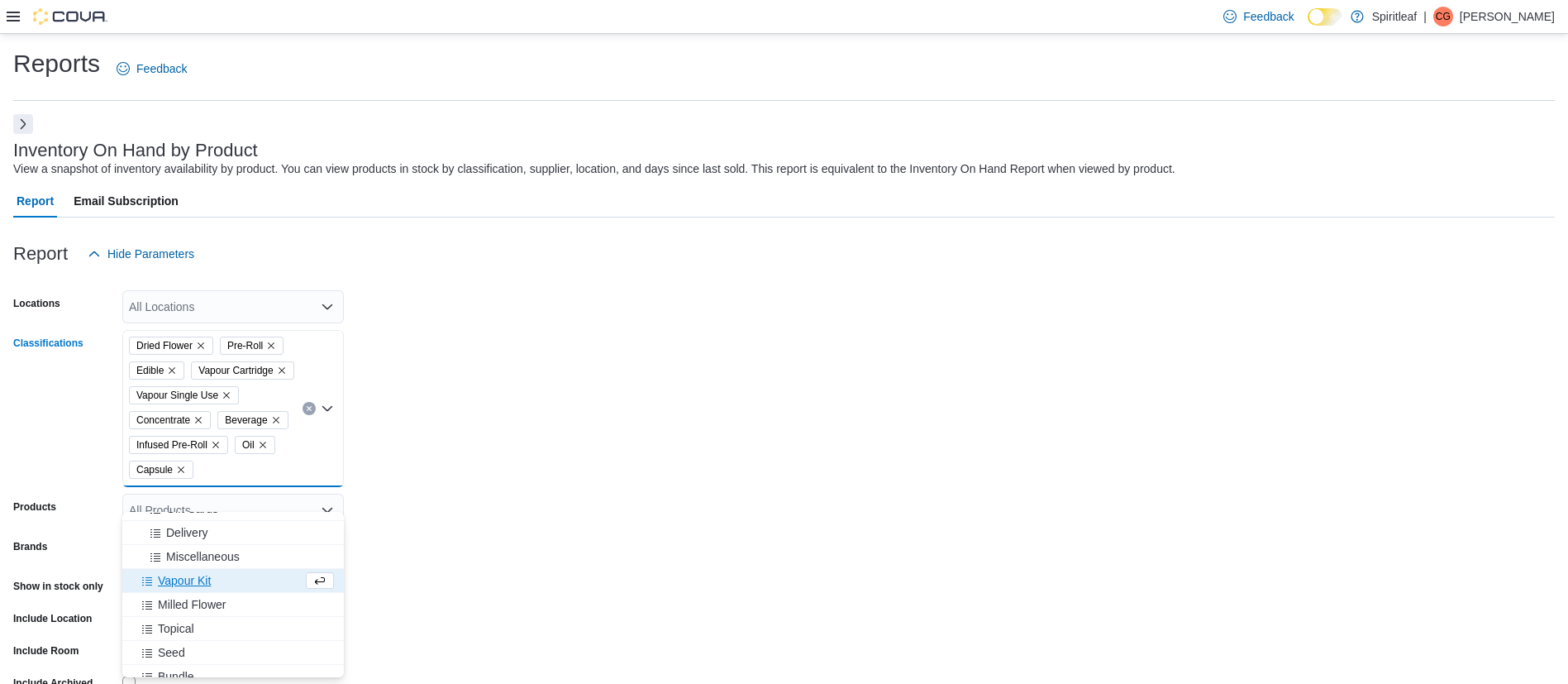
click at [202, 579] on span "Vapour Kit" at bounding box center [184, 580] width 53 height 17
click at [201, 583] on span "Milled Flower" at bounding box center [192, 580] width 68 height 17
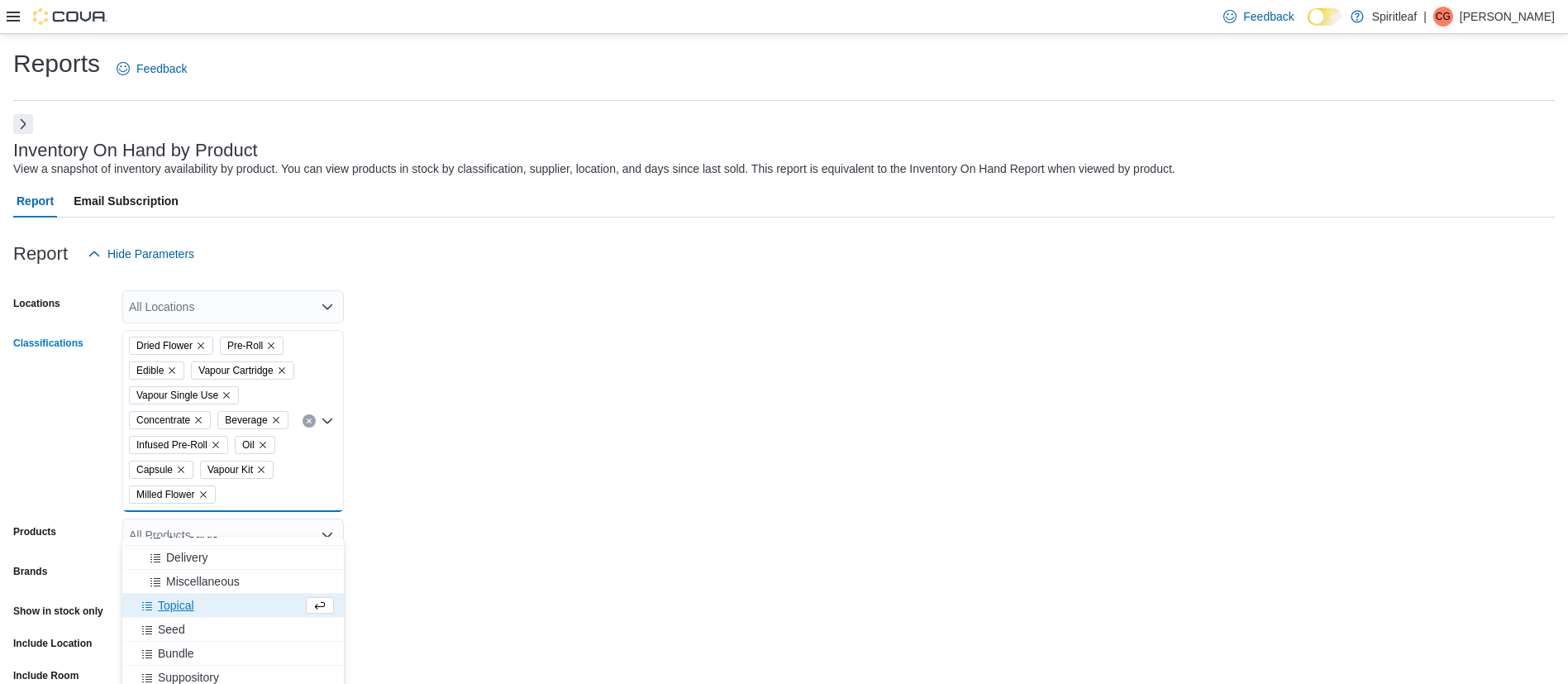
click at [192, 603] on span "Topical" at bounding box center [176, 605] width 36 height 17
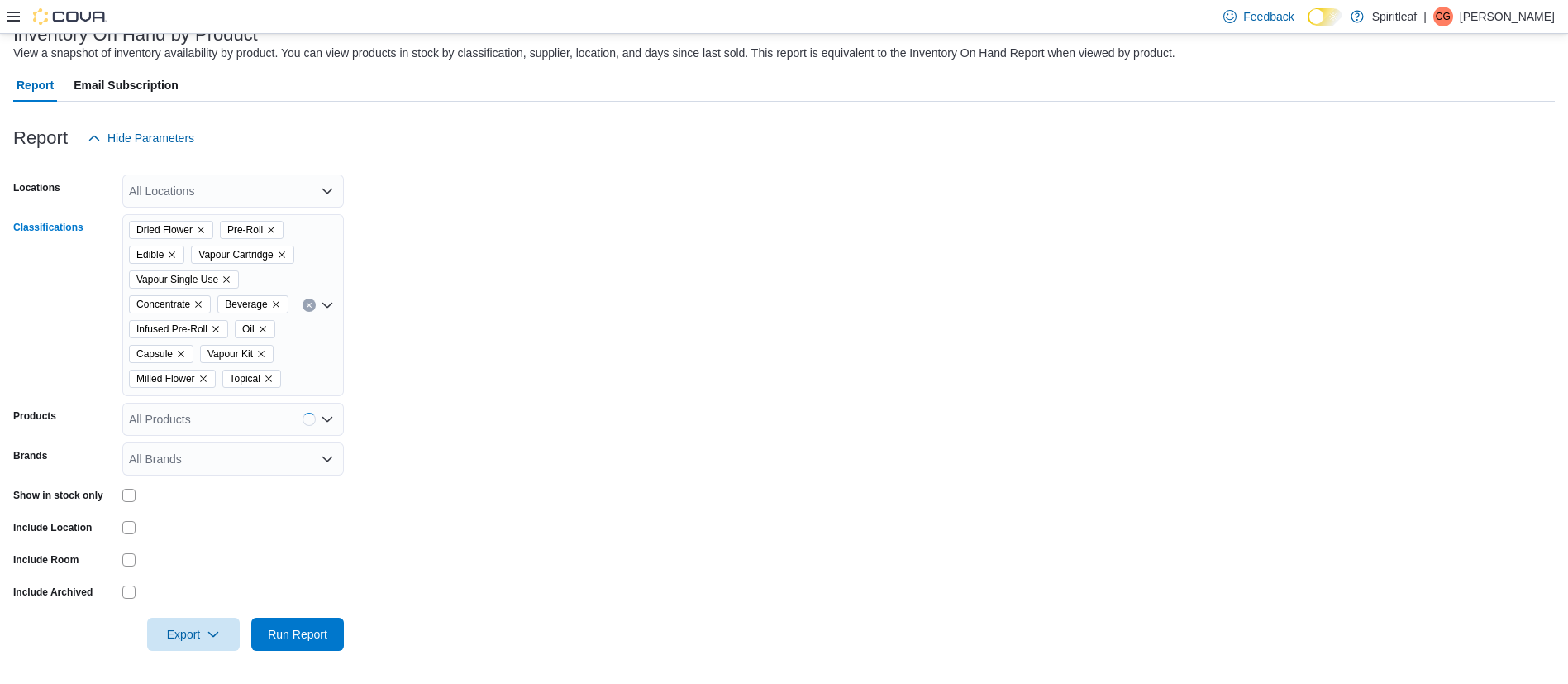
scroll to position [140, 0]
click at [296, 385] on div "Dried Flower Pre-Roll Edible Vapour Cartridge Vapour Single Use Concentrate Bev…" at bounding box center [232, 304] width 222 height 181
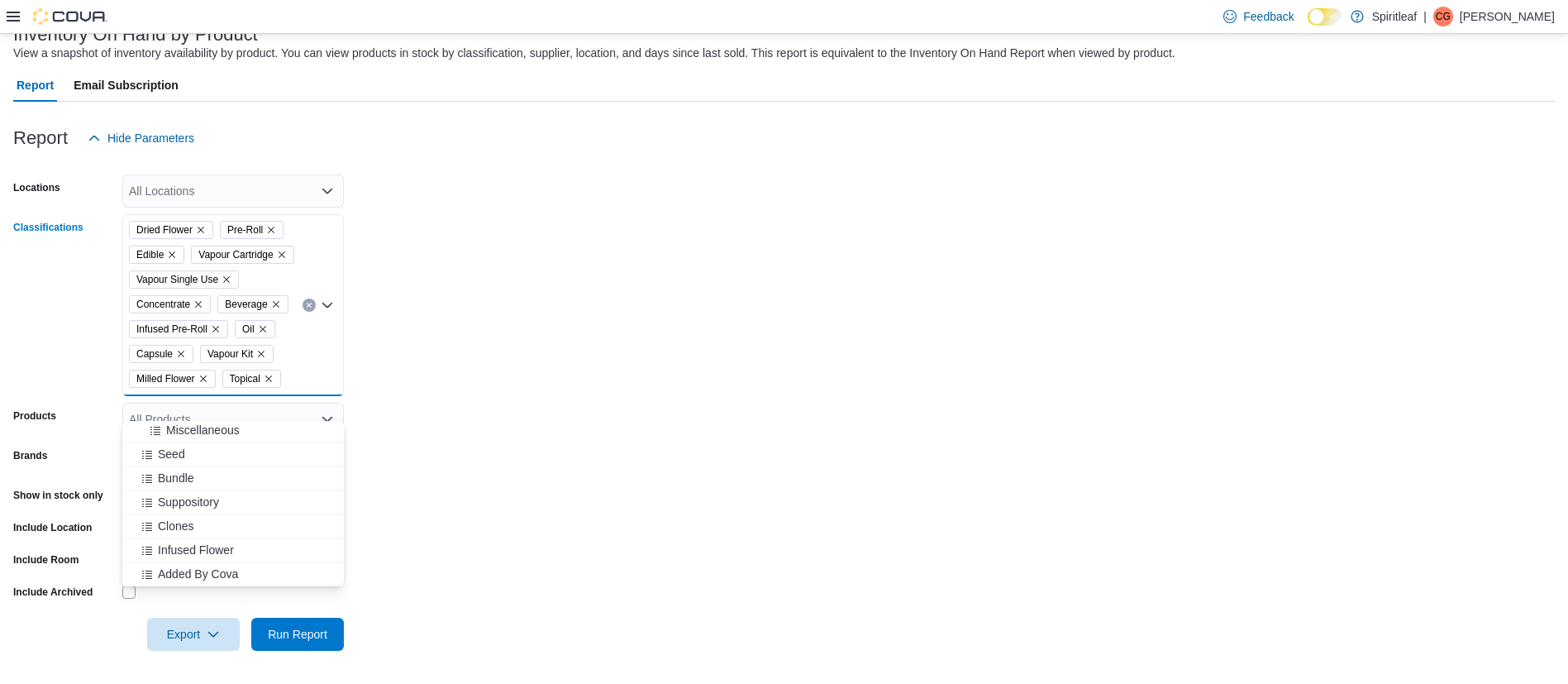
click at [456, 443] on form "Locations All Locations Classifications Dried Flower Pre-Roll Edible Vapour Car…" at bounding box center [784, 402] width 1542 height 496
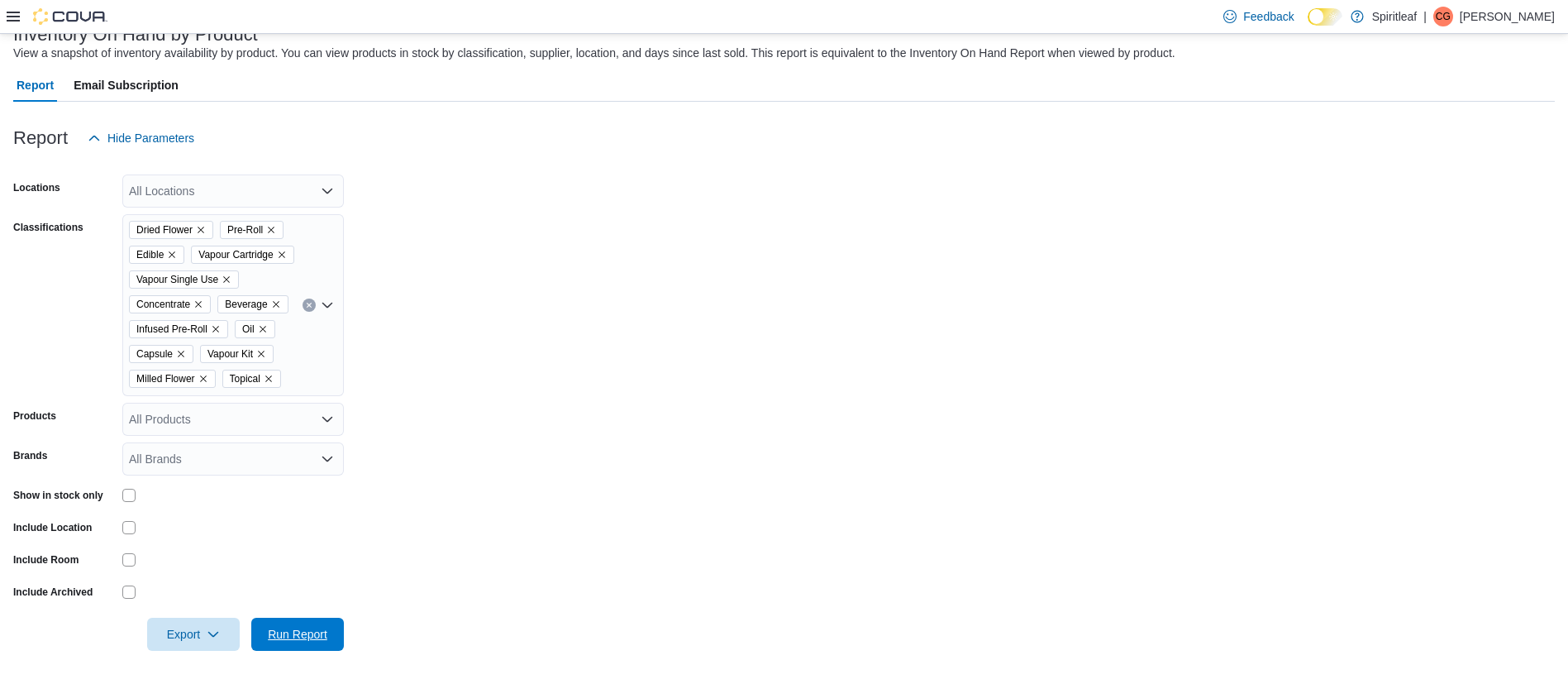
click at [296, 625] on span "Run Report" at bounding box center [297, 634] width 59 height 17
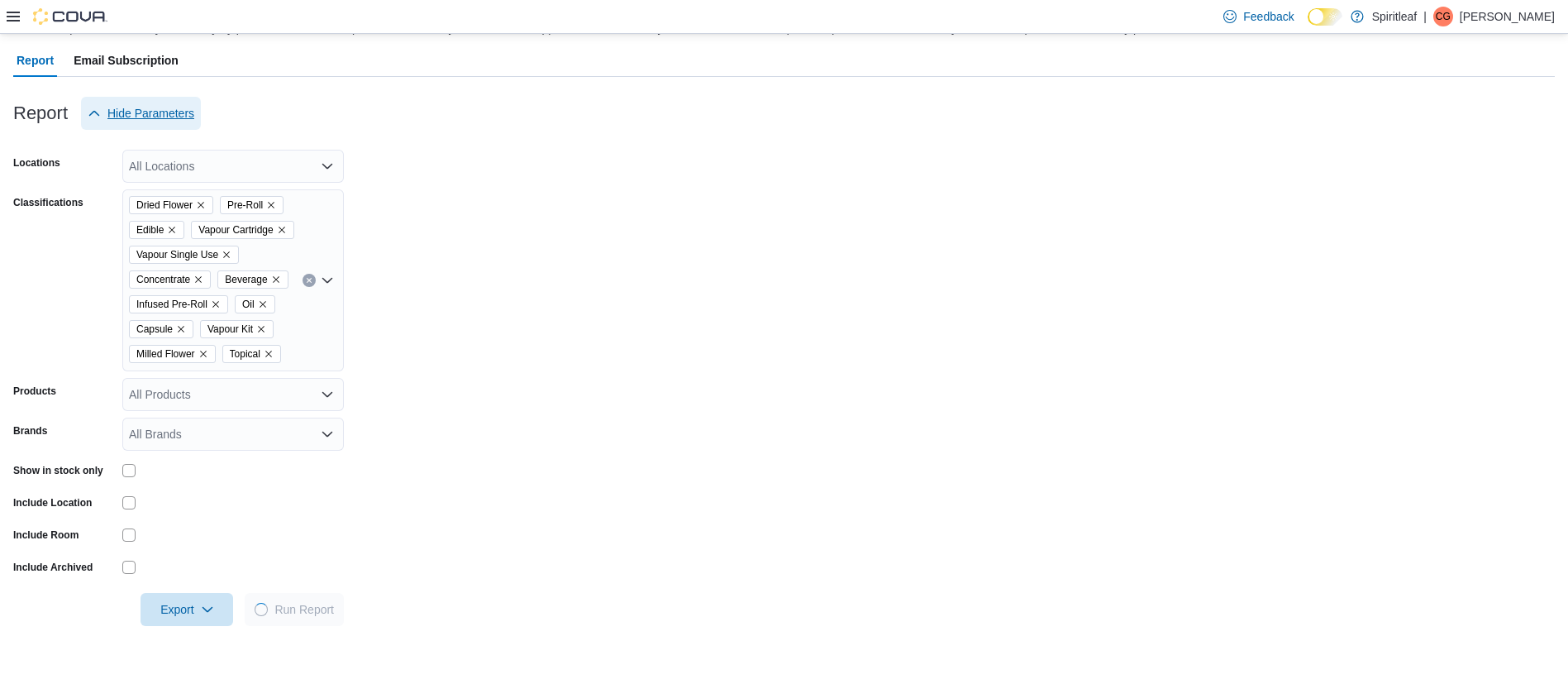
click at [141, 116] on span "Hide Parameters" at bounding box center [151, 114] width 87 height 17
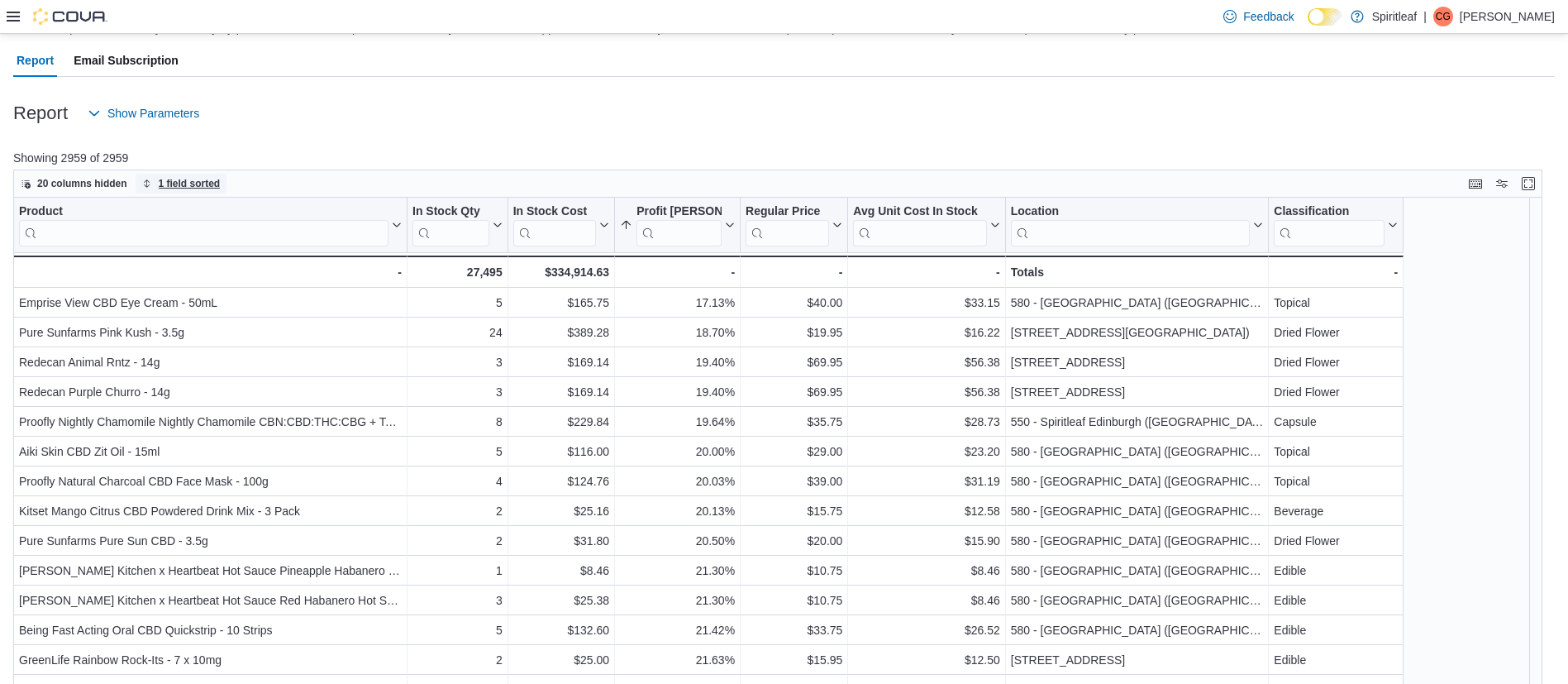
click at [161, 186] on span "1 field sorted" at bounding box center [190, 184] width 62 height 13
click at [488, 152] on p "Showing 2959 of 2959" at bounding box center [786, 158] width 1545 height 17
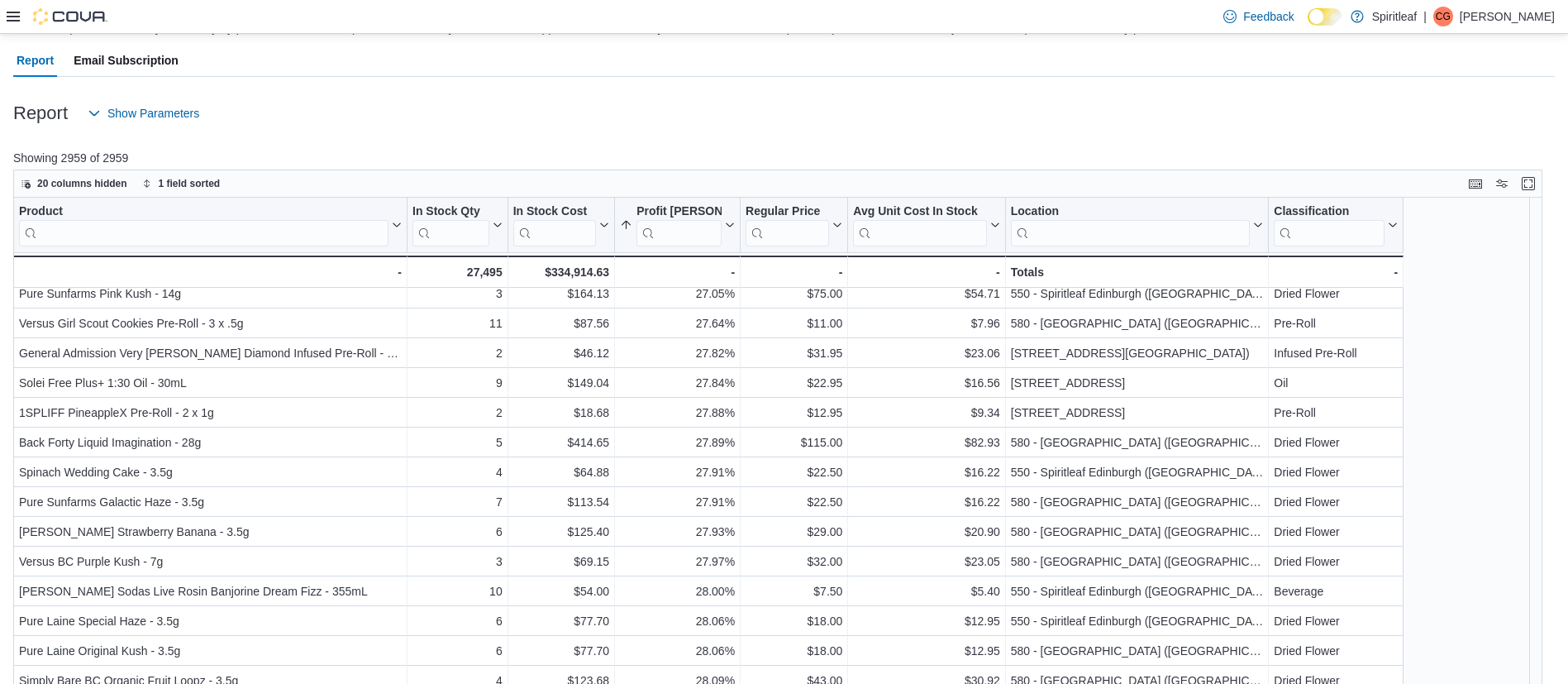
scroll to position [993, 0]
click at [187, 177] on span "1 field sorted" at bounding box center [190, 184] width 62 height 13
click at [432, 211] on span "High-Low" at bounding box center [454, 219] width 45 height 25
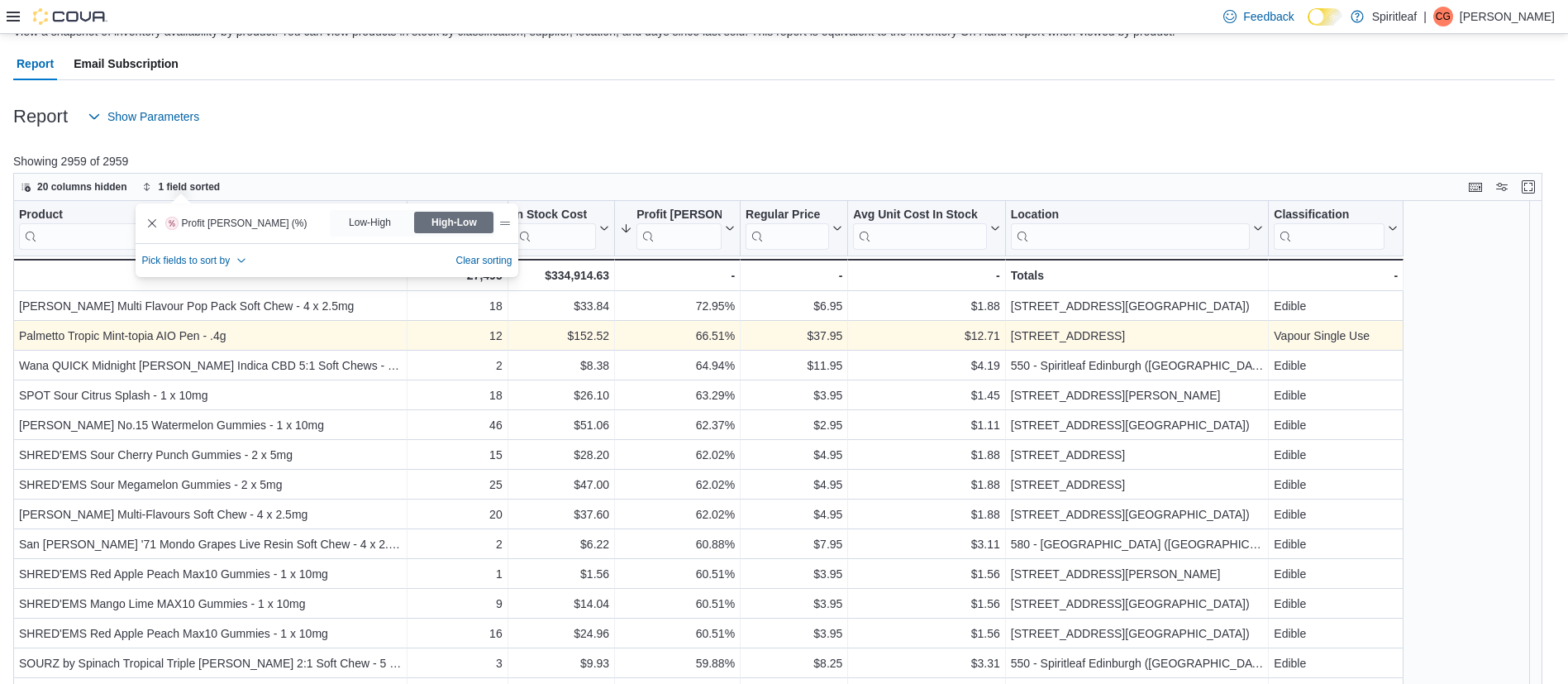
scroll to position [135, 0]
